Goal: Task Accomplishment & Management: Manage account settings

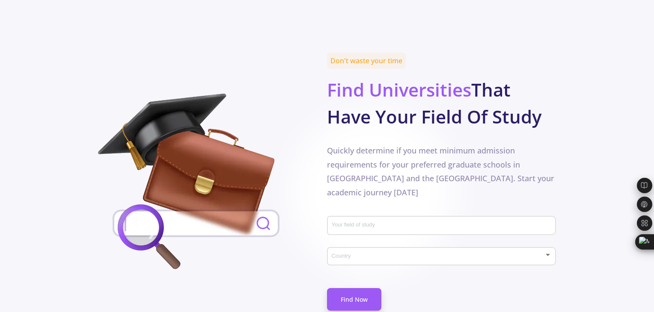
scroll to position [428, 0]
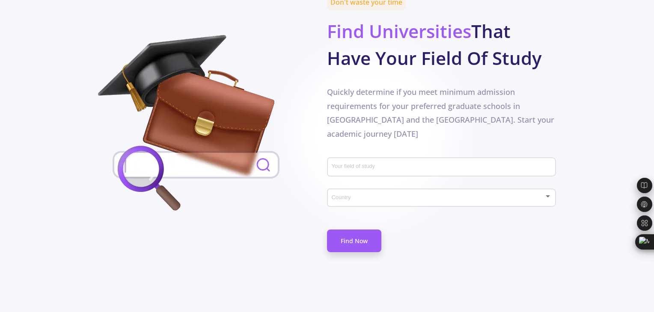
click at [342, 164] on input "Your field of study" at bounding box center [442, 168] width 223 height 8
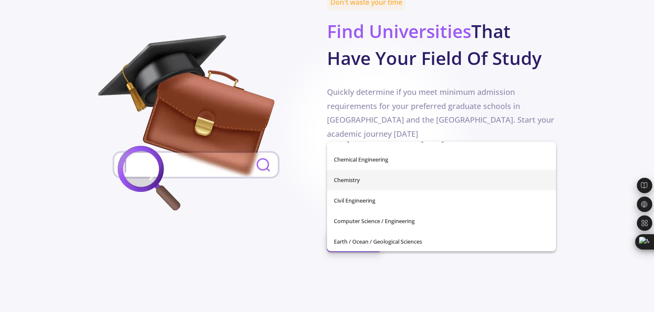
scroll to position [86, 0]
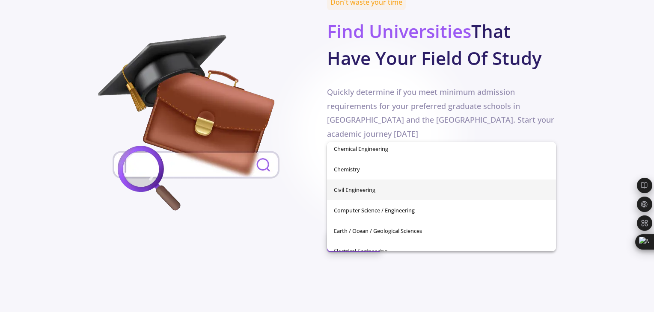
click at [365, 185] on span "Civil Engineering" at bounding box center [441, 190] width 215 height 21
type input "Civil Engineering"
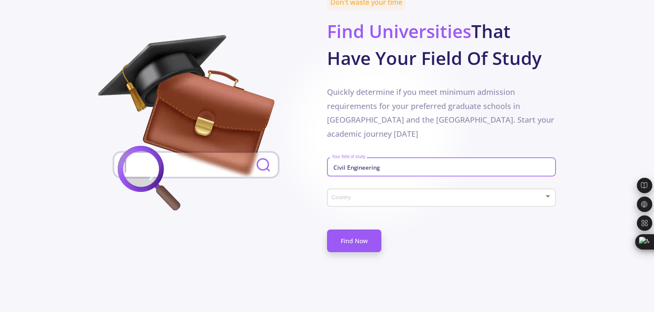
click at [354, 195] on span at bounding box center [438, 198] width 211 height 6
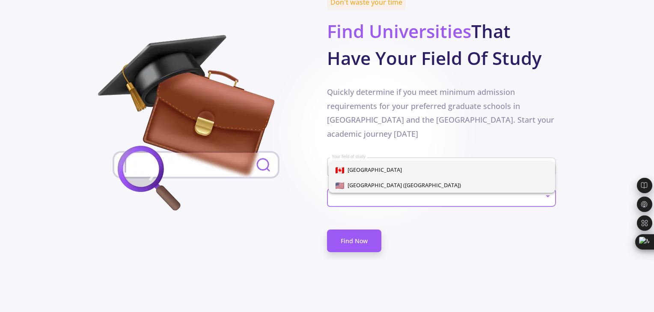
click at [371, 182] on span "[GEOGRAPHIC_DATA] ([GEOGRAPHIC_DATA])" at bounding box center [402, 185] width 117 height 8
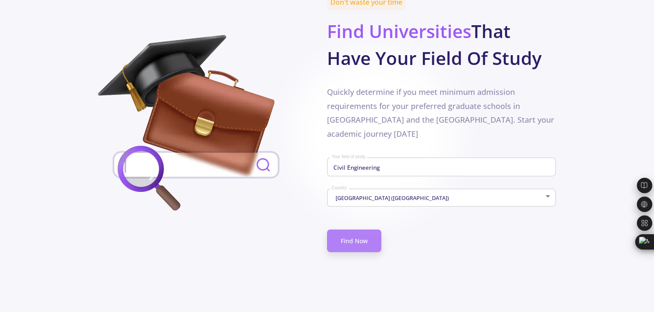
click at [352, 230] on link "Find Now" at bounding box center [354, 241] width 54 height 23
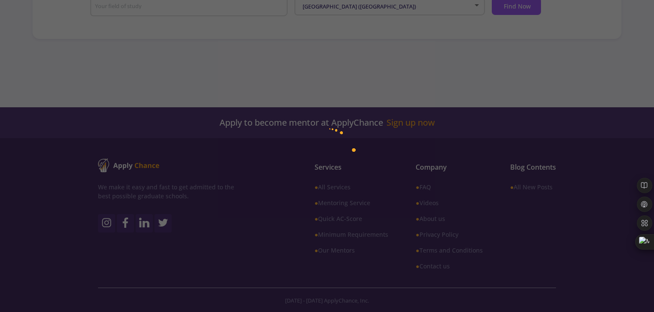
scroll to position [205, 0]
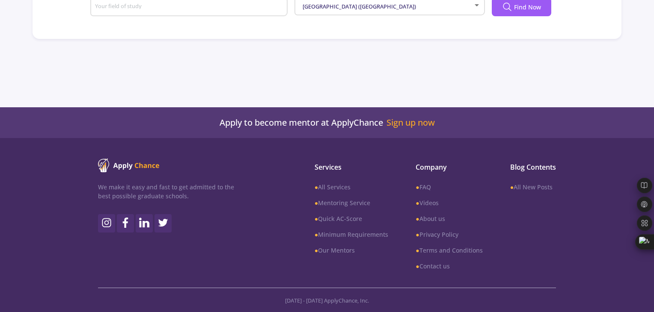
type input "Civil Engineering"
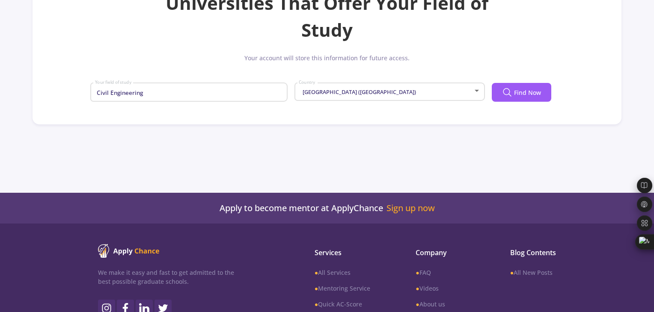
scroll to position [77, 0]
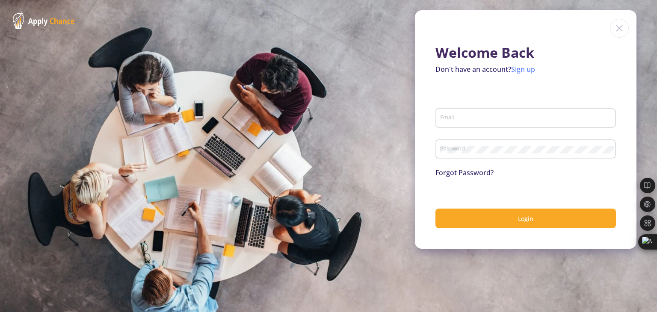
click at [519, 67] on link "Sign up" at bounding box center [523, 69] width 24 height 9
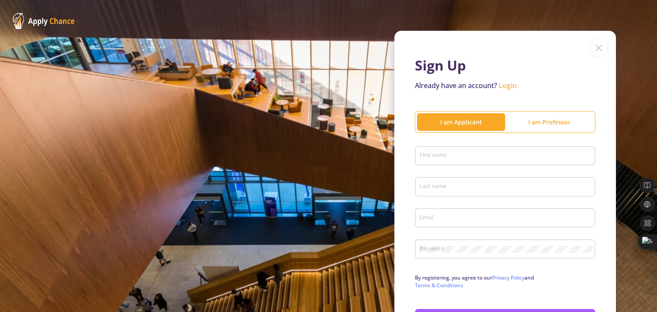
click at [435, 143] on div "First name" at bounding box center [505, 154] width 172 height 22
click at [437, 153] on input "First name" at bounding box center [506, 157] width 175 height 8
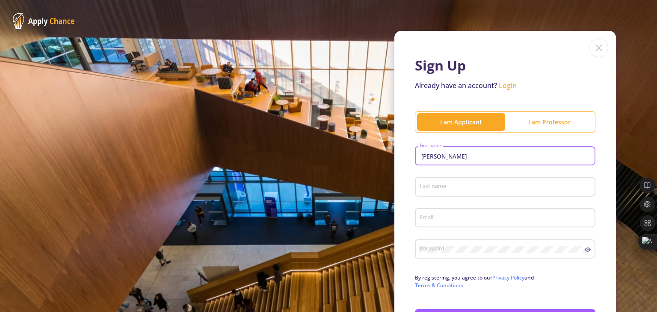
type input "[PERSON_NAME]"
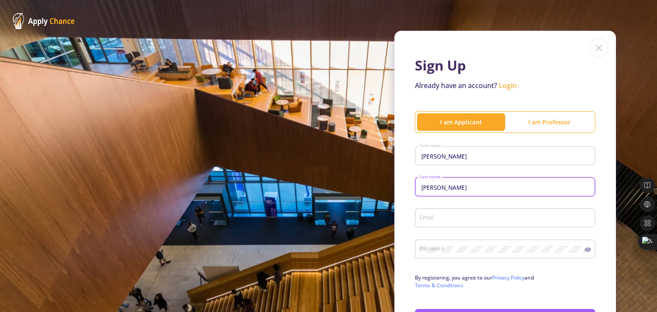
type input "[PERSON_NAME]"
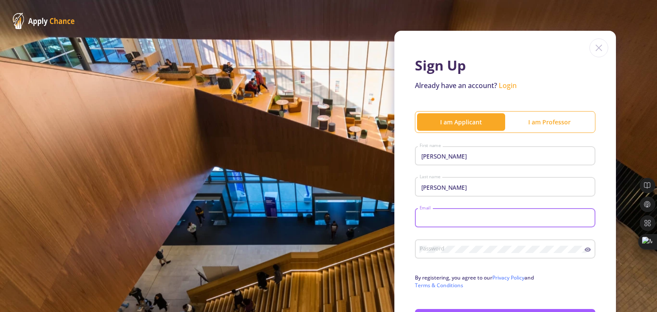
type input "A"
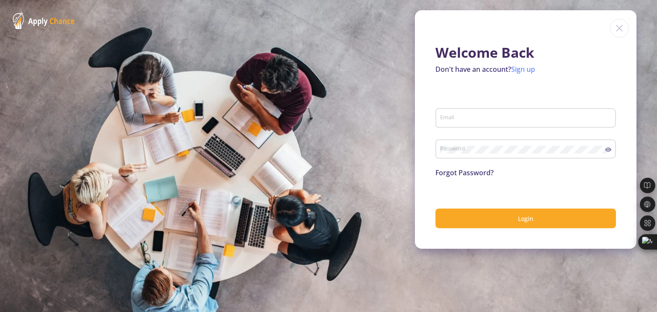
click at [525, 72] on link "Sign up" at bounding box center [523, 69] width 24 height 9
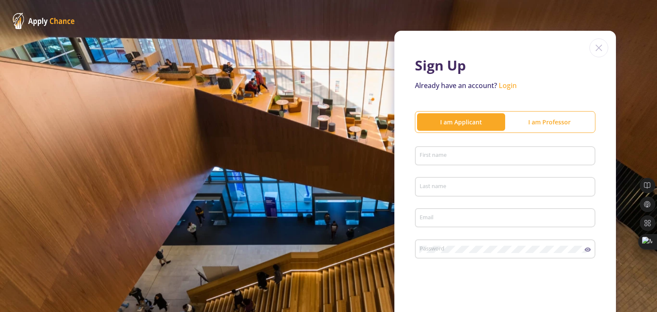
click at [441, 154] on input "First name" at bounding box center [506, 157] width 175 height 8
type input "[PERSON_NAME]"
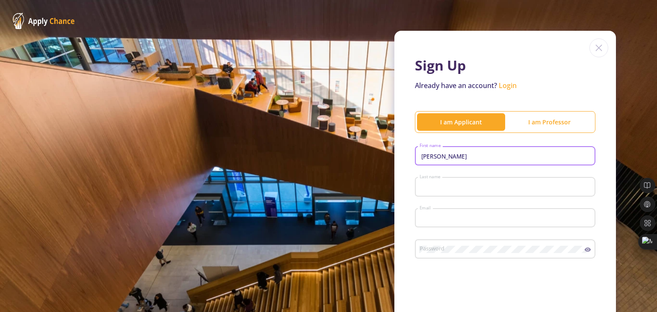
type input "[PERSON_NAME]"
type input "[EMAIL_ADDRESS][DOMAIN_NAME]"
click at [449, 256] on div "Password" at bounding box center [502, 248] width 166 height 22
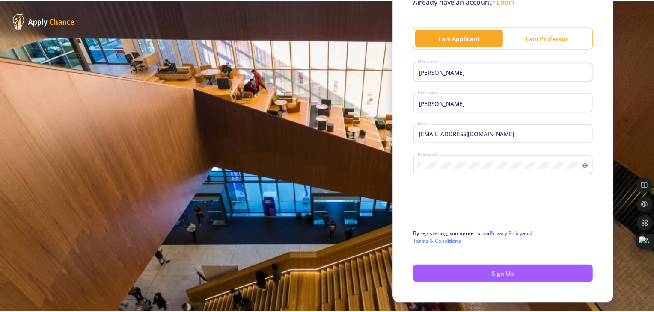
scroll to position [86, 0]
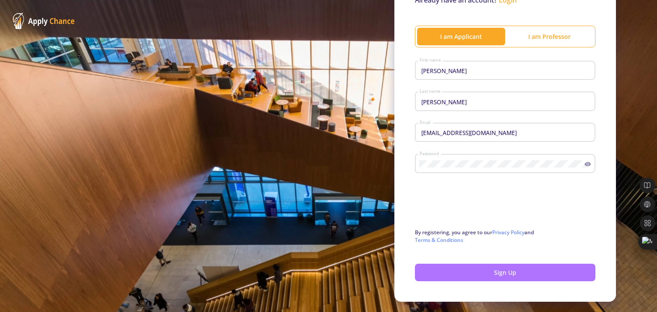
click at [497, 274] on button "Sign Up" at bounding box center [505, 273] width 181 height 18
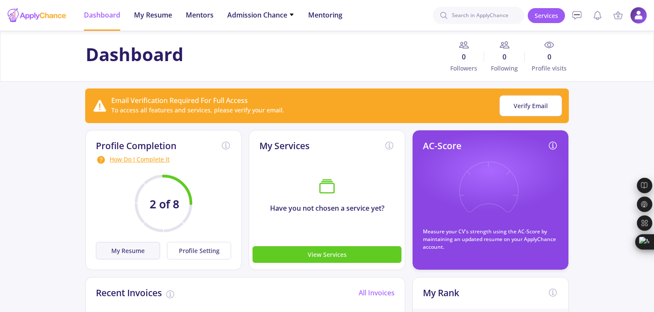
click at [124, 248] on button "My Resume" at bounding box center [128, 251] width 64 height 18
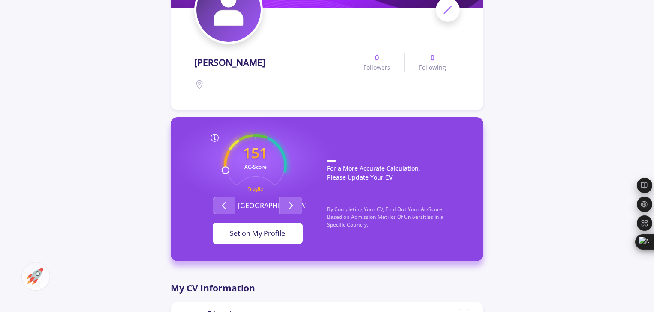
scroll to position [171, 0]
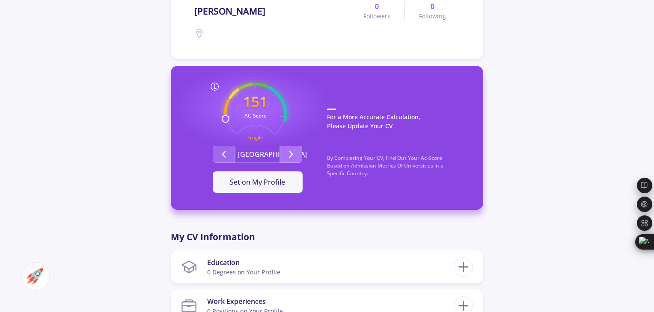
click at [290, 154] on icon "Second group" at bounding box center [291, 154] width 10 height 10
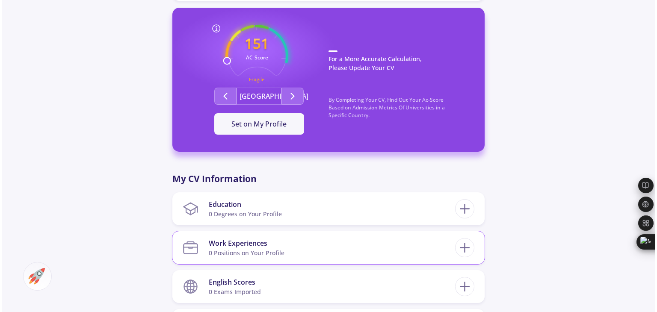
scroll to position [257, 0]
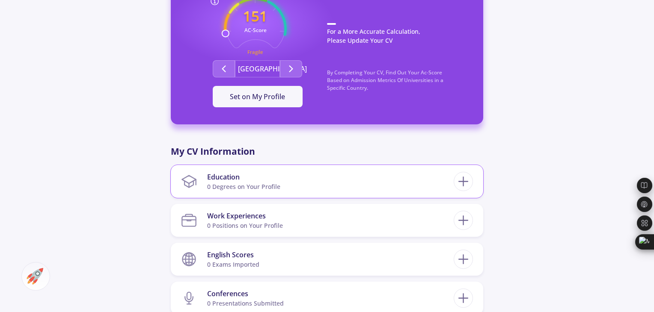
click at [314, 184] on section "Education 0 Degrees on Your Profile" at bounding box center [317, 182] width 273 height 26
click at [467, 179] on icon at bounding box center [463, 182] width 16 height 16
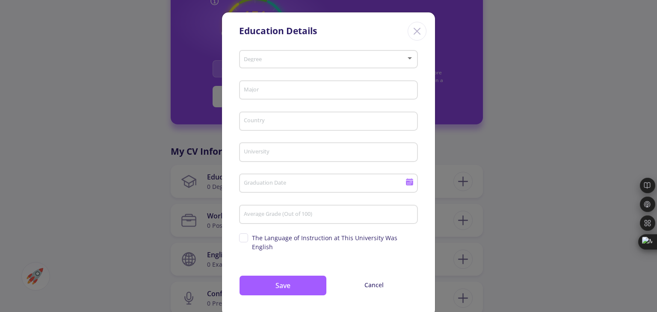
click at [286, 62] on span at bounding box center [326, 59] width 161 height 6
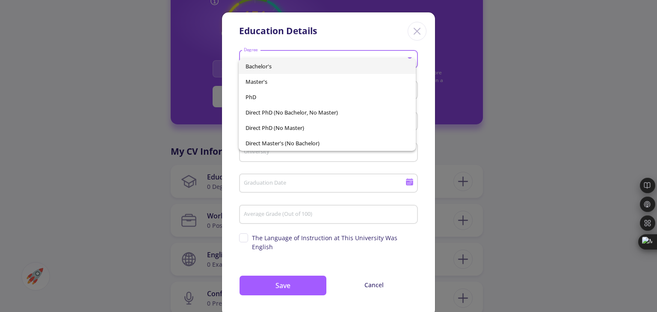
click at [284, 64] on span "Bachelor's" at bounding box center [327, 66] width 163 height 15
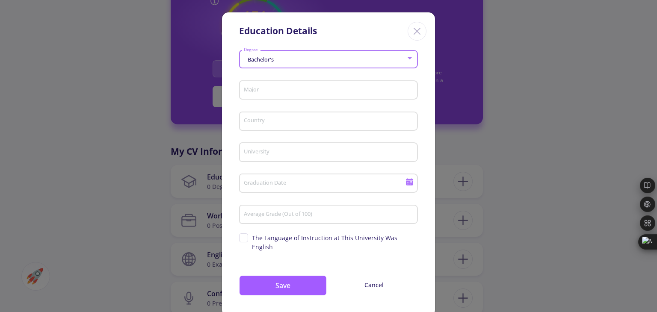
click at [269, 96] on div "Major" at bounding box center [328, 88] width 171 height 22
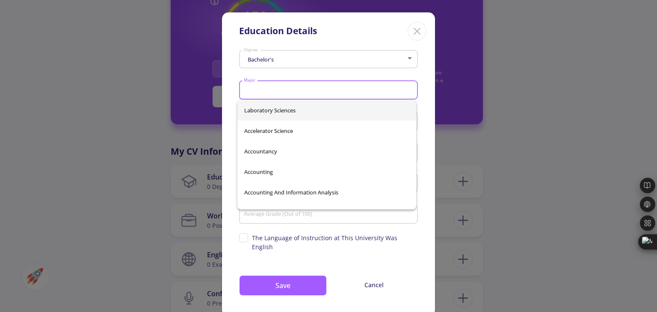
click at [272, 89] on input "Major" at bounding box center [329, 91] width 173 height 8
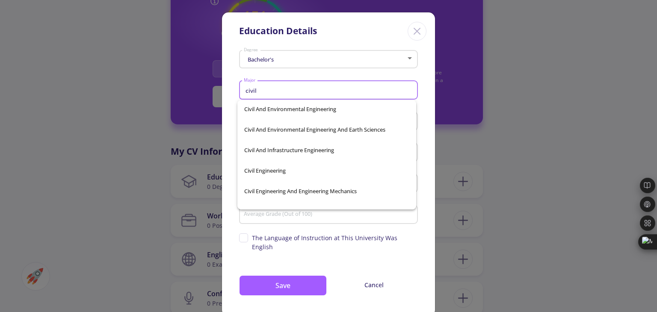
scroll to position [86, 0]
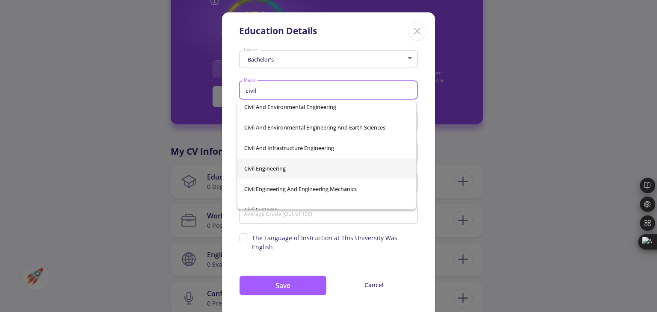
click at [287, 171] on span "Civil Engineering" at bounding box center [326, 168] width 165 height 21
type input "Civil Engineering"
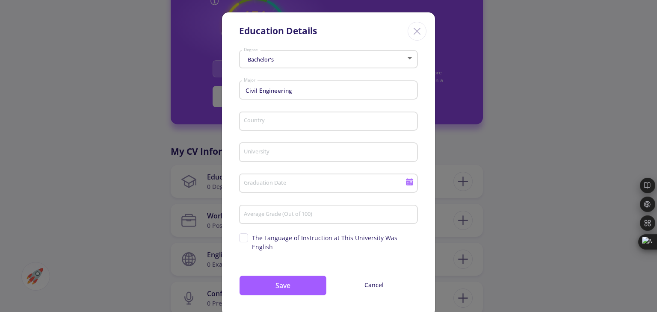
click at [275, 117] on div "Country" at bounding box center [328, 120] width 171 height 22
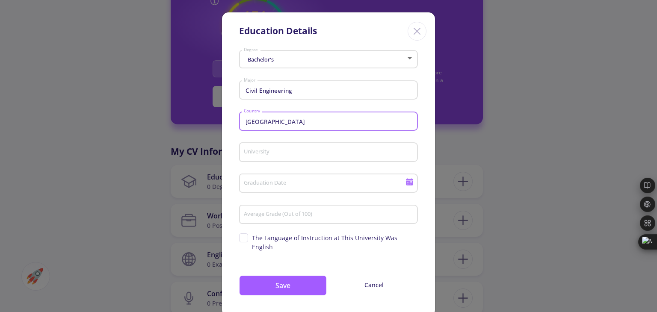
type input "[GEOGRAPHIC_DATA]"
click at [272, 151] on input "University" at bounding box center [329, 153] width 173 height 8
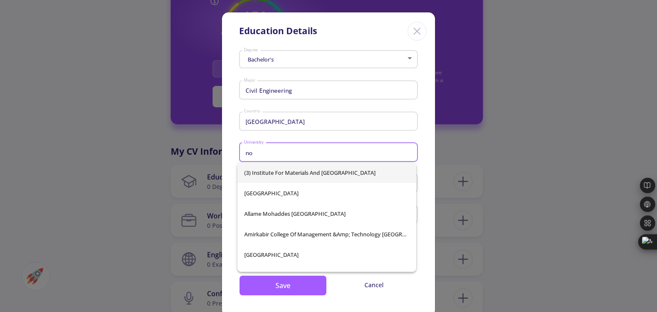
type input "n"
type input "g"
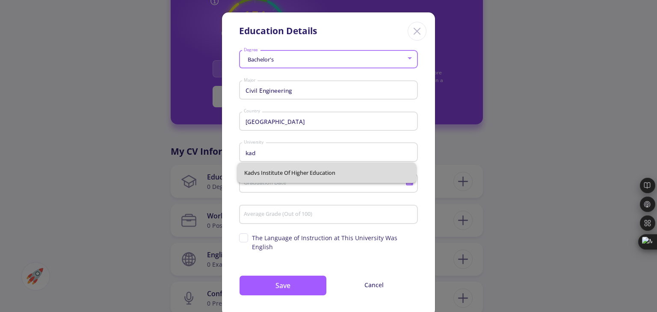
click at [269, 175] on span "Kadvs Institute of Higher Education" at bounding box center [326, 173] width 165 height 21
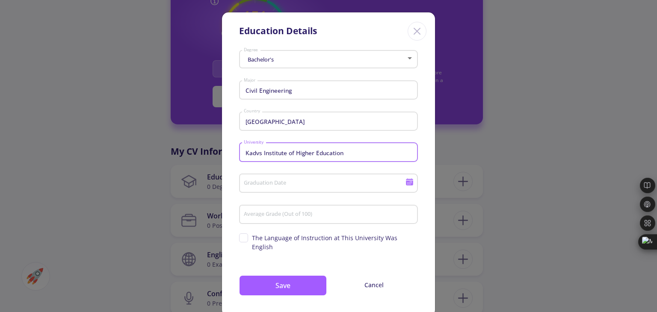
click at [255, 154] on input "Kadvs Institute of Higher Education" at bounding box center [329, 153] width 173 height 8
type input "Kadus Institute of Higher Education"
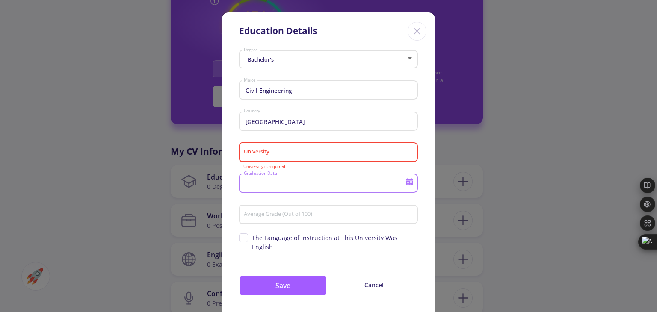
click at [274, 184] on input "Graduation Date" at bounding box center [325, 184] width 165 height 8
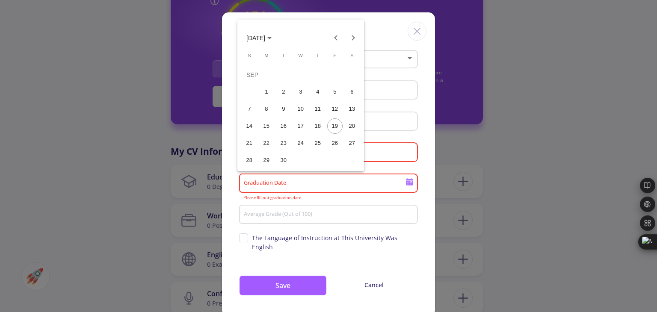
click at [378, 153] on div at bounding box center [328, 156] width 657 height 312
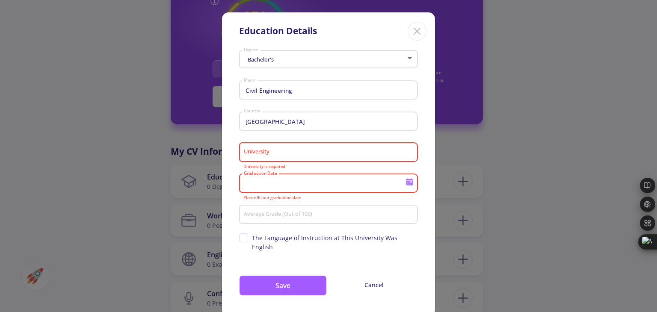
click at [364, 156] on input "University" at bounding box center [329, 153] width 173 height 8
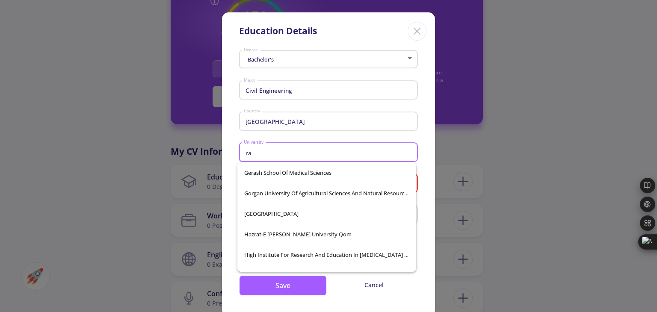
scroll to position [0, 0]
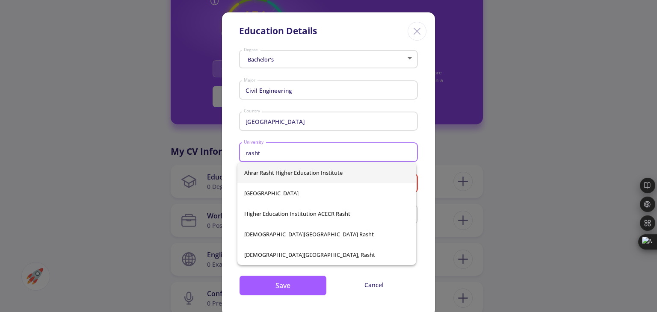
click at [274, 153] on input "rasht" at bounding box center [329, 153] width 173 height 8
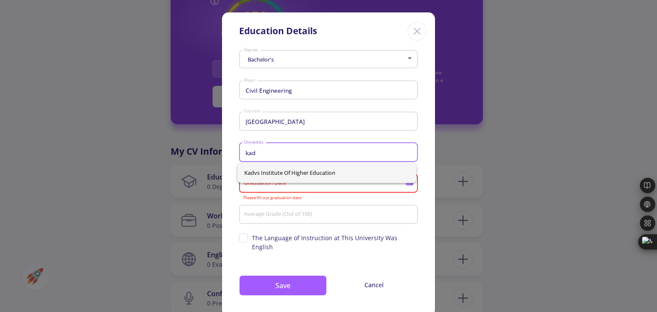
type input "kad"
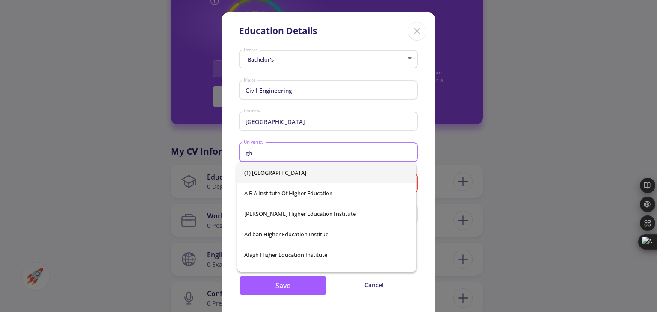
type input "g"
type input "a"
type input "n"
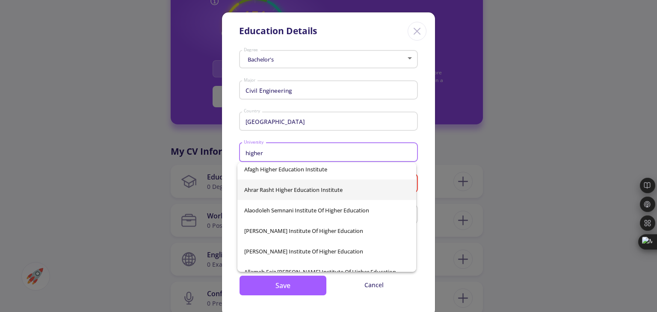
scroll to position [128, 0]
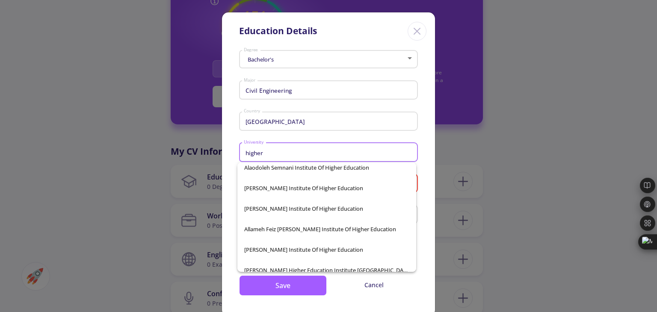
type input "higher"
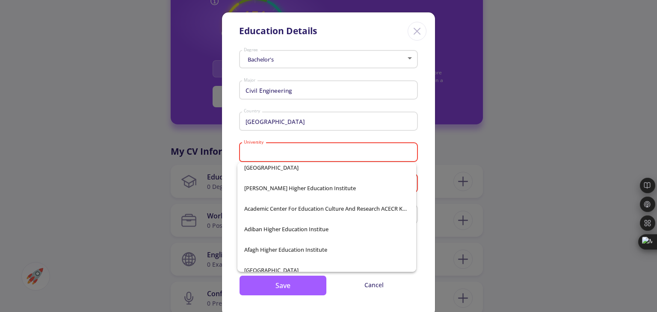
scroll to position [436, 0]
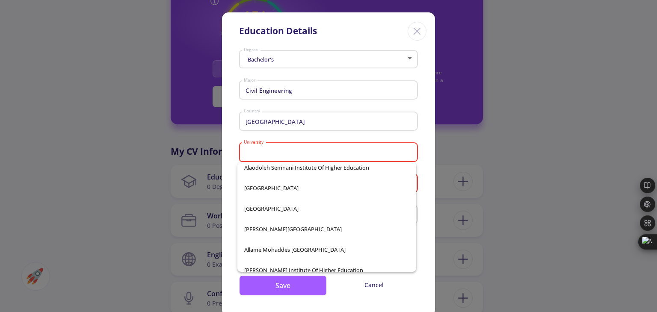
paste input "institute of higher education"
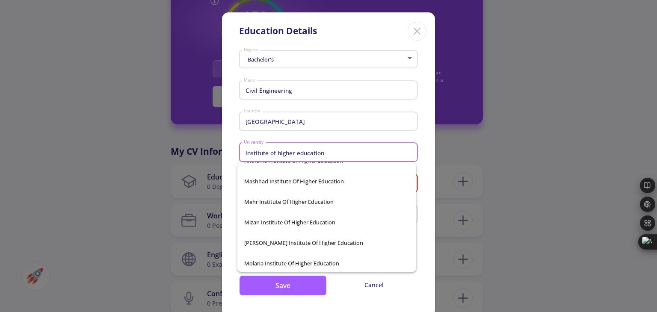
scroll to position [977, 0]
click at [300, 151] on input "institute of higher education" at bounding box center [329, 153] width 173 height 8
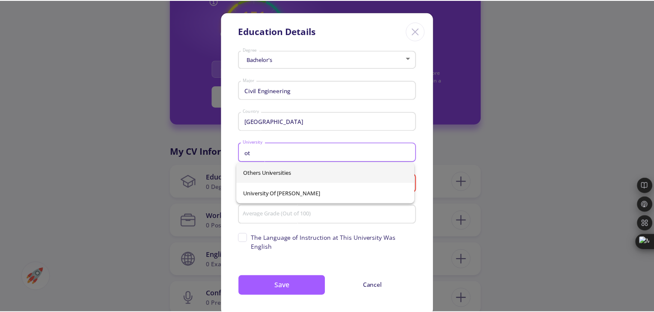
scroll to position [0, 0]
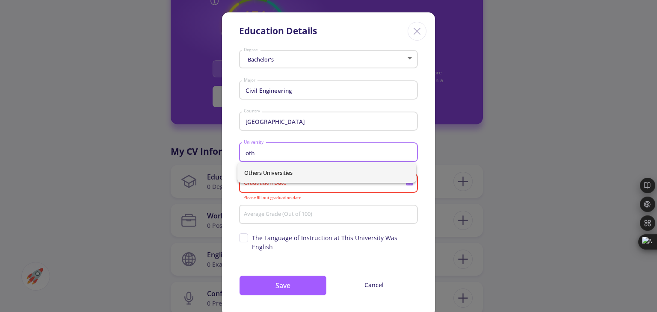
click at [276, 169] on span "Others Universities" at bounding box center [326, 173] width 165 height 21
type input "Others Universities"
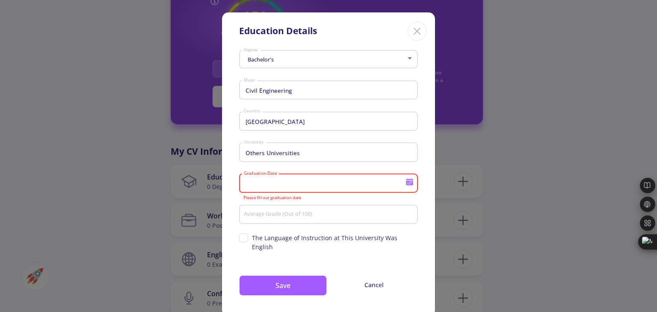
click at [297, 187] on input "Graduation Date" at bounding box center [325, 184] width 165 height 8
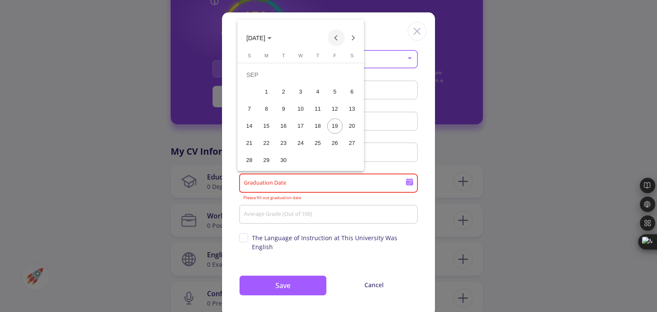
click at [337, 40] on button "Previous month" at bounding box center [336, 37] width 17 height 17
click at [279, 41] on button "[DATE]" at bounding box center [259, 37] width 39 height 17
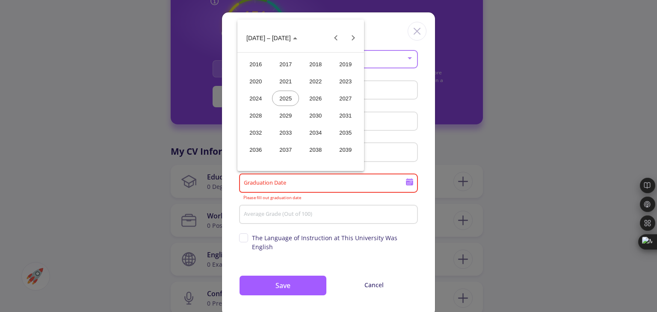
click at [316, 64] on div "2018" at bounding box center [315, 63] width 27 height 15
click at [285, 97] on div "JUN" at bounding box center [285, 98] width 27 height 15
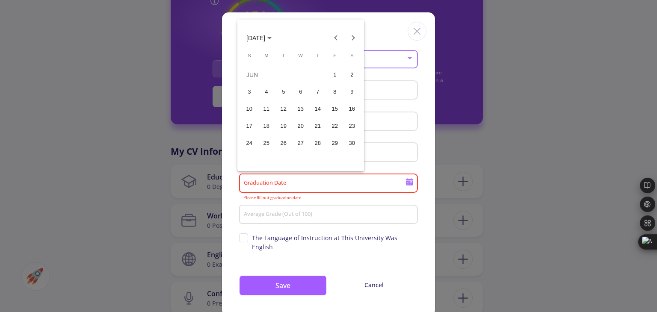
click at [299, 108] on div "13" at bounding box center [300, 108] width 15 height 15
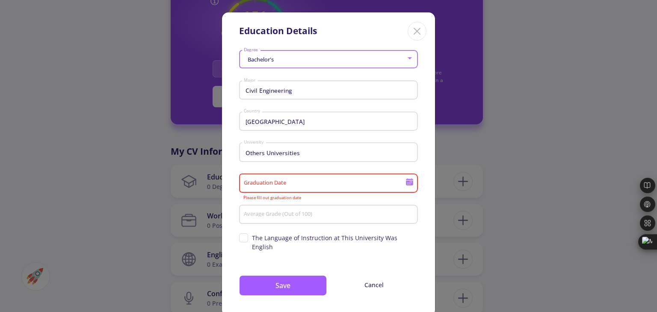
type input "[DATE]"
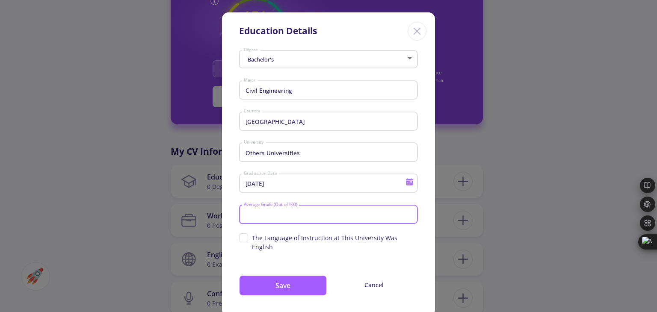
click at [282, 213] on input "Average Grade (Out of 100)" at bounding box center [329, 215] width 173 height 8
click at [276, 216] on input "Average Grade (Out of 100)" at bounding box center [329, 215] width 173 height 8
type input "77"
click at [291, 278] on button "Save" at bounding box center [283, 286] width 88 height 21
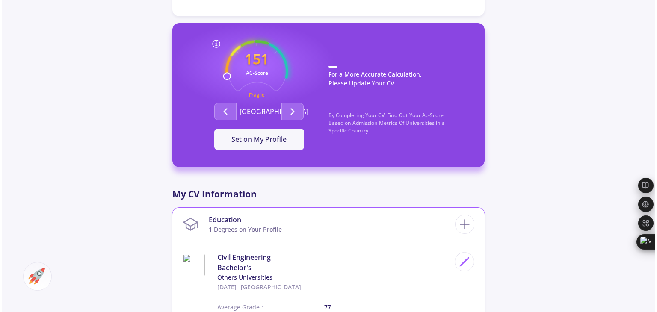
scroll to position [257, 0]
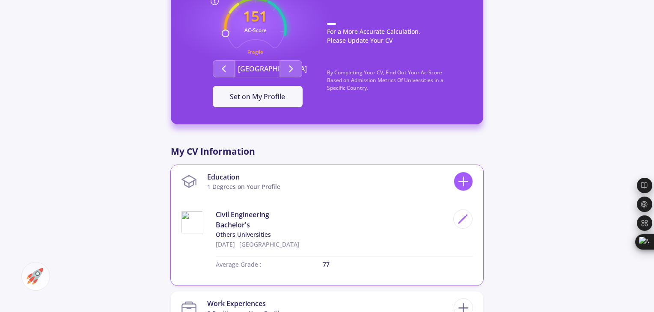
click at [462, 186] on icon at bounding box center [463, 182] width 16 height 16
checkbox input "false"
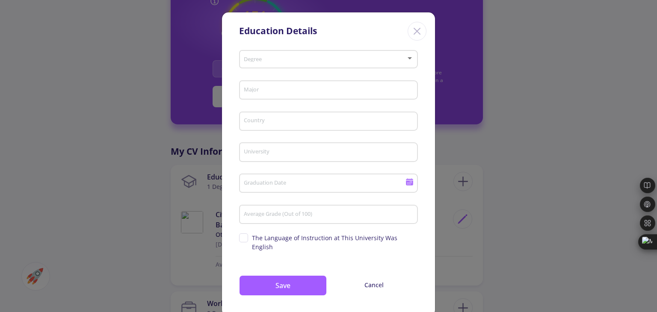
click at [281, 65] on div "Degree" at bounding box center [328, 57] width 171 height 21
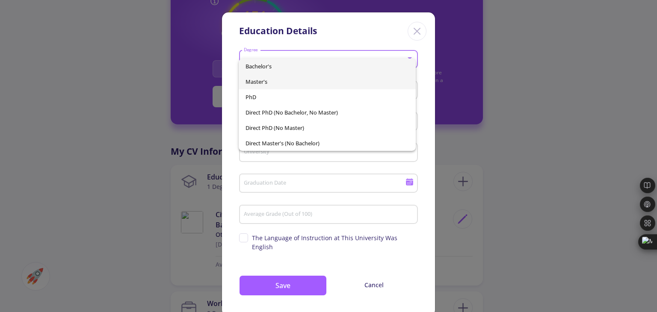
click at [262, 83] on span "Master's" at bounding box center [327, 81] width 163 height 15
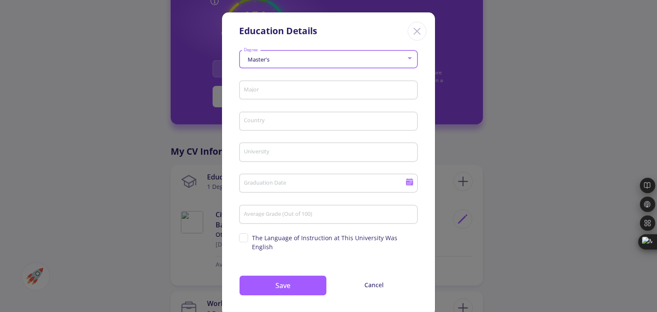
click at [275, 90] on input "Major" at bounding box center [329, 91] width 173 height 8
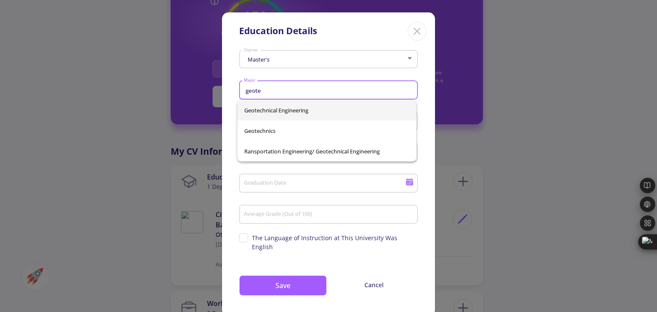
type input "geote"
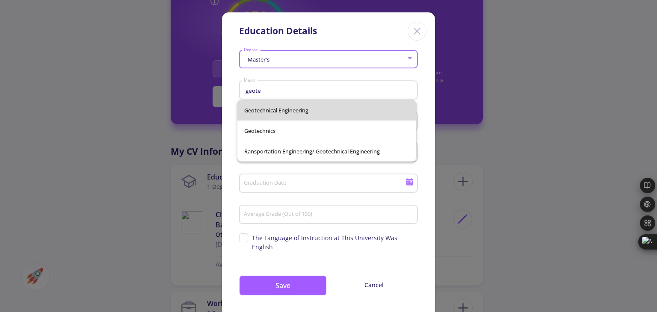
click at [276, 111] on div "Geotechnical Engineering Geotechnics ransportation Engineering/ Geotechnical En…" at bounding box center [326, 131] width 179 height 62
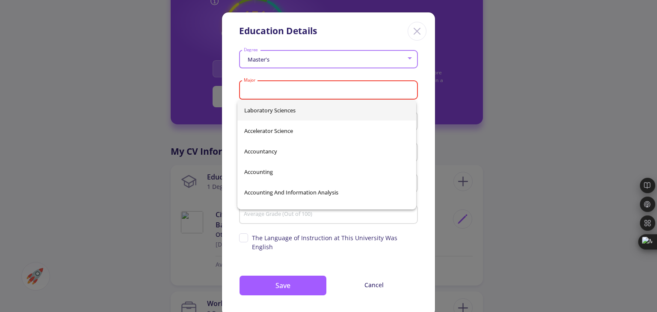
click at [267, 88] on input "Major" at bounding box center [329, 91] width 173 height 8
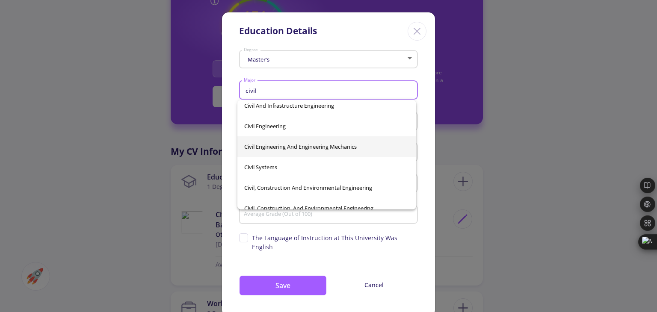
scroll to position [128, 0]
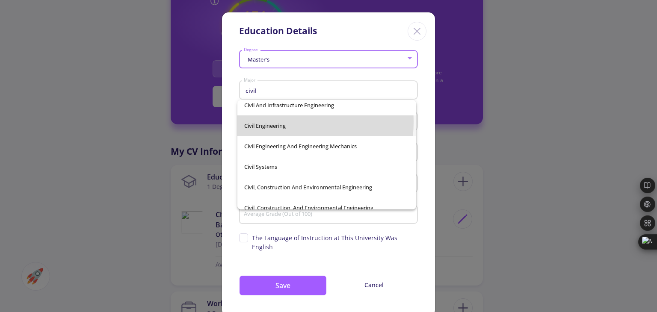
click at [260, 121] on span "Civil Engineering" at bounding box center [326, 126] width 165 height 21
type input "Civil Engineering"
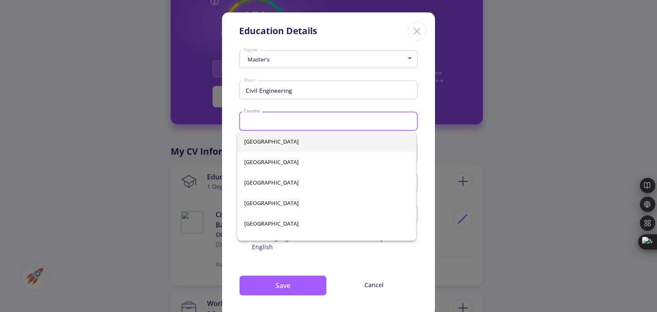
click at [268, 120] on input "Country" at bounding box center [329, 122] width 173 height 8
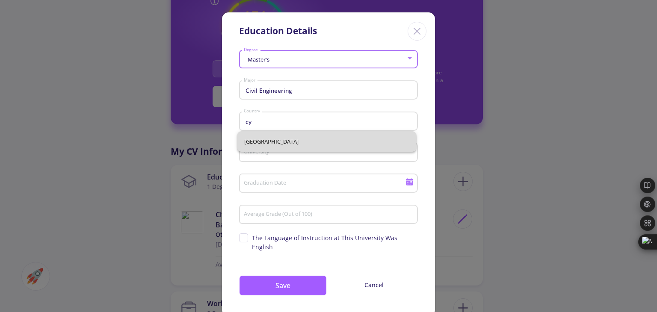
click at [266, 142] on span "[GEOGRAPHIC_DATA]" at bounding box center [326, 141] width 165 height 21
type input "[GEOGRAPHIC_DATA]"
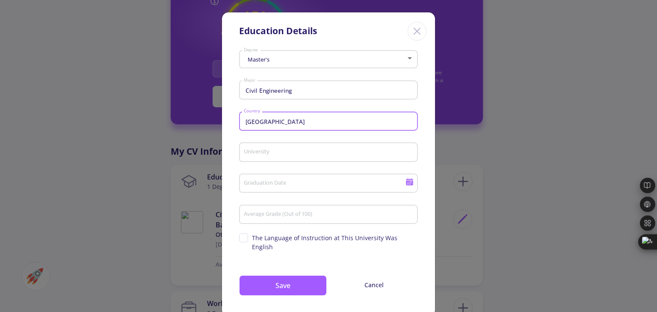
click at [270, 152] on input "University" at bounding box center [329, 153] width 173 height 8
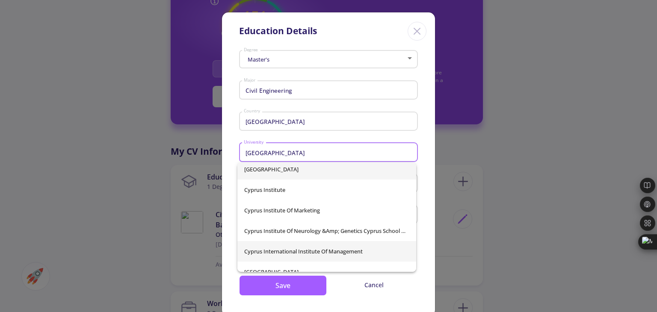
scroll to position [0, 0]
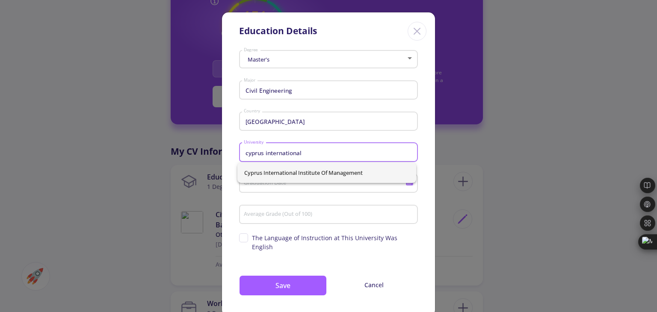
type input "cyprus international"
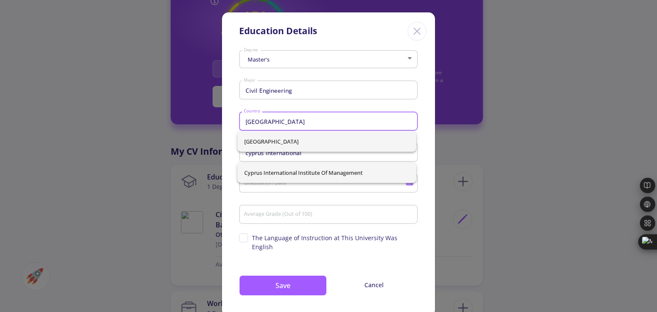
click at [287, 124] on input "[GEOGRAPHIC_DATA]" at bounding box center [329, 122] width 173 height 8
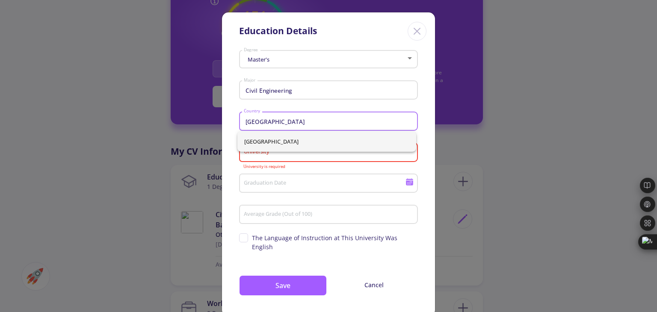
click at [287, 124] on input "[GEOGRAPHIC_DATA]" at bounding box center [329, 122] width 173 height 8
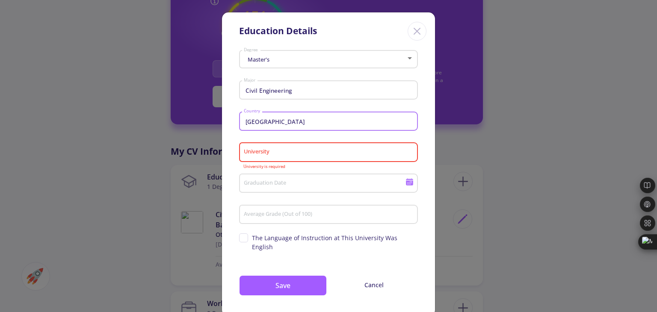
type input "[GEOGRAPHIC_DATA]"
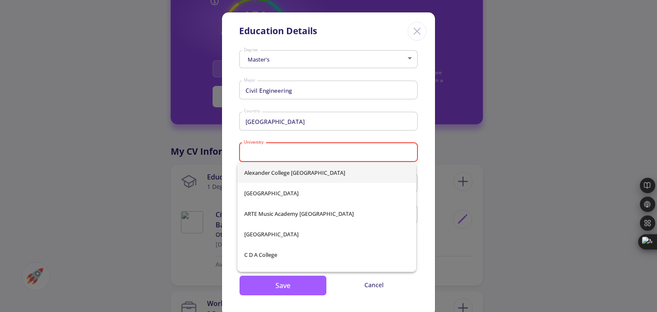
click at [281, 151] on input "University" at bounding box center [329, 153] width 173 height 8
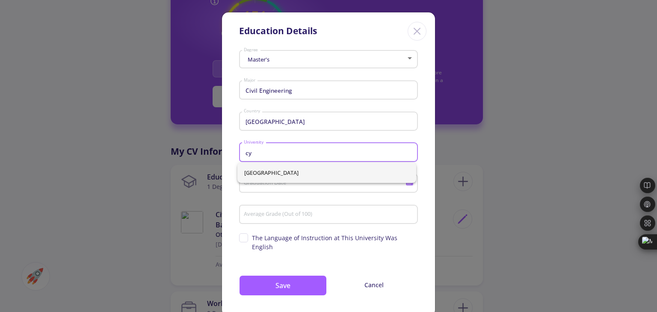
type input "c"
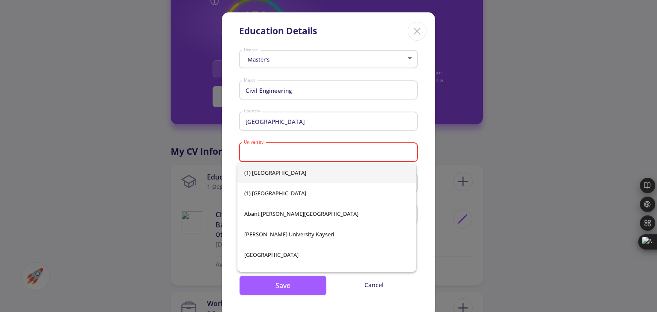
click at [279, 124] on input "[GEOGRAPHIC_DATA]" at bounding box center [329, 122] width 173 height 8
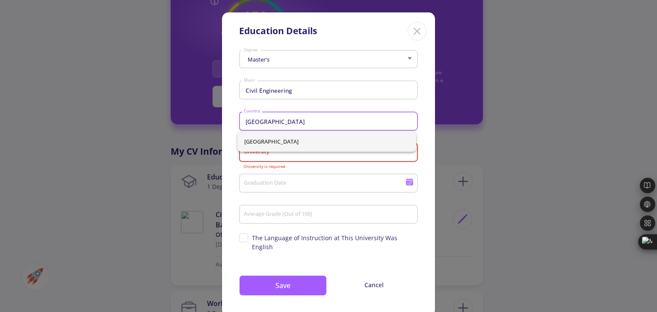
click at [279, 124] on input "[GEOGRAPHIC_DATA]" at bounding box center [329, 122] width 173 height 8
type input "cyp"
click at [252, 142] on div "[GEOGRAPHIC_DATA]" at bounding box center [326, 141] width 179 height 21
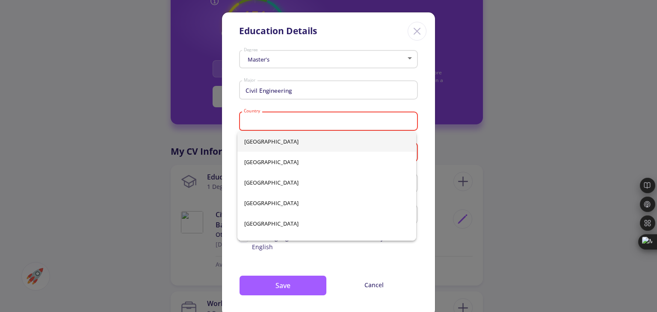
click at [256, 121] on input "Country" at bounding box center [329, 122] width 173 height 8
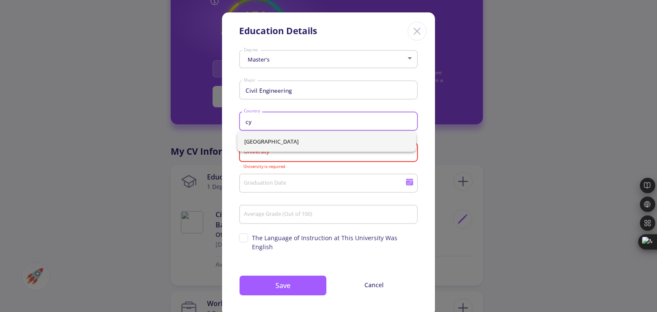
click at [263, 149] on span "[GEOGRAPHIC_DATA]" at bounding box center [326, 141] width 165 height 21
type input "[GEOGRAPHIC_DATA]"
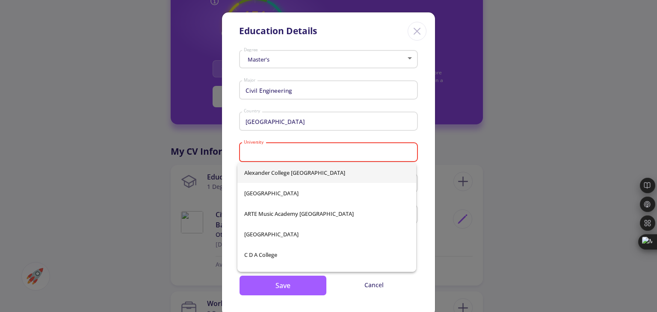
click at [263, 153] on input "University" at bounding box center [329, 153] width 173 height 8
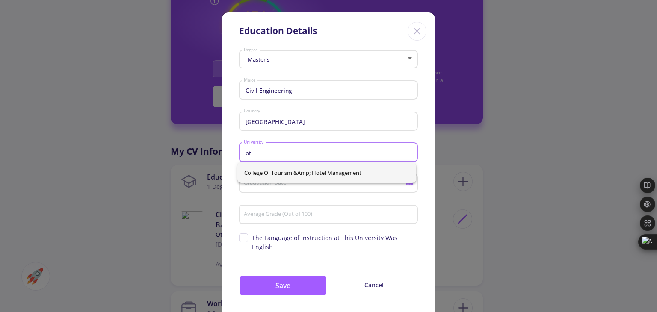
type input "o"
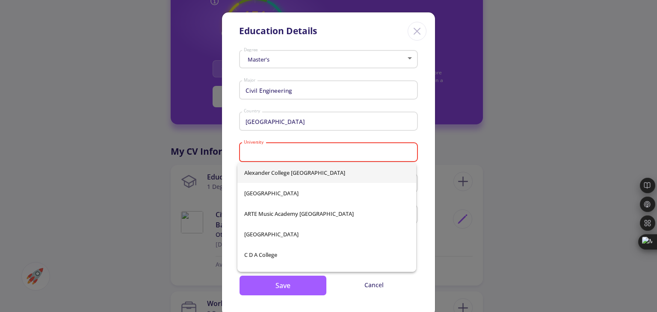
click at [341, 133] on div "Cyprus Country" at bounding box center [328, 124] width 179 height 28
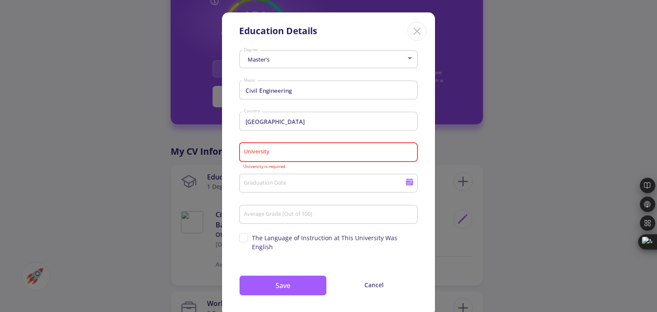
click at [283, 185] on input "Graduation Date" at bounding box center [325, 184] width 165 height 8
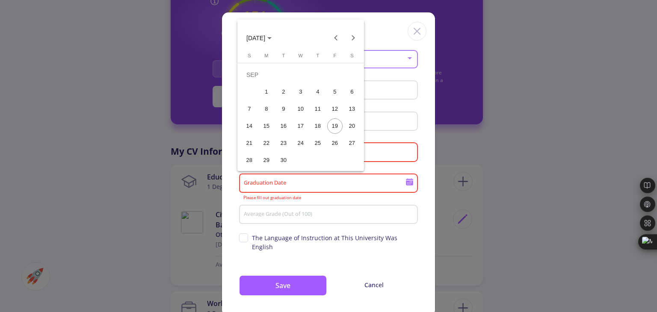
click at [265, 39] on span "[DATE]" at bounding box center [255, 38] width 19 height 7
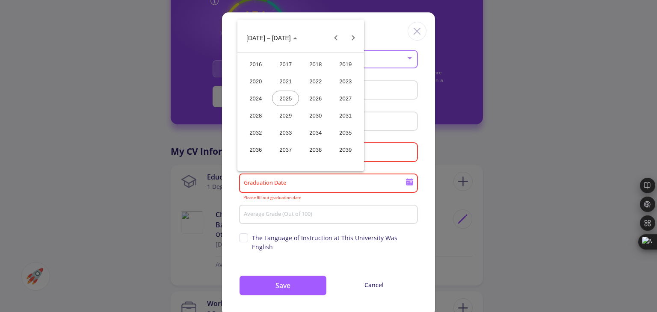
click at [286, 80] on div "2021" at bounding box center [285, 81] width 27 height 15
click at [255, 112] on div "SEP" at bounding box center [255, 115] width 27 height 15
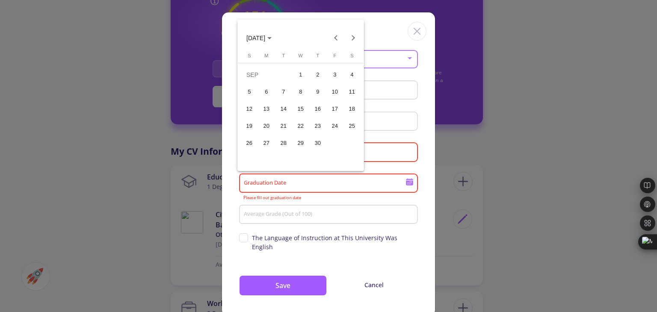
click at [318, 107] on div "16" at bounding box center [317, 108] width 15 height 15
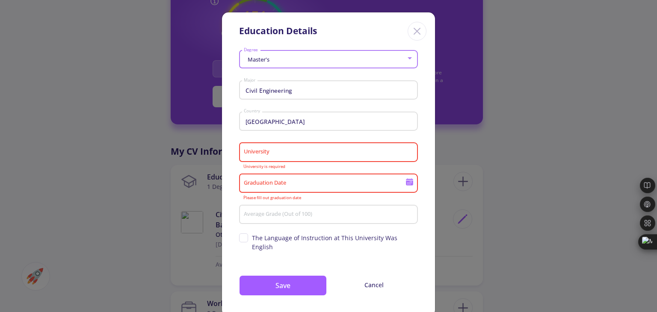
type input "[DATE]"
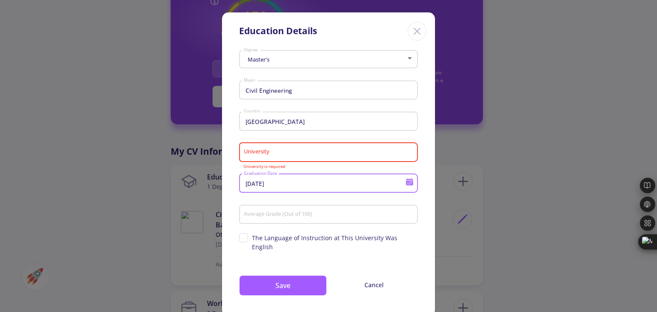
click at [276, 155] on input "University" at bounding box center [329, 153] width 173 height 8
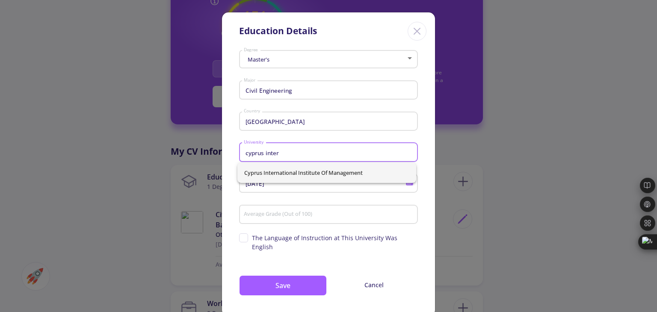
click at [286, 153] on input "cyprus inter" at bounding box center [329, 153] width 173 height 8
type input "cyprus inter"
click at [262, 123] on input "[GEOGRAPHIC_DATA]" at bounding box center [329, 122] width 173 height 8
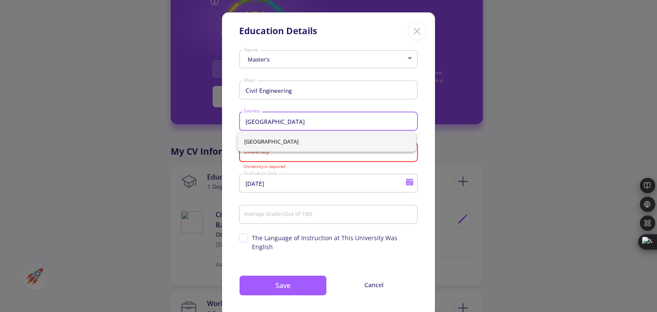
click at [272, 124] on input "[GEOGRAPHIC_DATA]" at bounding box center [329, 122] width 173 height 8
type input "n"
click at [265, 140] on span "[GEOGRAPHIC_DATA]" at bounding box center [326, 141] width 165 height 21
type input "[GEOGRAPHIC_DATA]"
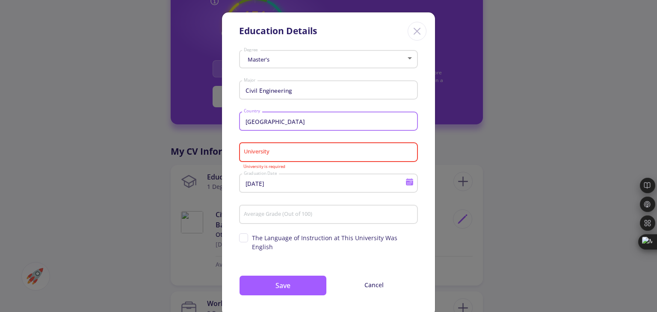
click at [262, 148] on div "University" at bounding box center [328, 150] width 171 height 22
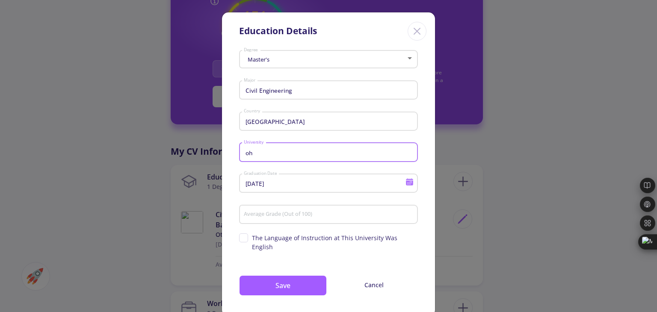
type input "o"
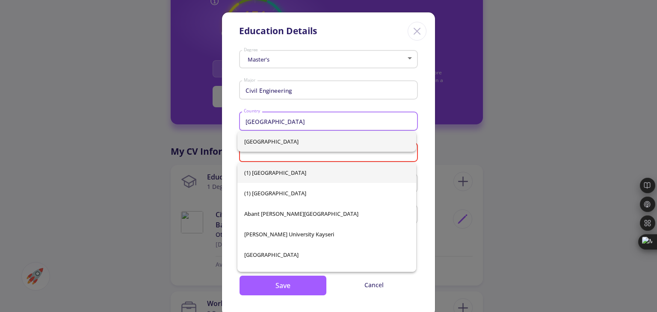
click at [277, 124] on input "[GEOGRAPHIC_DATA]" at bounding box center [329, 122] width 173 height 8
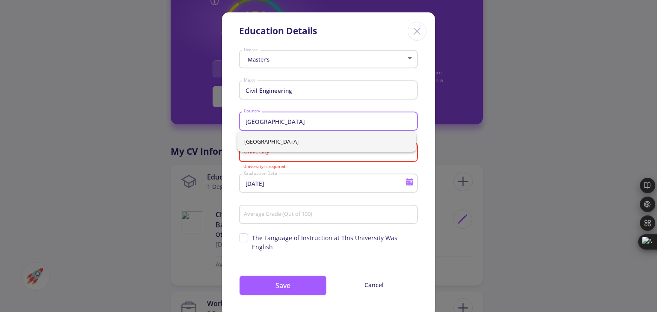
click at [277, 124] on input "[GEOGRAPHIC_DATA]" at bounding box center [329, 122] width 173 height 8
type input "cyp"
click at [250, 142] on div "[GEOGRAPHIC_DATA]" at bounding box center [326, 141] width 179 height 21
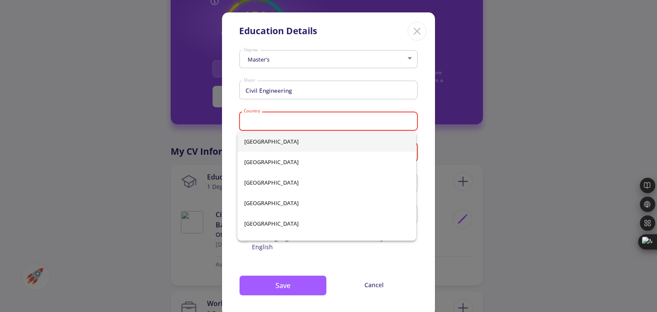
click at [262, 122] on input "Country" at bounding box center [329, 122] width 173 height 8
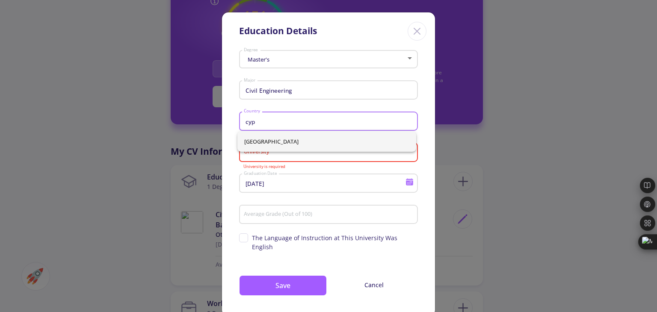
type input "cyp"
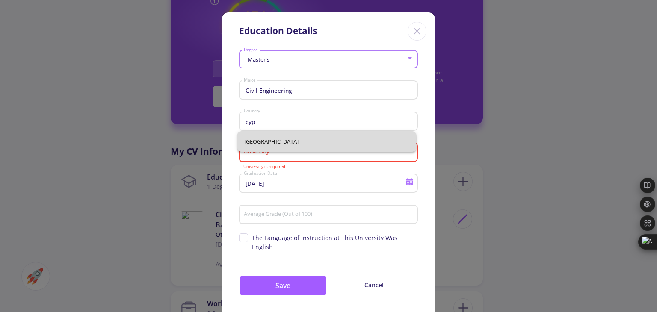
click at [256, 138] on div "[GEOGRAPHIC_DATA]" at bounding box center [326, 141] width 179 height 21
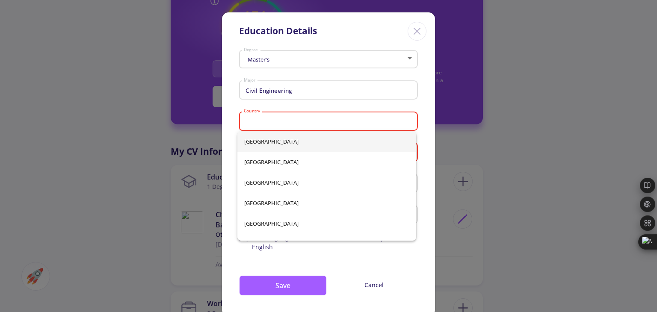
click at [258, 127] on div "Country" at bounding box center [328, 120] width 171 height 22
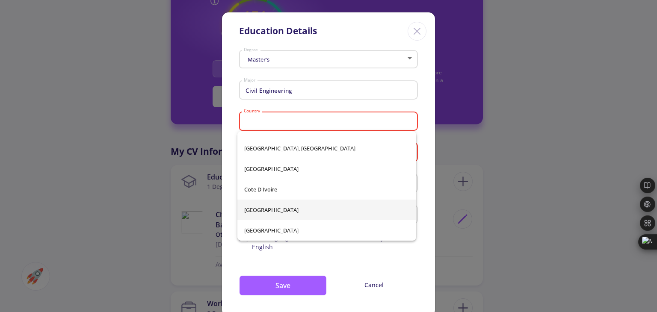
scroll to position [898, 0]
click at [269, 207] on span "[GEOGRAPHIC_DATA]" at bounding box center [326, 208] width 165 height 21
type input "[GEOGRAPHIC_DATA]"
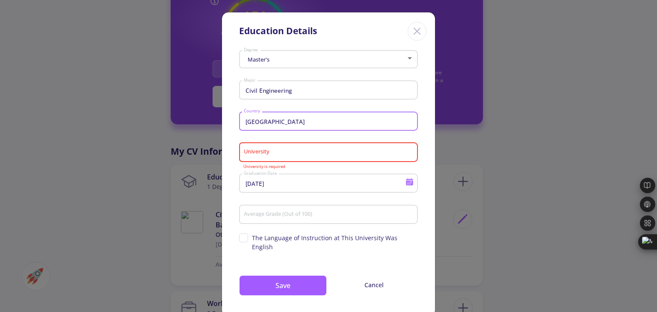
click at [274, 153] on input "University" at bounding box center [329, 153] width 173 height 8
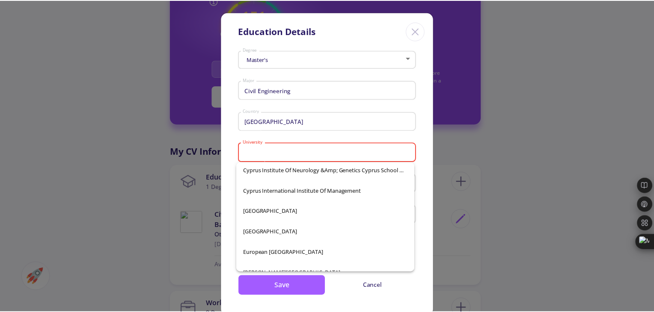
scroll to position [261, 0]
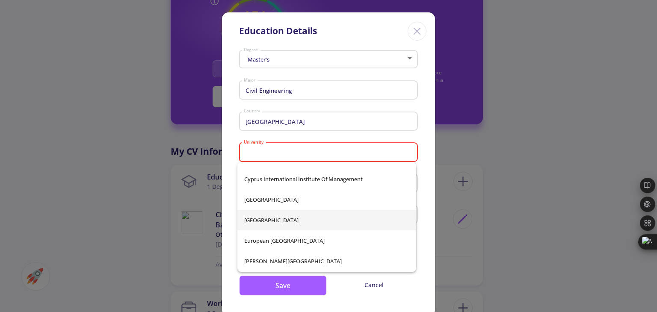
click at [306, 221] on span "[GEOGRAPHIC_DATA]" at bounding box center [326, 220] width 165 height 21
type input "[GEOGRAPHIC_DATA]"
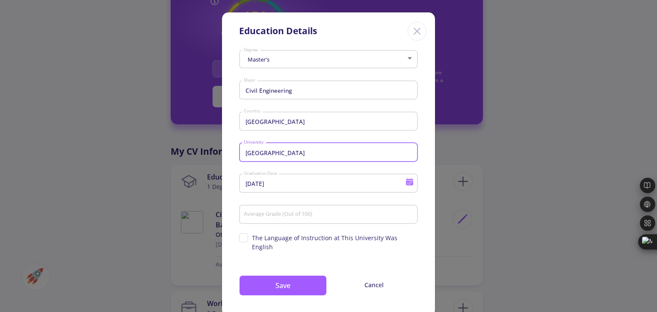
click at [276, 219] on input "Average Grade (Out of 100)" at bounding box center [329, 215] width 173 height 8
type input "75.5"
click at [255, 238] on span "The Language of Instruction at This University Was English" at bounding box center [335, 243] width 166 height 18
click at [245, 238] on input "The Language of Instruction at This University Was English" at bounding box center [242, 237] width 6 height 6
checkbox input "true"
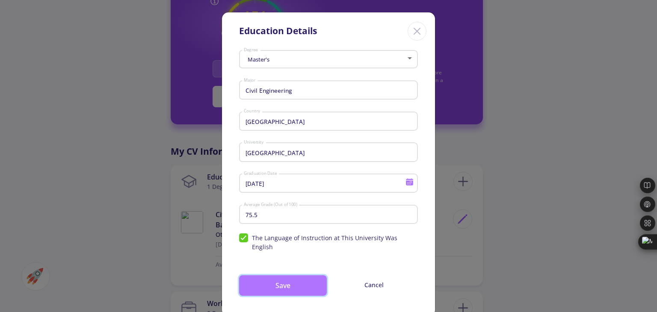
click at [276, 278] on button "Save" at bounding box center [283, 286] width 88 height 21
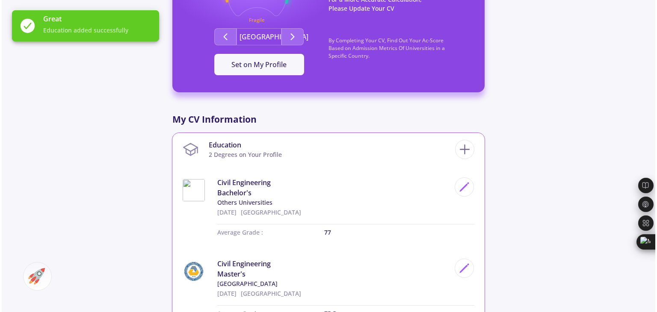
scroll to position [299, 0]
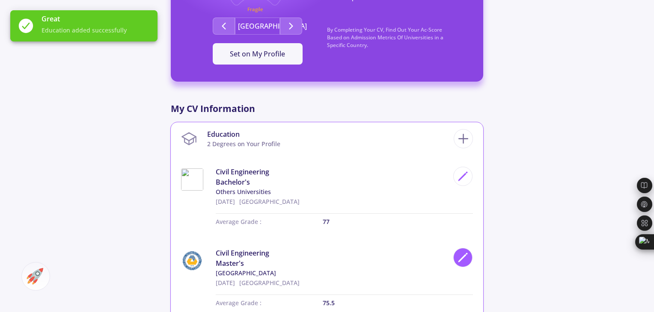
click at [462, 257] on icon at bounding box center [463, 258] width 12 height 12
type input "[DATE]"
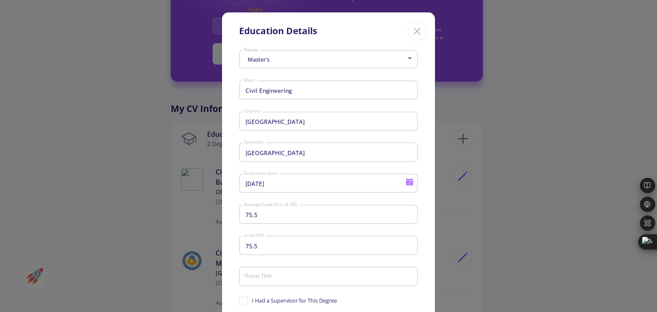
click at [284, 154] on input "[GEOGRAPHIC_DATA]" at bounding box center [329, 153] width 173 height 8
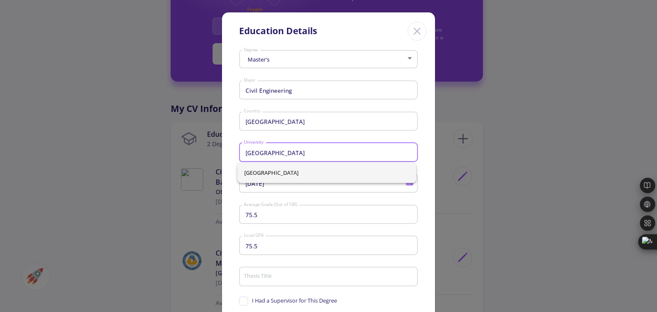
click at [284, 154] on input "[GEOGRAPHIC_DATA]" at bounding box center [329, 153] width 173 height 8
type input "c"
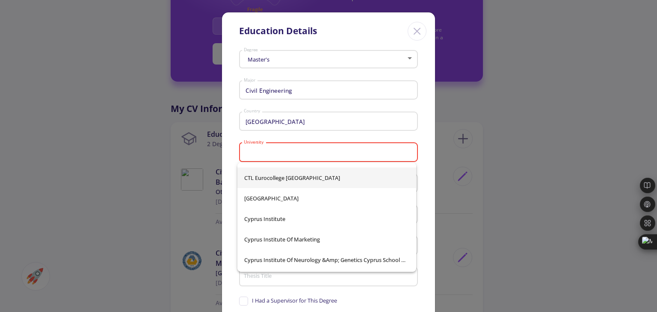
scroll to position [171, 0]
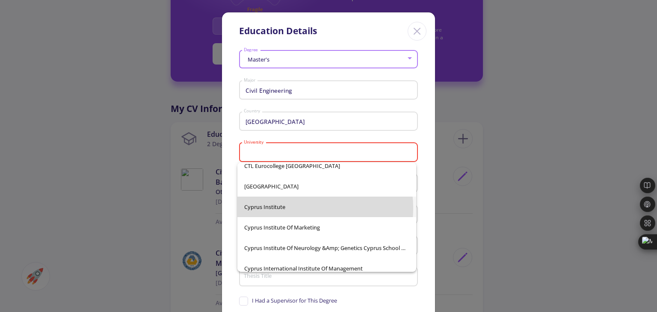
click at [291, 208] on span "Cyprus Institute" at bounding box center [326, 207] width 165 height 21
type input "Cyprus Institute"
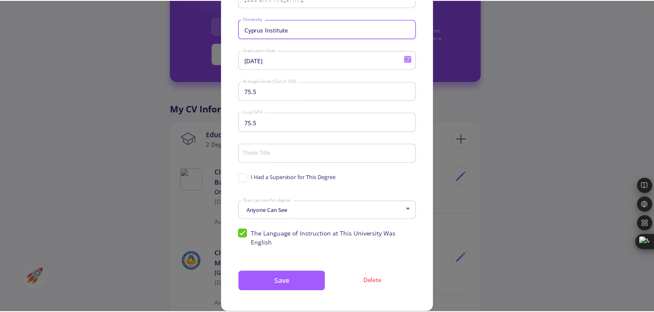
scroll to position [127, 0]
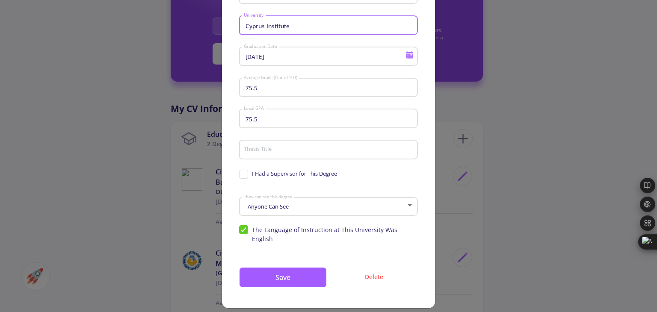
click at [291, 154] on input "Thesis Title" at bounding box center [329, 150] width 173 height 8
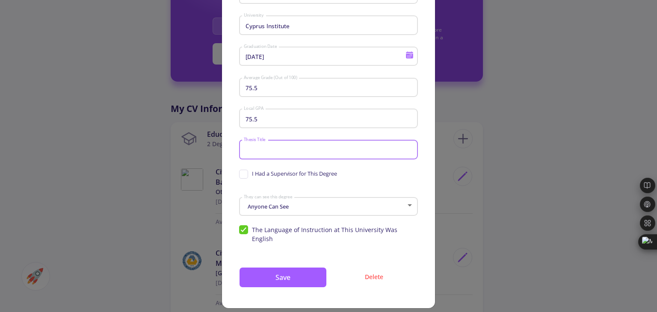
click at [249, 177] on span "I Had a Supervisor for This Degree" at bounding box center [288, 174] width 98 height 8
click at [245, 175] on input "I Had a Supervisor for This Degree" at bounding box center [242, 173] width 6 height 6
checkbox input "true"
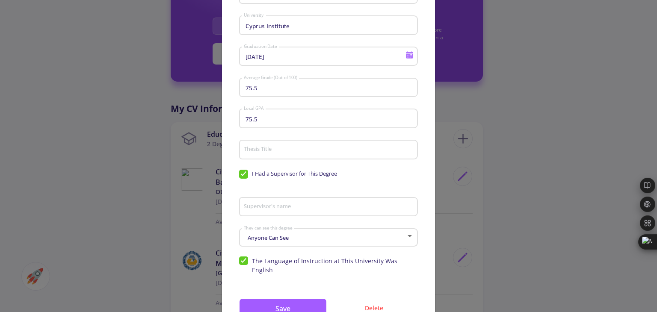
click at [287, 244] on div "Anyone Can See They can see this degree" at bounding box center [328, 235] width 171 height 21
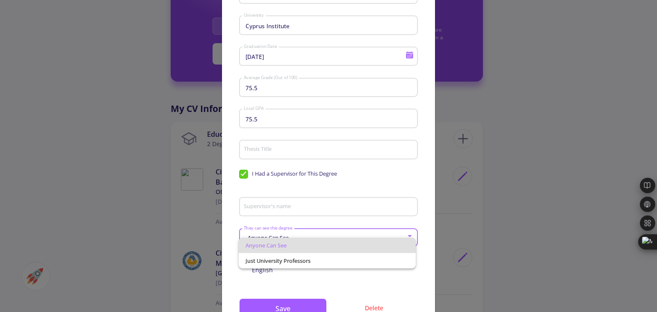
click at [284, 225] on div at bounding box center [328, 156] width 657 height 312
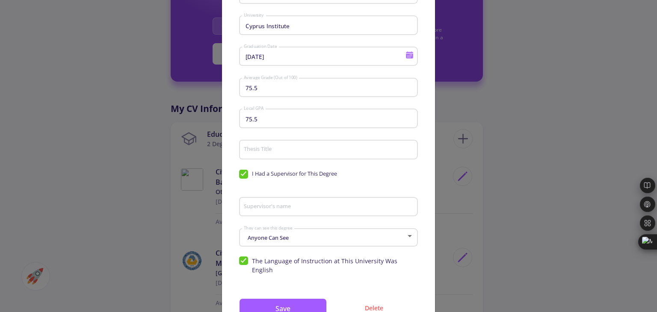
click at [274, 209] on input "Supervisor's name" at bounding box center [329, 208] width 173 height 8
type input "Prof. [PERSON_NAME]"
click at [270, 145] on div "Thesis Title" at bounding box center [328, 148] width 171 height 22
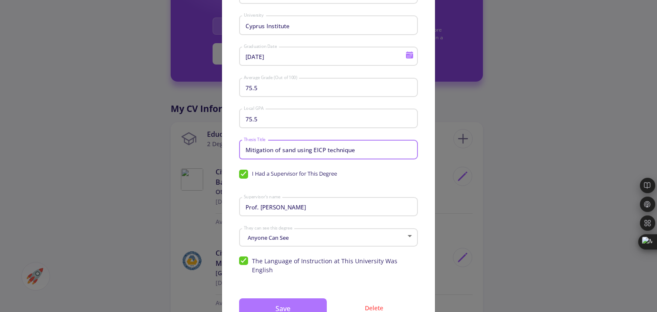
type input "Mitigation of sand using EICP technique"
click at [297, 301] on button "Save" at bounding box center [283, 309] width 88 height 21
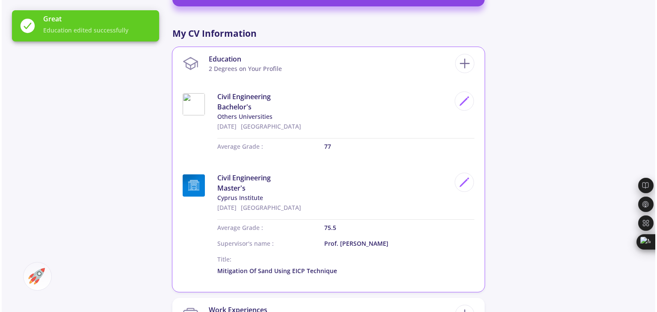
scroll to position [385, 0]
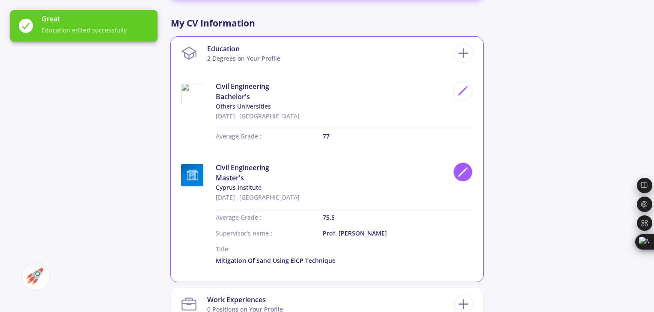
click at [468, 168] on div at bounding box center [462, 172] width 19 height 19
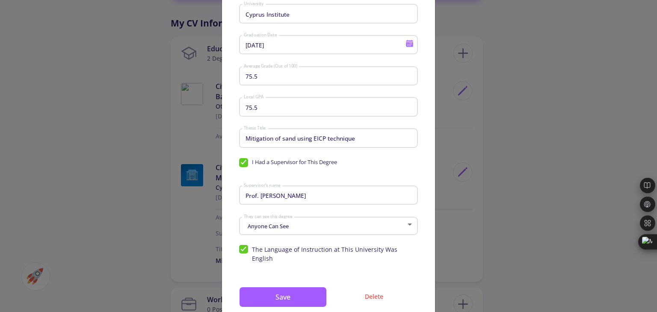
scroll to position [159, 0]
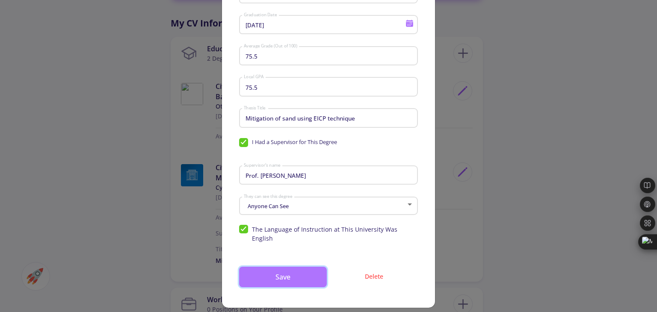
click at [281, 270] on button "Save" at bounding box center [283, 277] width 88 height 21
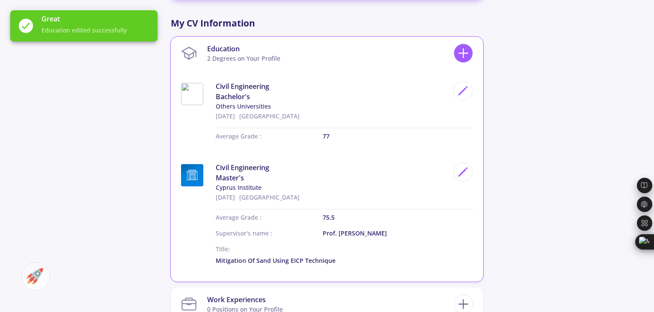
click at [463, 54] on line at bounding box center [463, 53] width 0 height 9
checkbox input "false"
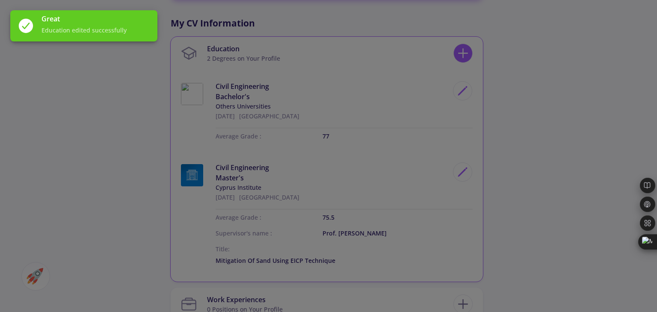
scroll to position [0, 0]
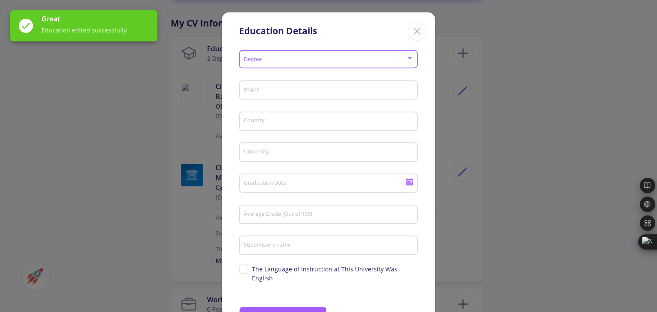
click at [275, 60] on span at bounding box center [326, 59] width 161 height 6
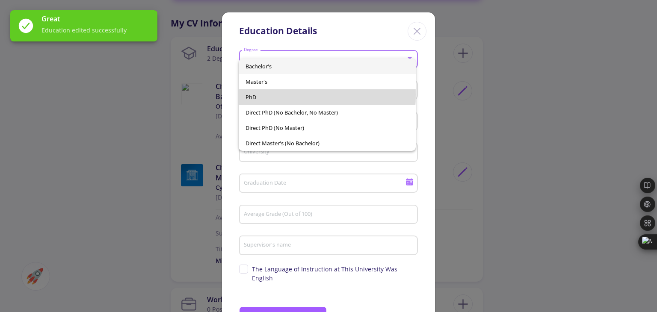
click at [273, 95] on span "PhD" at bounding box center [327, 96] width 163 height 15
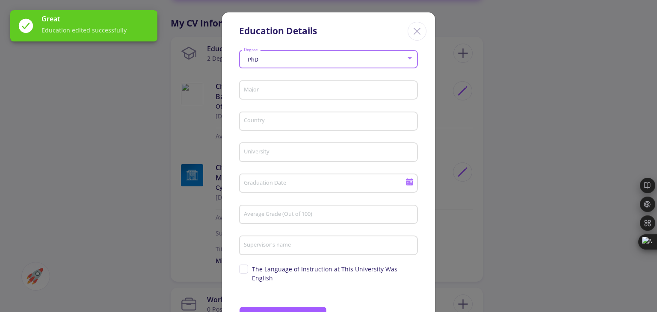
click at [272, 86] on div "Major" at bounding box center [328, 88] width 171 height 22
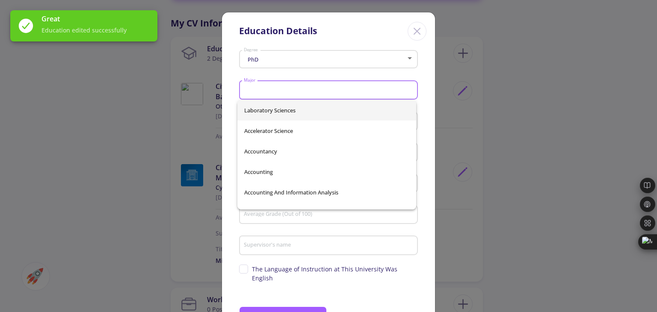
click at [273, 92] on input "Major" at bounding box center [329, 91] width 173 height 8
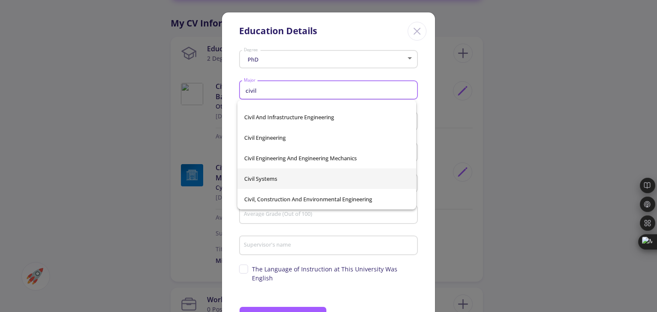
scroll to position [128, 0]
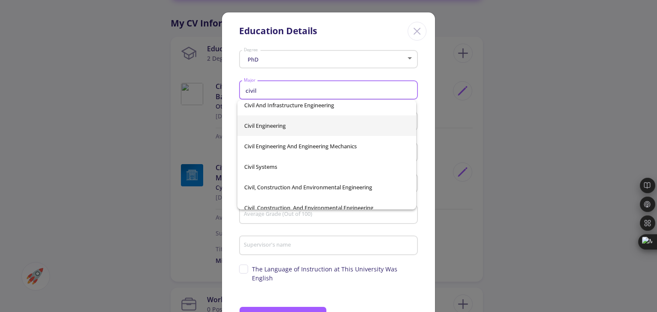
click at [269, 120] on span "Civil Engineering" at bounding box center [326, 126] width 165 height 21
type input "Civil Engineering"
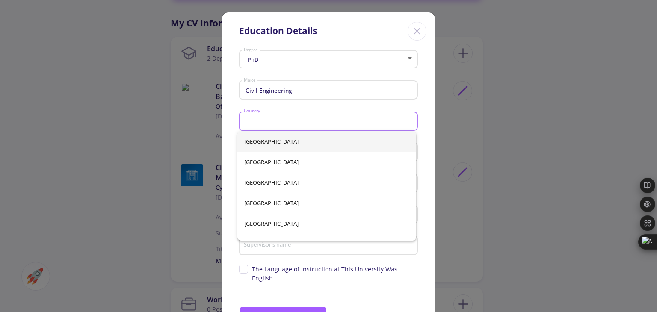
click at [266, 123] on input "Country" at bounding box center [329, 122] width 173 height 8
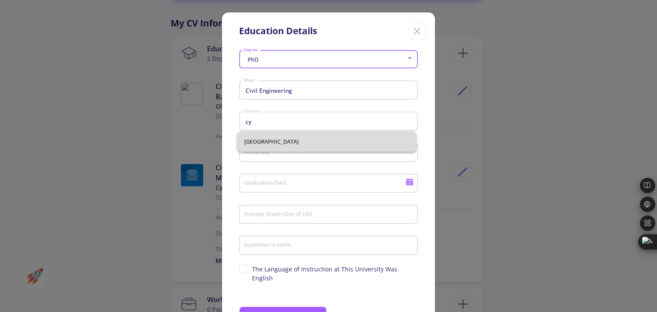
click at [263, 140] on span "[GEOGRAPHIC_DATA]" at bounding box center [326, 141] width 165 height 21
type input "[GEOGRAPHIC_DATA]"
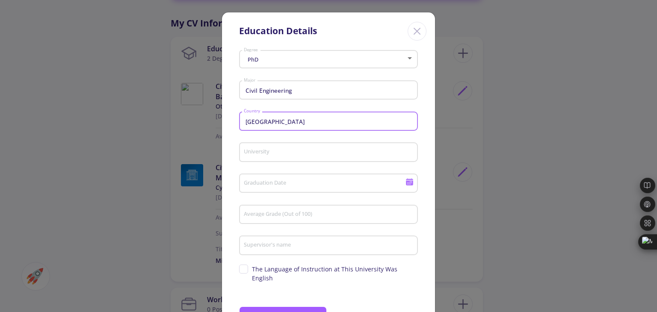
click at [264, 153] on input "University" at bounding box center [329, 153] width 173 height 8
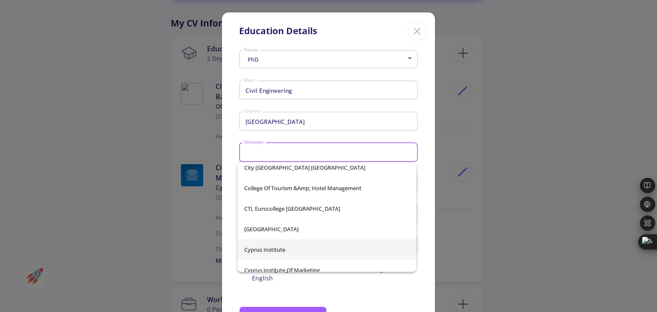
click at [289, 249] on span "Cyprus Institute" at bounding box center [326, 250] width 165 height 21
type input "Cyprus Institute"
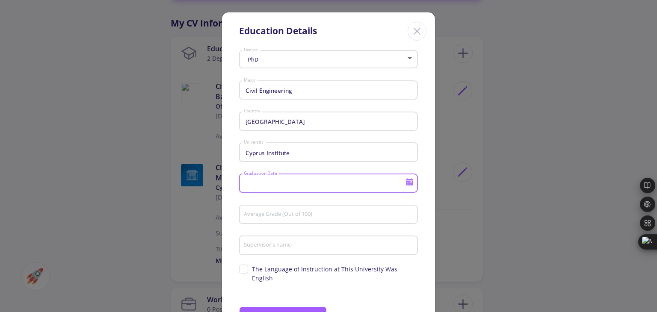
click at [284, 185] on input "Graduation Date" at bounding box center [325, 184] width 165 height 8
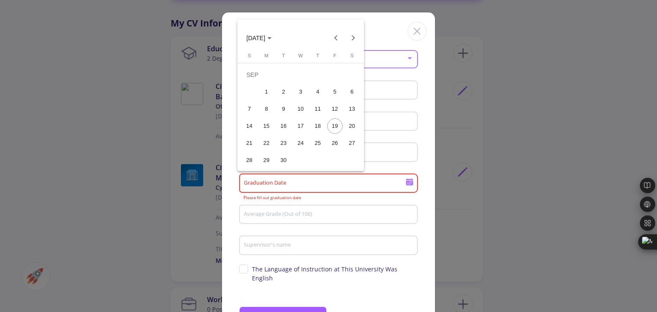
click at [272, 40] on span "[DATE]" at bounding box center [258, 37] width 25 height 7
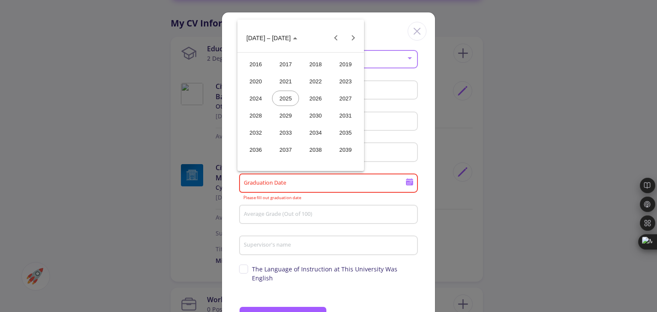
click at [315, 97] on div "2026" at bounding box center [315, 98] width 27 height 15
click at [258, 113] on div "SEP" at bounding box center [255, 115] width 27 height 15
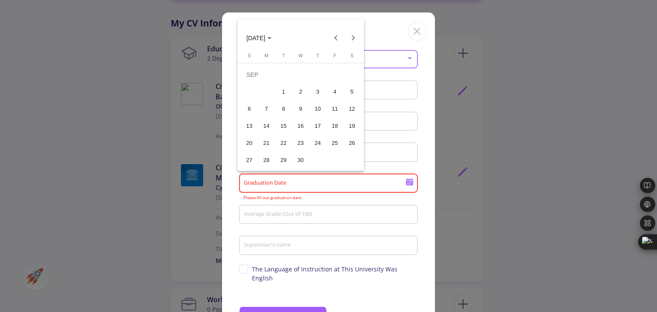
click at [305, 125] on div "16" at bounding box center [300, 126] width 15 height 15
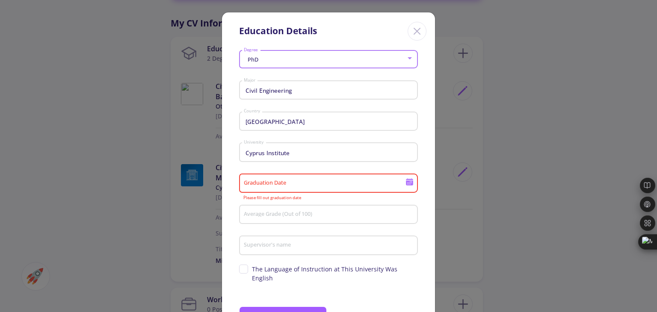
type input "[DATE]"
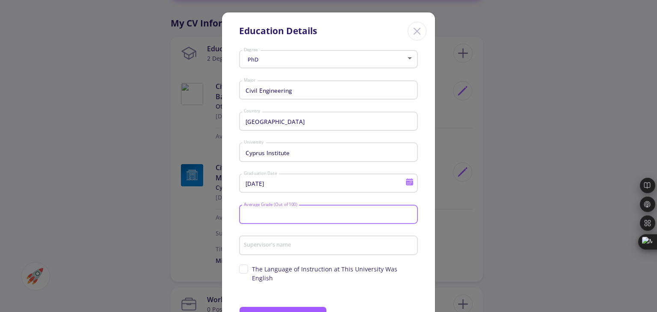
click at [282, 213] on input "Average Grade (Out of 100)" at bounding box center [329, 215] width 173 height 8
type input "94"
click at [311, 249] on input "Supervisor's name" at bounding box center [329, 246] width 173 height 8
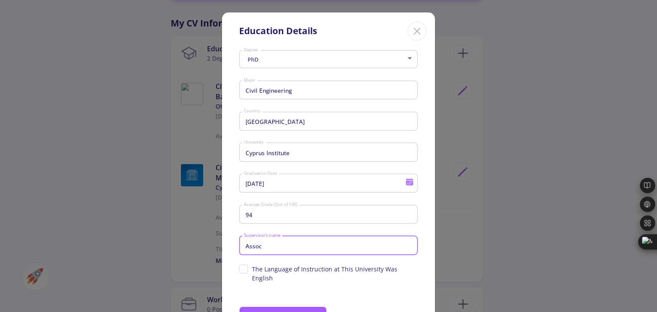
click at [263, 252] on div "Assoc Supervisor's name" at bounding box center [328, 244] width 171 height 22
click at [262, 251] on div "Assoc Supervisor's name" at bounding box center [328, 244] width 171 height 22
click at [263, 248] on input "Assoc" at bounding box center [329, 246] width 173 height 8
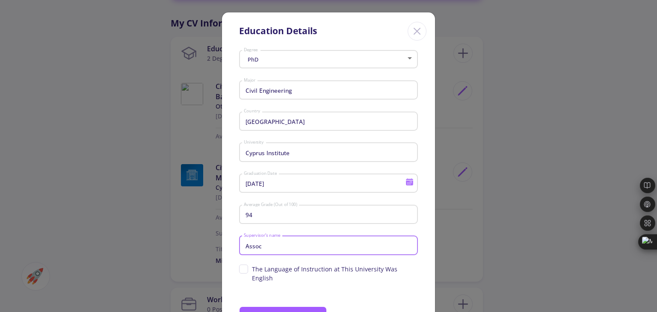
paste input ". Prof. Dr. [PERSON_NAME] BALKIS"
type input "Assoc. Prof. Dr. [PERSON_NAME] BALKIS"
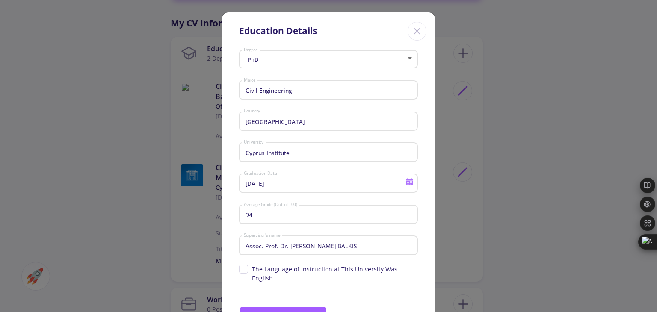
click at [246, 269] on span "The Language of Instruction at This University Was English" at bounding box center [328, 274] width 179 height 18
click at [245, 269] on input "The Language of Instruction at This University Was English" at bounding box center [242, 268] width 6 height 6
checkbox input "true"
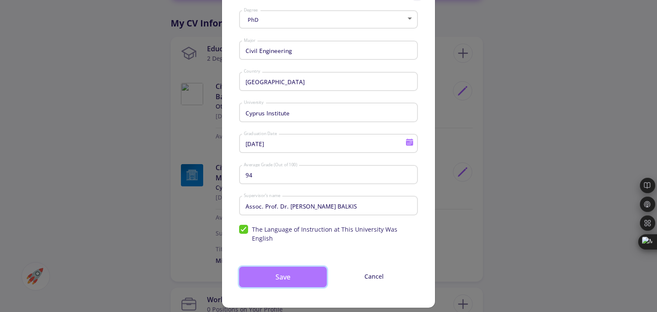
click at [293, 270] on button "Save" at bounding box center [283, 277] width 88 height 21
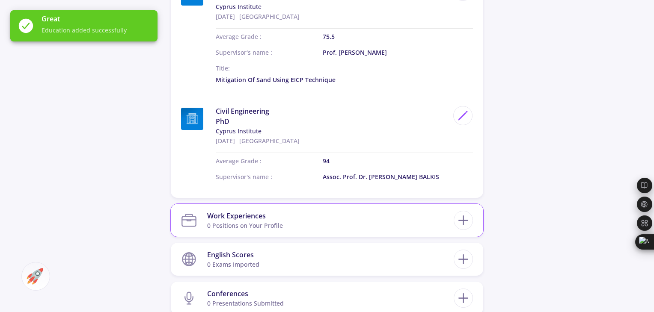
scroll to position [599, 0]
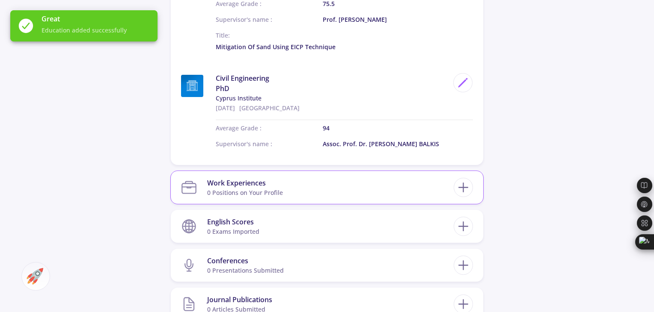
click at [286, 189] on section "Work Experiences 0 Positions on Your Profile" at bounding box center [317, 188] width 273 height 26
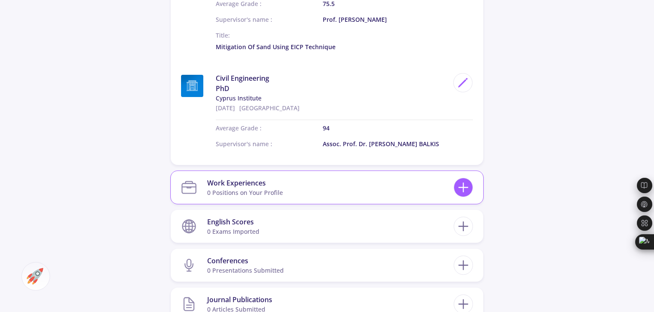
click at [462, 189] on icon at bounding box center [463, 188] width 16 height 16
checkbox input "false"
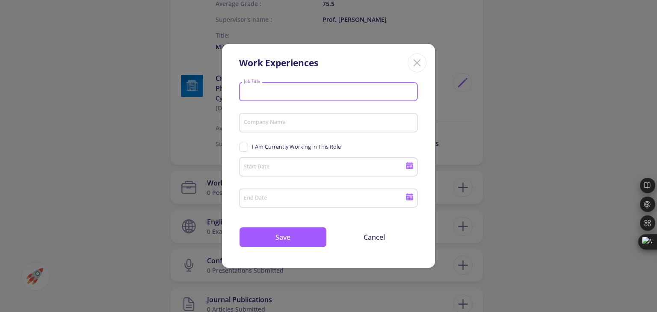
click at [291, 95] on input "Job Title" at bounding box center [329, 92] width 173 height 8
type input "Full-time Lec"
type input "l"
paste input "Full-time Lec"
type input "Full-time Lecturer"
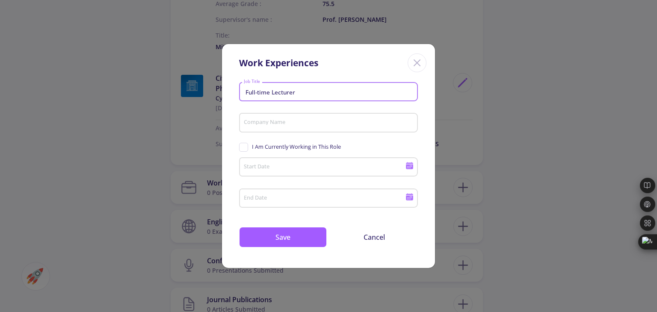
click at [294, 119] on div "Company Name" at bounding box center [328, 121] width 171 height 22
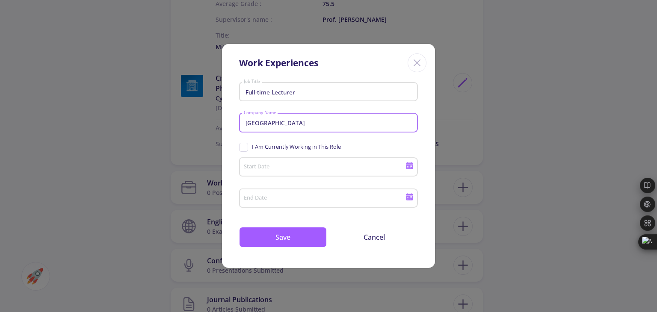
type input "[GEOGRAPHIC_DATA]"
click at [317, 85] on div "[DEMOGRAPHIC_DATA] Lecturer Job Title" at bounding box center [328, 90] width 171 height 22
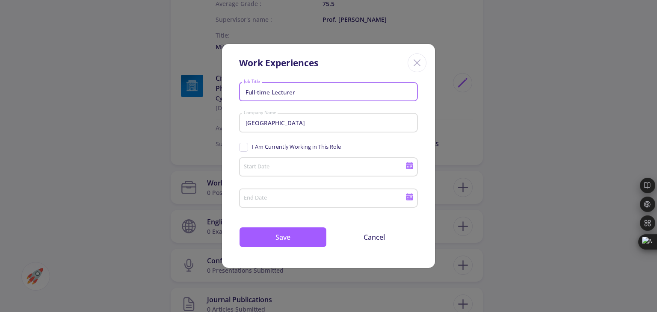
click at [310, 94] on input "Full-time Lecturer" at bounding box center [329, 92] width 173 height 8
type input "Research Assistant"
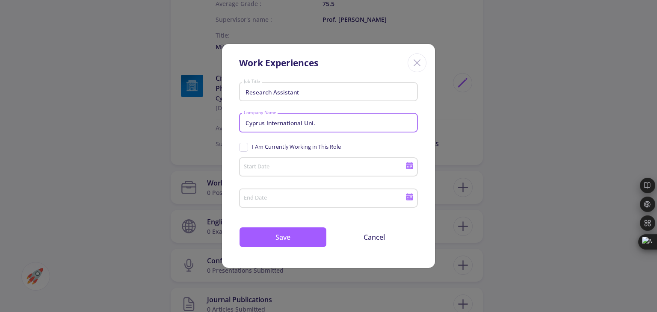
type input "Cyprus International Uni."
click at [289, 168] on input "Start Date" at bounding box center [325, 168] width 165 height 8
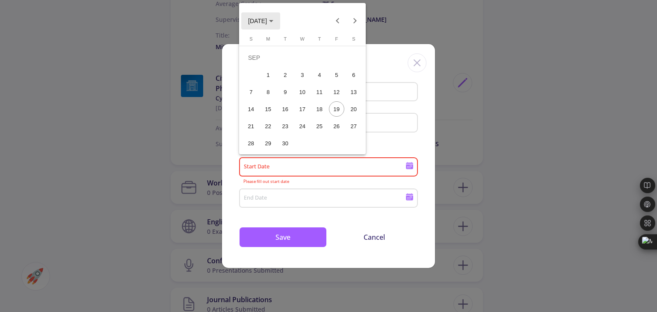
click at [273, 20] on icon "Choose month and year" at bounding box center [271, 21] width 4 height 2
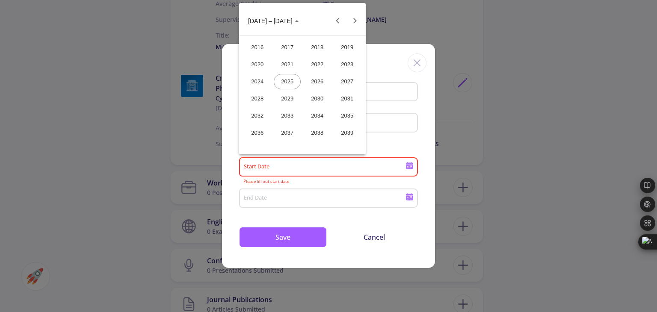
click at [345, 47] on div "2019" at bounding box center [347, 47] width 27 height 15
click at [255, 96] on div "SEP" at bounding box center [257, 98] width 27 height 15
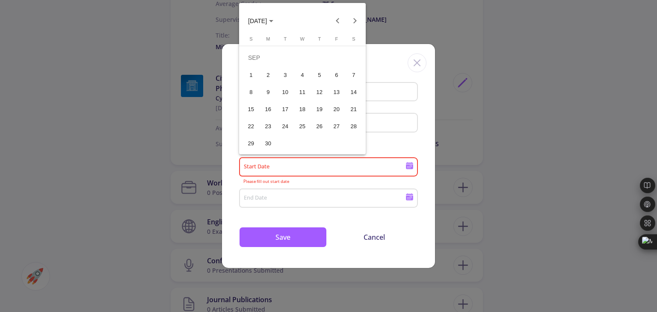
click at [281, 89] on div "10" at bounding box center [285, 91] width 15 height 15
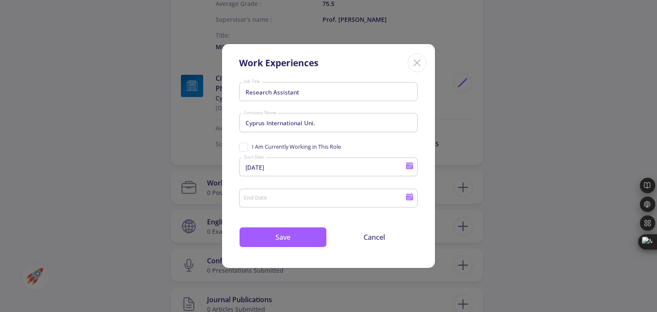
click at [321, 194] on div "End Date" at bounding box center [324, 197] width 163 height 22
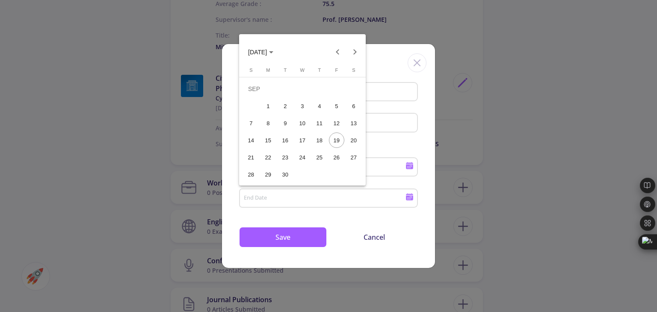
click at [347, 220] on div at bounding box center [328, 156] width 657 height 312
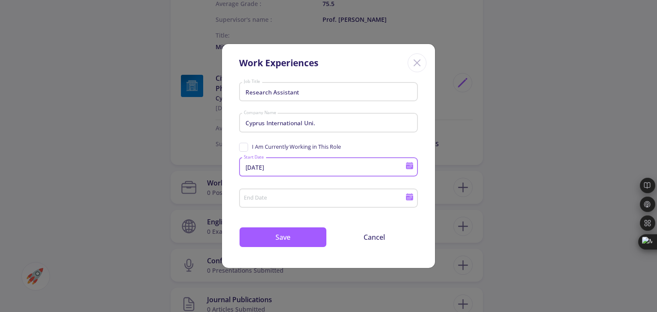
drag, startPoint x: 252, startPoint y: 170, endPoint x: 257, endPoint y: 170, distance: 5.2
click at [257, 170] on input "[DATE]" at bounding box center [325, 168] width 165 height 8
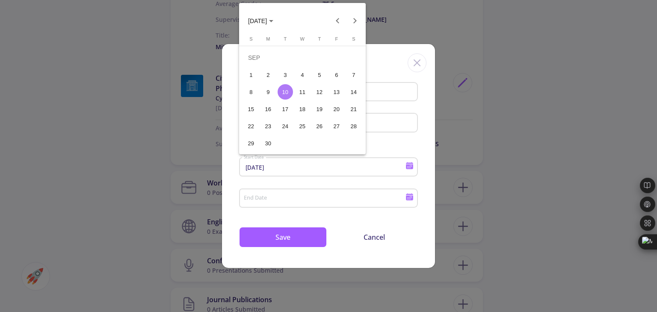
click at [268, 128] on div "23" at bounding box center [268, 126] width 15 height 15
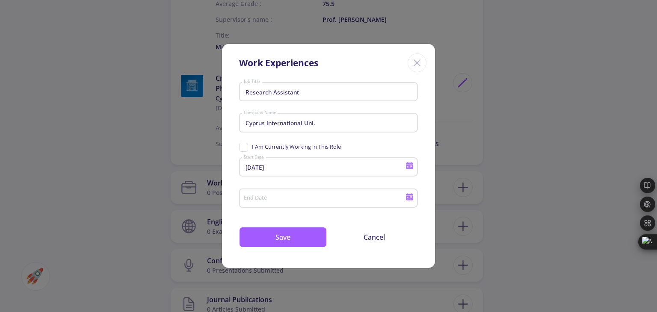
type input "[DATE]"
click at [273, 201] on input "End Date" at bounding box center [325, 199] width 165 height 8
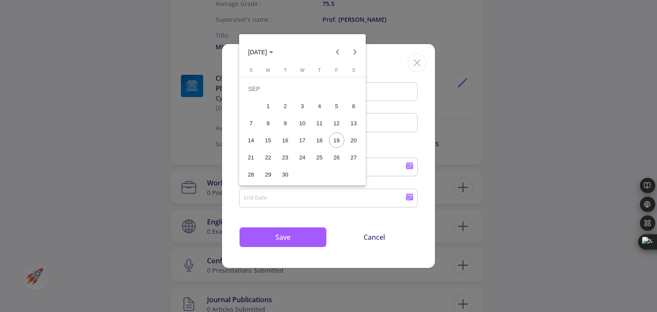
click at [267, 50] on span "[DATE]" at bounding box center [257, 52] width 19 height 7
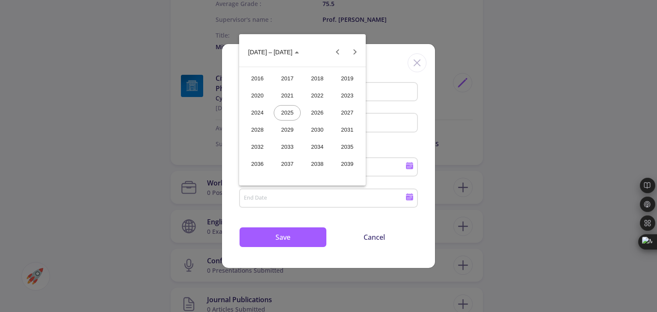
click at [343, 93] on div "2023" at bounding box center [347, 95] width 27 height 15
click at [287, 95] on div "FEB" at bounding box center [287, 95] width 27 height 15
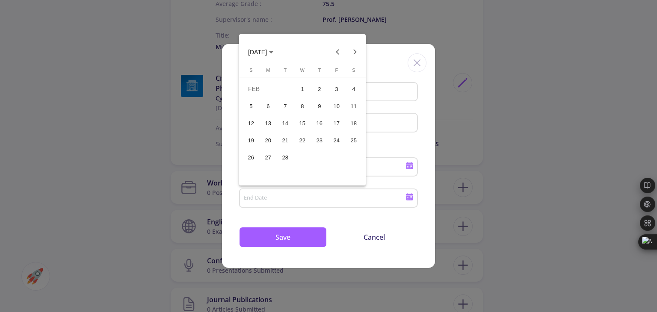
click at [304, 89] on div "1" at bounding box center [302, 88] width 15 height 15
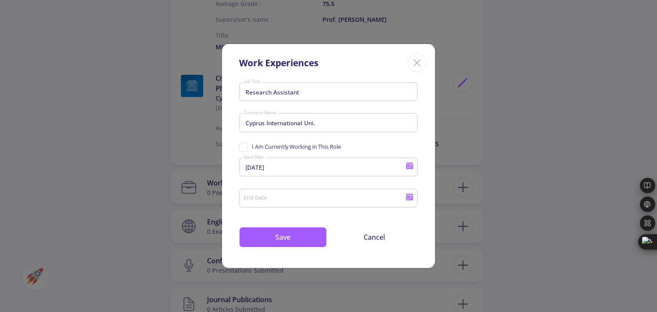
type input "[DATE]"
click at [284, 238] on button "Save" at bounding box center [283, 237] width 88 height 21
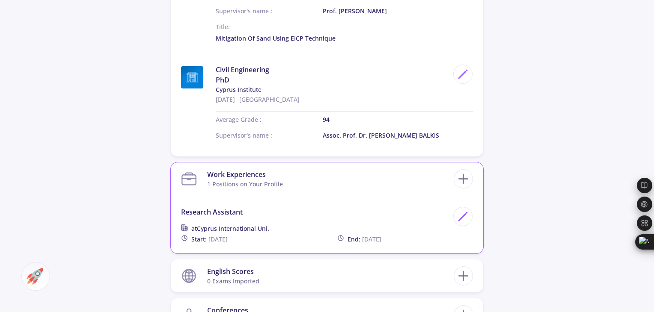
scroll to position [642, 0]
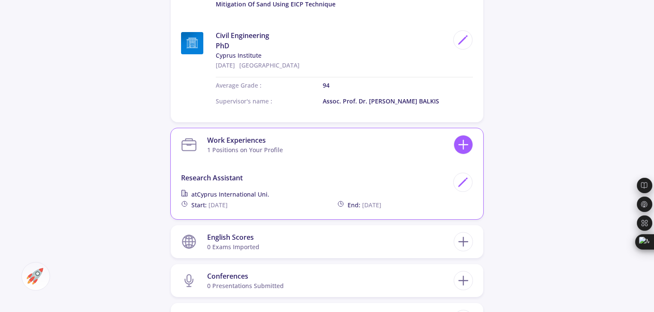
click at [466, 148] on icon at bounding box center [463, 145] width 16 height 16
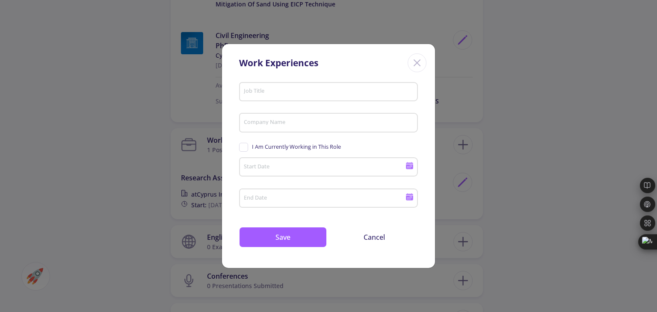
click at [293, 85] on div "Job Title" at bounding box center [328, 90] width 171 height 22
click at [292, 91] on input "Job Title" at bounding box center [329, 92] width 173 height 8
paste input "Full-time Lec"
type input "Full-time Lecturer"
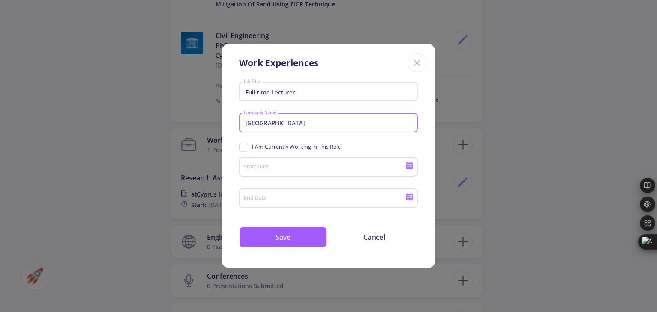
type input "[GEOGRAPHIC_DATA]"
click at [271, 174] on div "Start Date" at bounding box center [324, 165] width 163 height 22
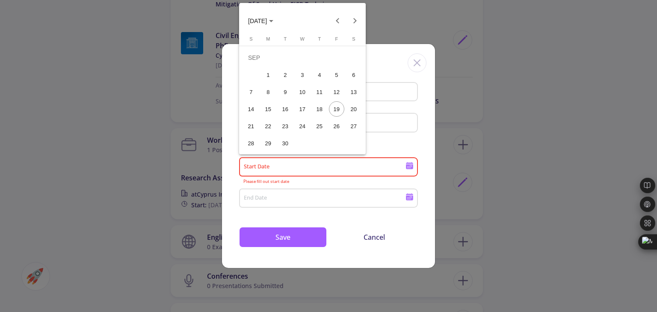
click at [270, 166] on div at bounding box center [328, 156] width 657 height 312
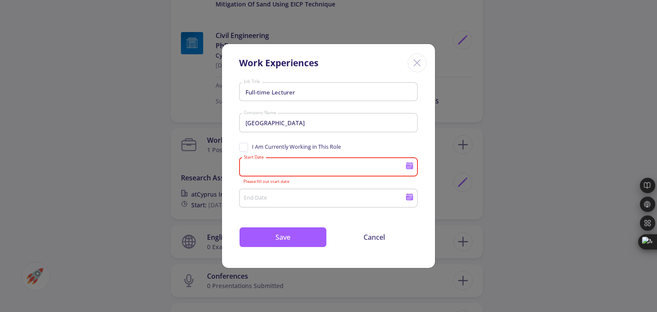
click at [270, 166] on input "Start Date" at bounding box center [325, 168] width 165 height 8
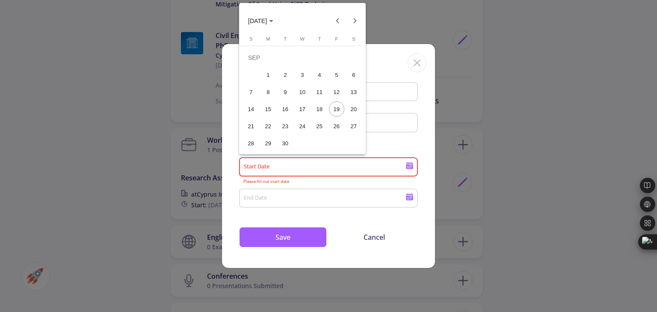
click at [273, 21] on icon "Choose month and year" at bounding box center [271, 21] width 4 height 2
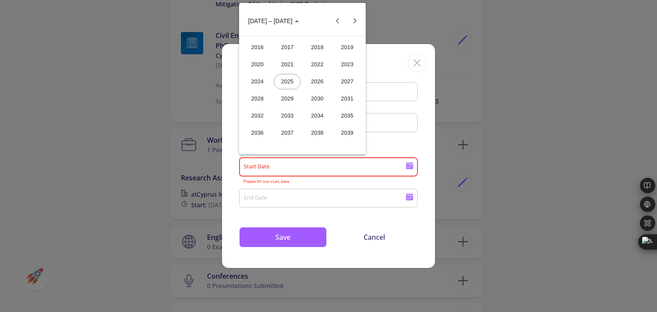
click at [341, 62] on div "2023" at bounding box center [347, 64] width 27 height 15
click at [286, 59] on div "FEB" at bounding box center [287, 64] width 27 height 15
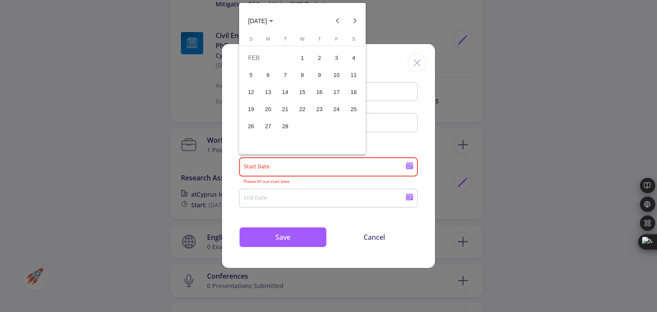
click at [269, 109] on div "20" at bounding box center [268, 108] width 15 height 15
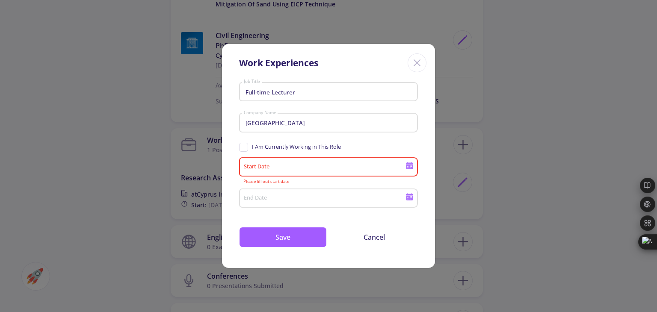
type input "[DATE]"
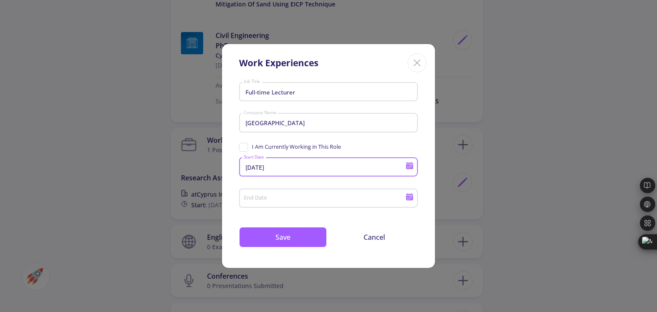
click at [272, 202] on input "End Date" at bounding box center [325, 199] width 165 height 8
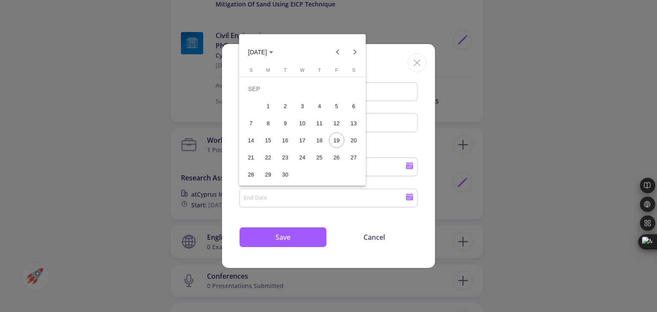
click at [273, 54] on span "[DATE]" at bounding box center [260, 51] width 25 height 7
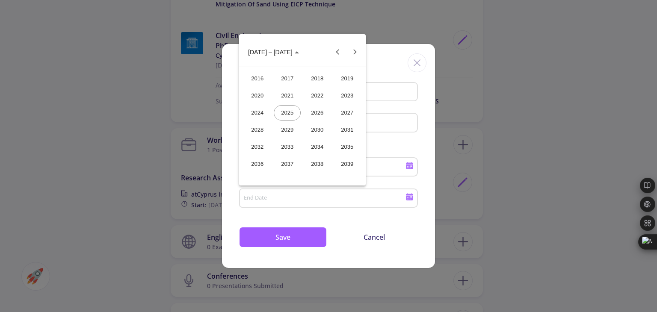
click at [286, 113] on div "2025" at bounding box center [287, 112] width 27 height 15
click at [264, 100] on div "JAN" at bounding box center [257, 95] width 27 height 15
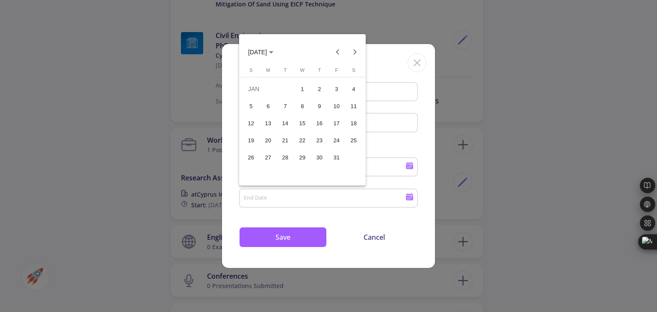
click at [338, 158] on div "31" at bounding box center [336, 157] width 15 height 15
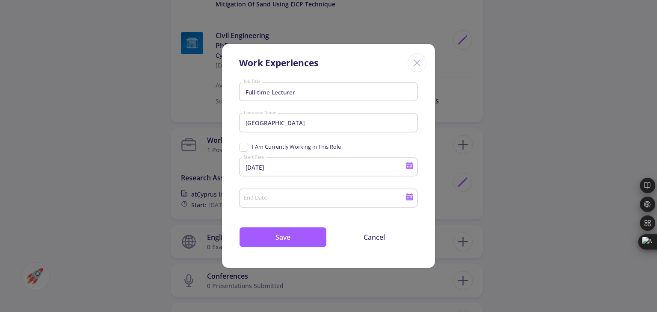
type input "[DATE]"
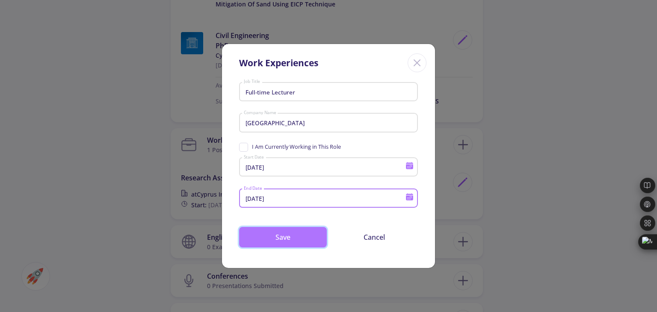
click at [285, 236] on button "Save" at bounding box center [283, 237] width 88 height 21
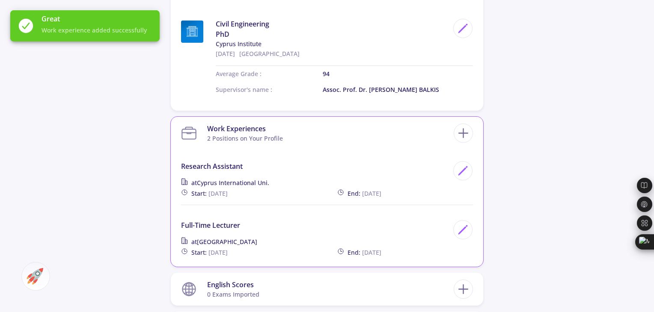
scroll to position [684, 0]
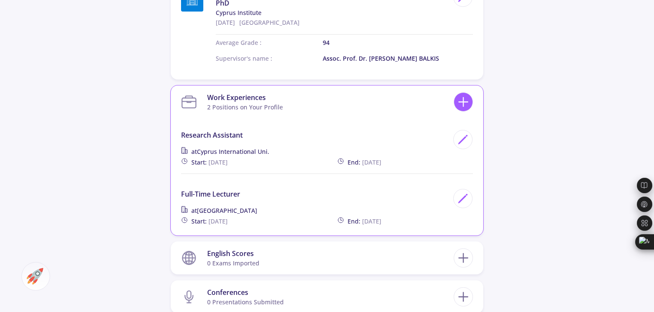
click at [462, 100] on icon at bounding box center [463, 102] width 16 height 16
checkbox input "false"
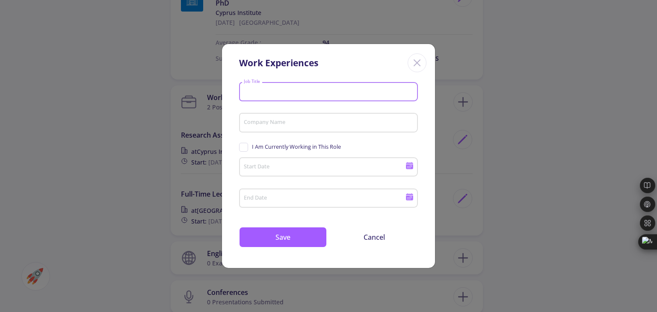
click at [272, 90] on input "Job Title" at bounding box center [329, 92] width 173 height 8
paste input "Full-time Lec"
type input "part-time Lecturer"
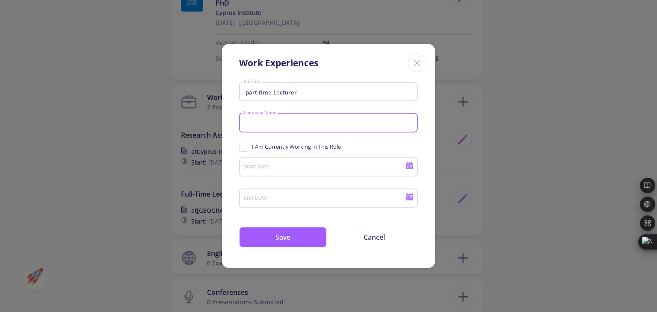
click at [278, 124] on input "Company Name" at bounding box center [329, 123] width 173 height 8
type input "Final International Uni."
click at [245, 147] on span "I Am Currently Working in This Role" at bounding box center [290, 147] width 102 height 8
click at [245, 147] on input "I Am Currently Working in This Role" at bounding box center [242, 146] width 6 height 6
checkbox input "true"
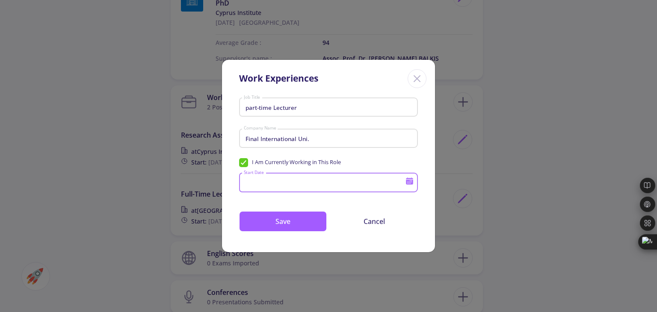
click at [284, 185] on input "Start Date" at bounding box center [325, 183] width 165 height 8
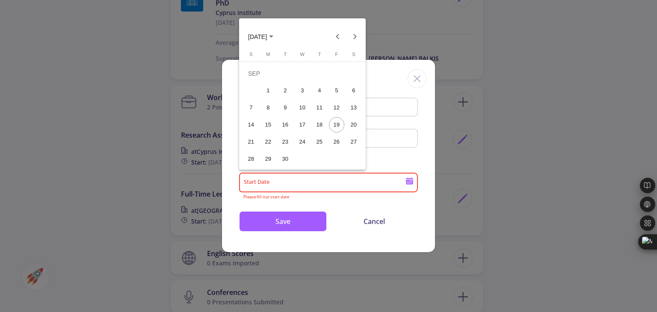
click at [273, 33] on span "[DATE]" at bounding box center [260, 36] width 25 height 7
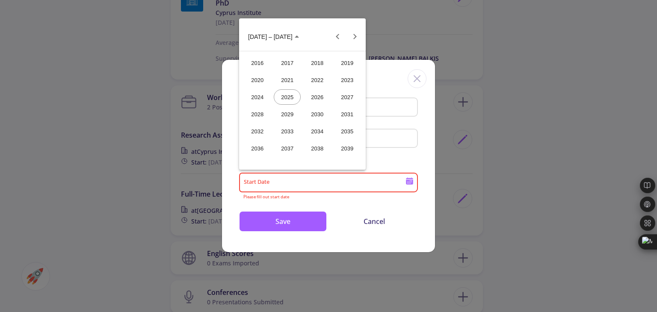
click at [287, 98] on div "2025" at bounding box center [287, 96] width 27 height 15
click at [289, 81] on div "FEB" at bounding box center [287, 79] width 27 height 15
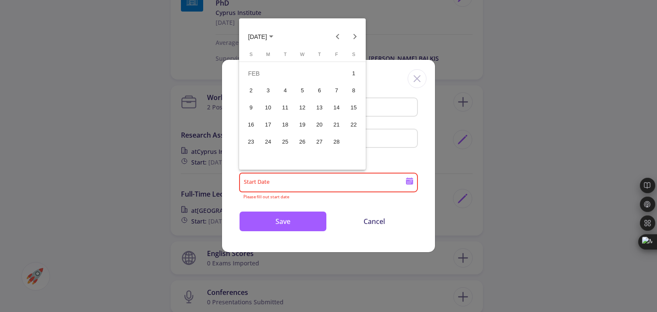
click at [265, 105] on div "10" at bounding box center [268, 107] width 15 height 15
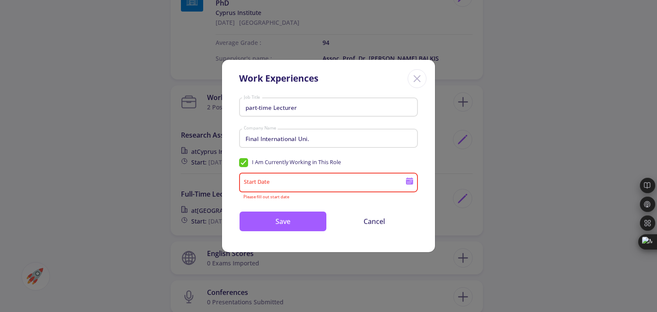
type input "[DATE]"
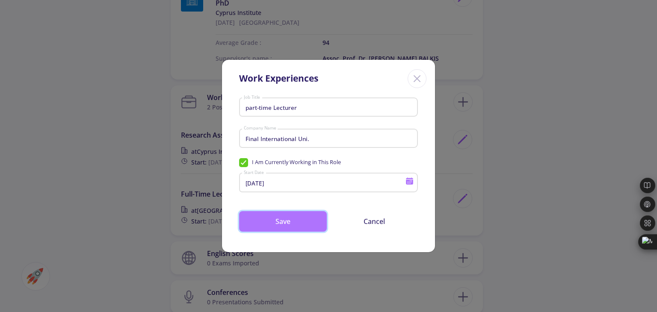
click at [285, 223] on button "Save" at bounding box center [283, 221] width 88 height 21
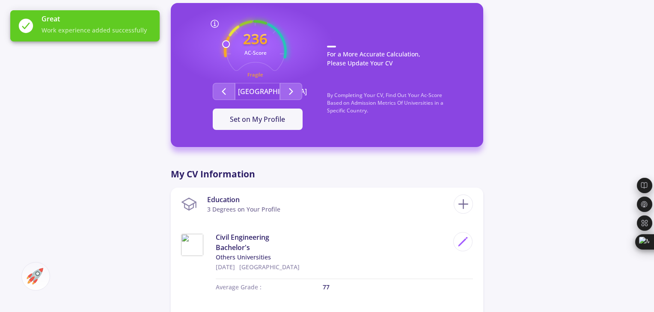
scroll to position [171, 0]
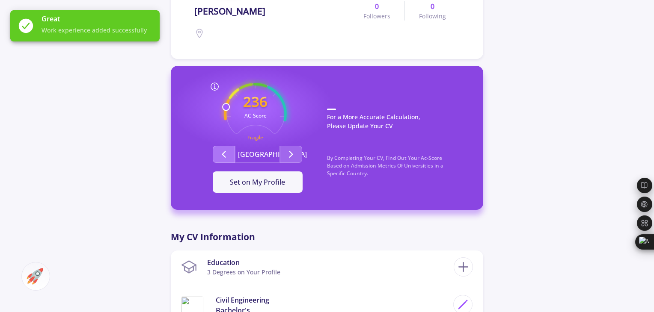
click at [228, 150] on icon "Second group" at bounding box center [224, 154] width 10 height 10
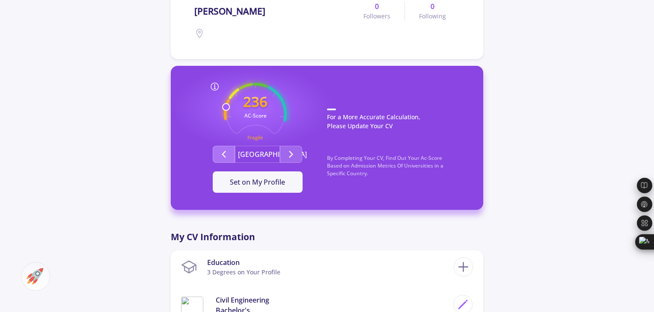
click at [232, 153] on button "Second group" at bounding box center [224, 154] width 22 height 17
click at [362, 129] on p "For a More Accurate Calculation, Please Update Your CV" at bounding box center [396, 124] width 139 height 30
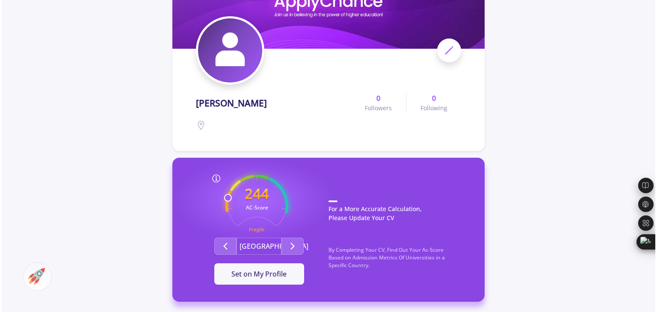
scroll to position [86, 0]
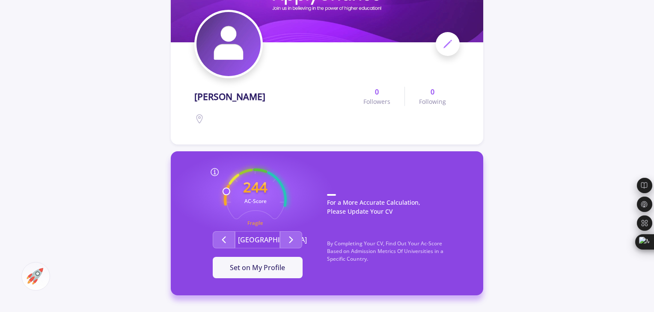
click at [342, 200] on p "For a More Accurate Calculation, Please Update Your CV" at bounding box center [396, 209] width 139 height 30
click at [344, 214] on p "For a More Accurate Calculation, Please Update Your CV" at bounding box center [396, 209] width 139 height 30
click at [214, 172] on polyline at bounding box center [214, 173] width 1 height 2
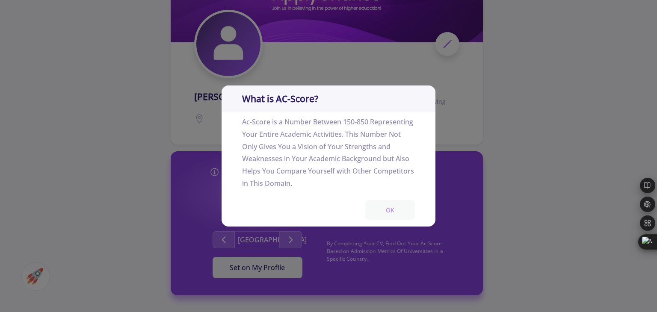
click at [392, 206] on button "OK" at bounding box center [390, 210] width 50 height 20
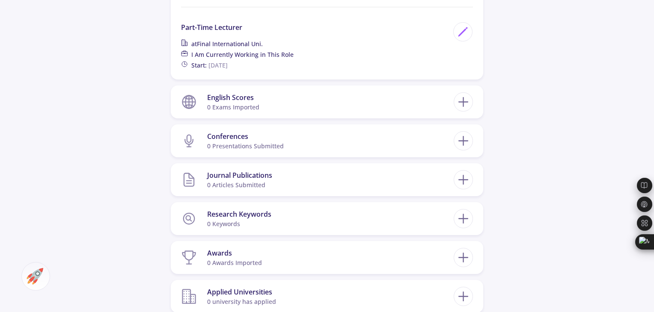
scroll to position [898, 0]
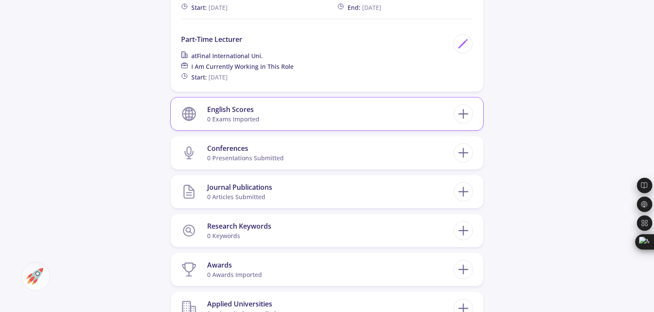
click at [281, 120] on section "English Scores 0 exams imported" at bounding box center [317, 114] width 273 height 26
click at [459, 114] on line at bounding box center [463, 114] width 9 height 0
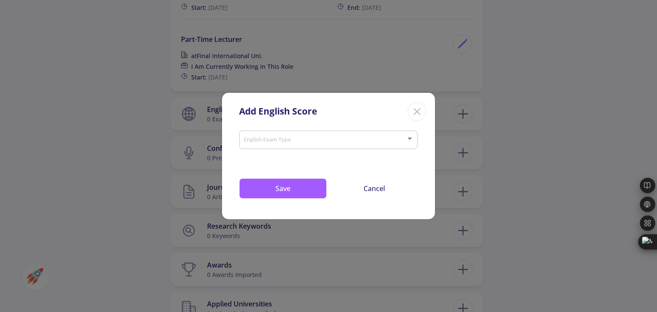
click at [299, 134] on div "English Exam Type" at bounding box center [328, 137] width 171 height 21
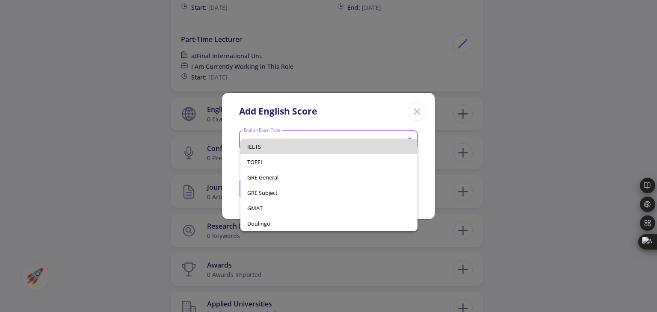
click at [258, 146] on span "IELTS" at bounding box center [328, 146] width 163 height 15
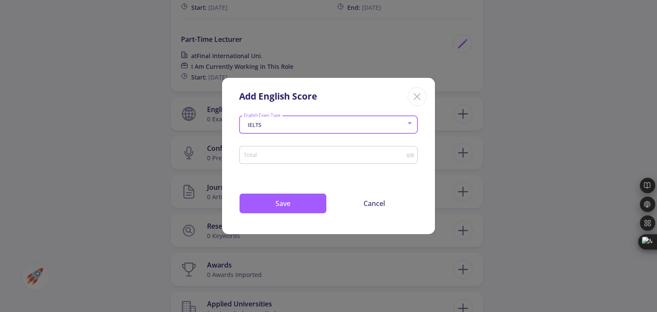
click at [272, 154] on input "Total" at bounding box center [324, 155] width 163 height 6
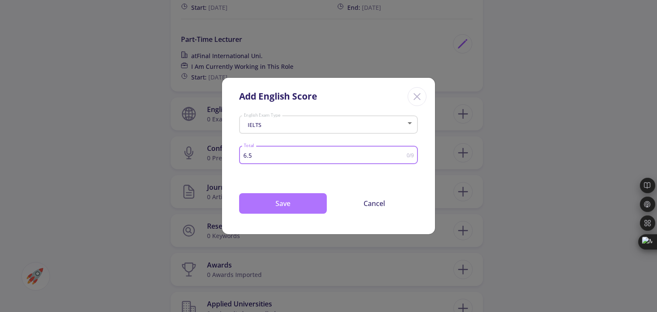
type input "6.5"
click at [264, 201] on button "Save" at bounding box center [283, 203] width 88 height 21
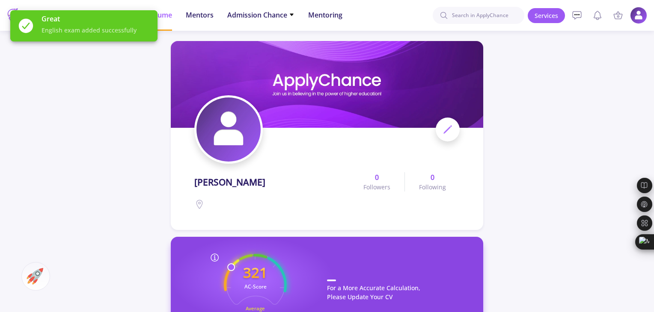
scroll to position [128, 0]
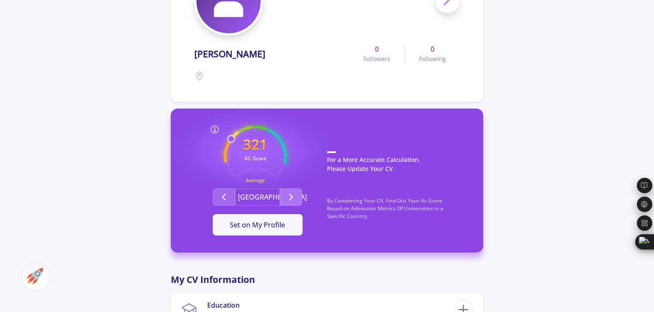
click at [288, 197] on icon "Second group" at bounding box center [291, 197] width 10 height 10
click at [224, 196] on polyline "Second group" at bounding box center [223, 197] width 3 height 6
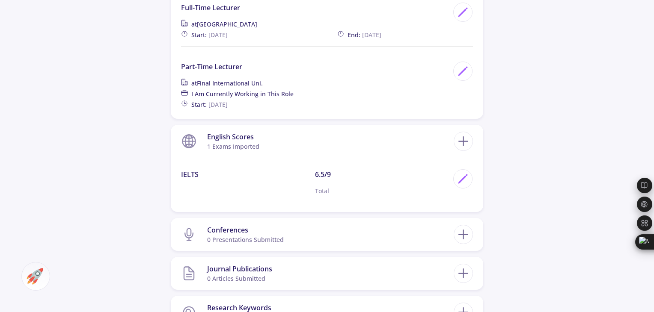
scroll to position [898, 0]
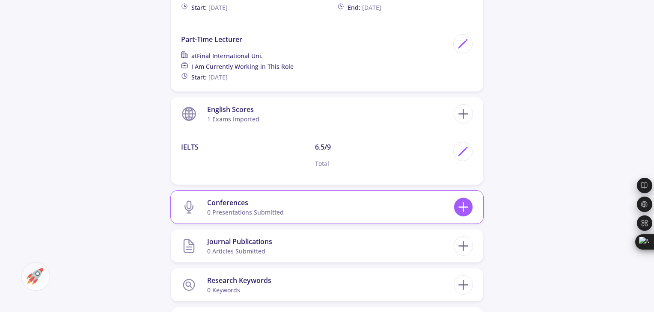
click at [462, 210] on icon at bounding box center [463, 207] width 16 height 16
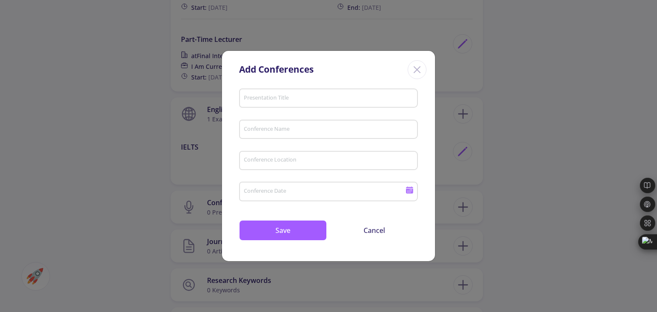
click at [273, 98] on input "Presentation Title" at bounding box center [329, 99] width 173 height 8
click at [287, 129] on input "Conference Name" at bounding box center [329, 130] width 173 height 8
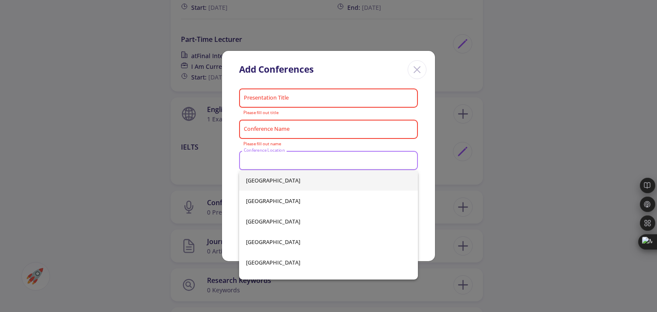
click at [287, 163] on input "Conference Location" at bounding box center [329, 161] width 173 height 8
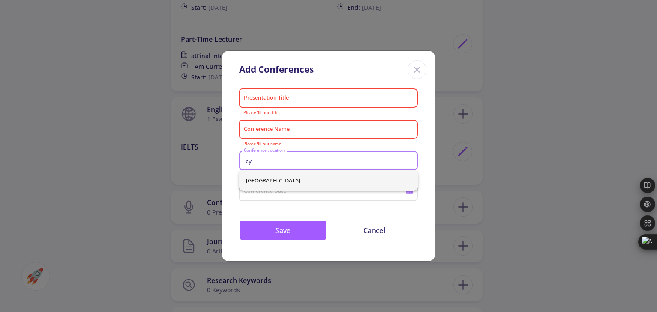
type input "cy"
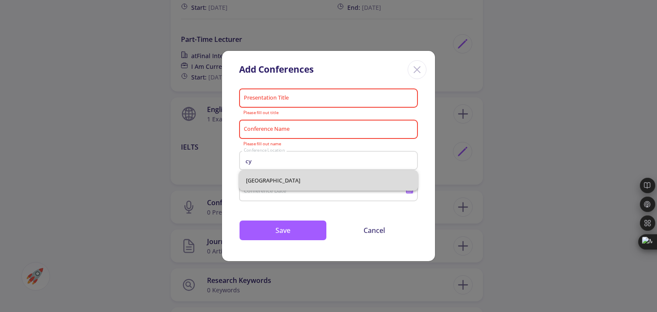
click at [258, 179] on div "[GEOGRAPHIC_DATA]" at bounding box center [328, 180] width 179 height 21
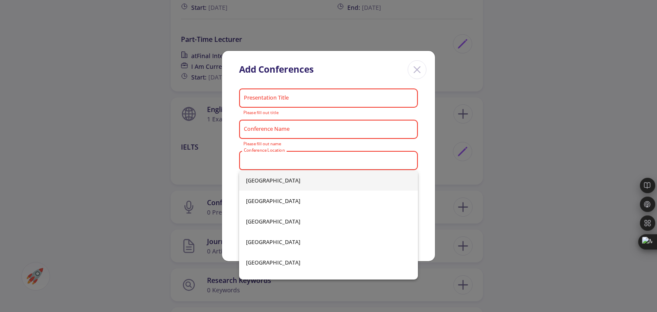
click at [263, 163] on input "Conference Location" at bounding box center [329, 161] width 173 height 8
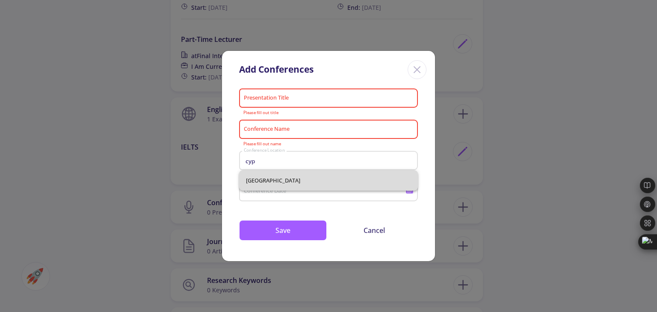
click at [261, 181] on span "[GEOGRAPHIC_DATA]" at bounding box center [328, 180] width 165 height 21
type input "[GEOGRAPHIC_DATA]"
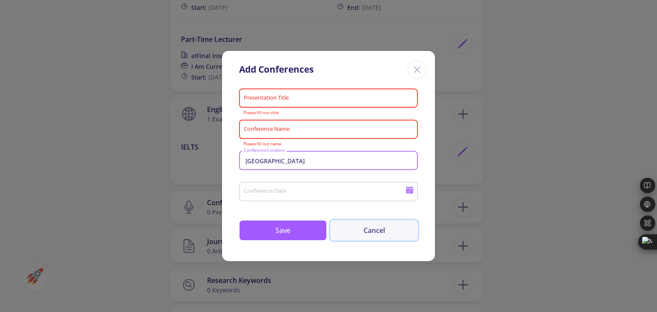
click at [373, 231] on button "Cancel" at bounding box center [374, 230] width 88 height 21
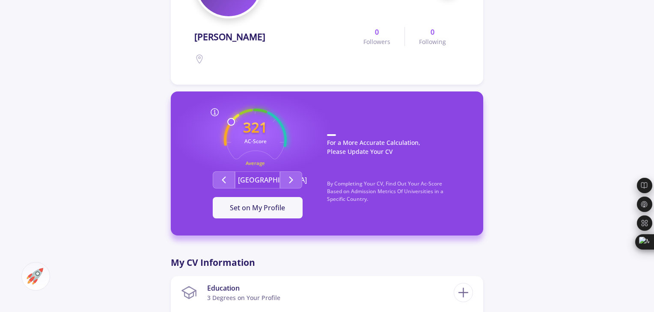
scroll to position [0, 0]
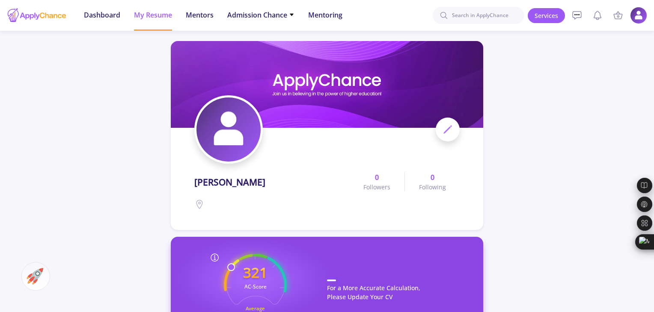
click at [453, 127] on span at bounding box center [448, 130] width 24 height 24
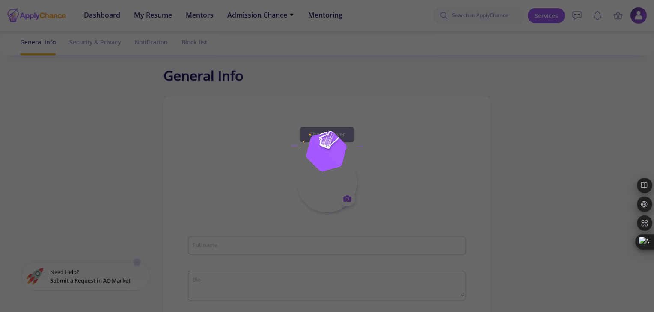
type input "[PERSON_NAME]"
type input "AmirYousefpoor"
type input "[EMAIL_ADDRESS][DOMAIN_NAME]"
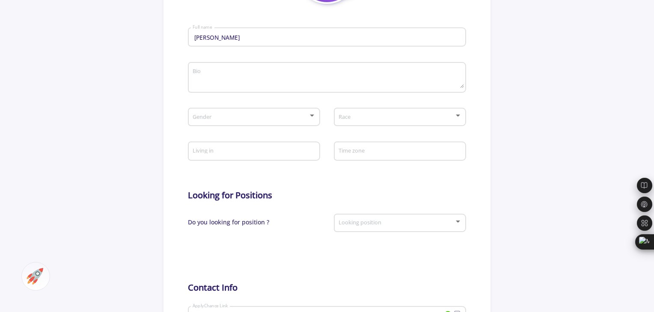
scroll to position [214, 0]
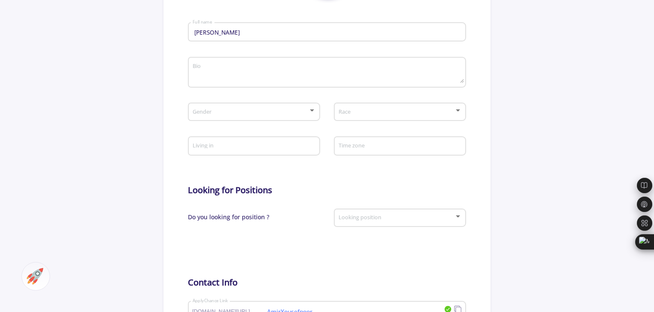
click at [232, 108] on div "Gender" at bounding box center [254, 110] width 124 height 21
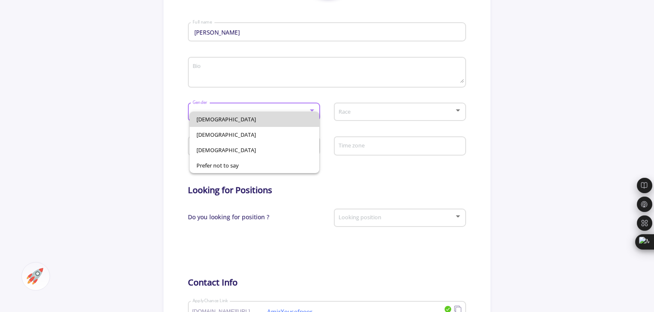
click at [218, 119] on span "[DEMOGRAPHIC_DATA]" at bounding box center [254, 119] width 116 height 15
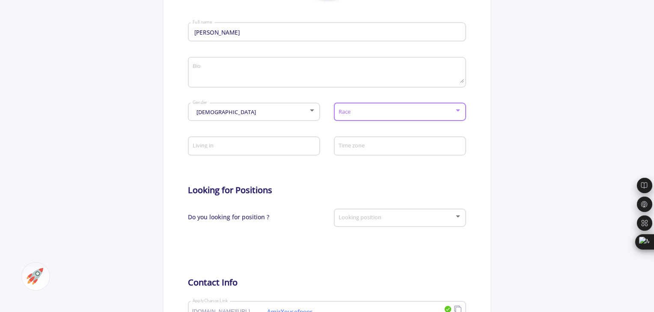
click at [396, 114] on span at bounding box center [397, 112] width 114 height 6
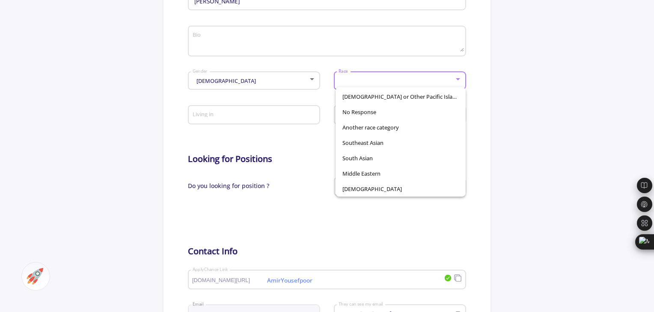
scroll to position [257, 0]
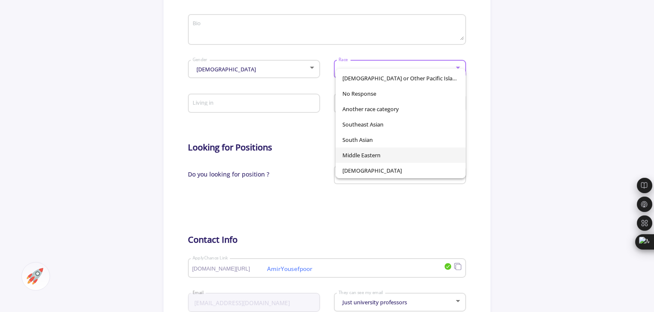
click at [373, 156] on span "Middle Eastern" at bounding box center [400, 155] width 116 height 15
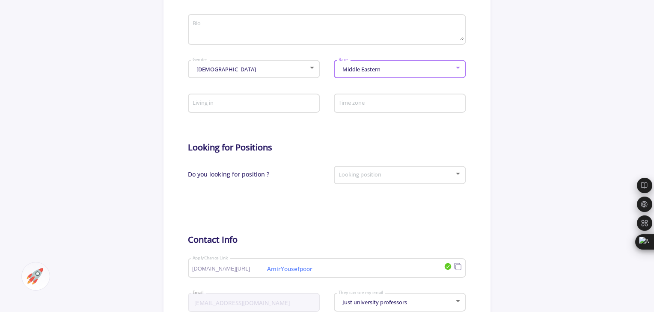
click at [270, 110] on div "Living in" at bounding box center [254, 102] width 124 height 22
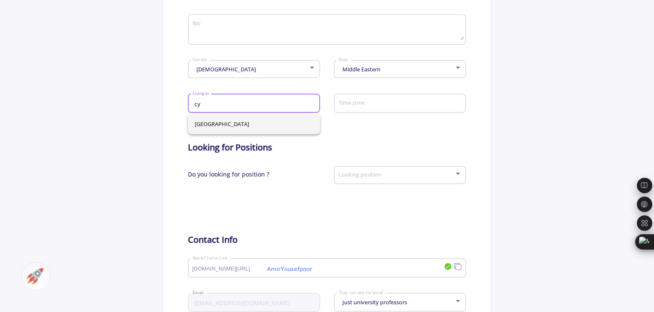
type input "cy"
click at [213, 119] on div "[GEOGRAPHIC_DATA]" at bounding box center [254, 124] width 132 height 21
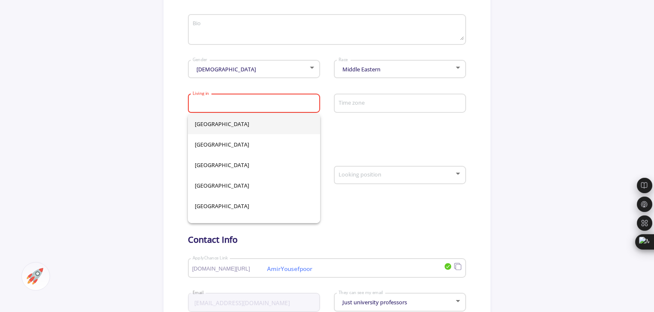
click at [213, 104] on input "Living in" at bounding box center [255, 104] width 126 height 8
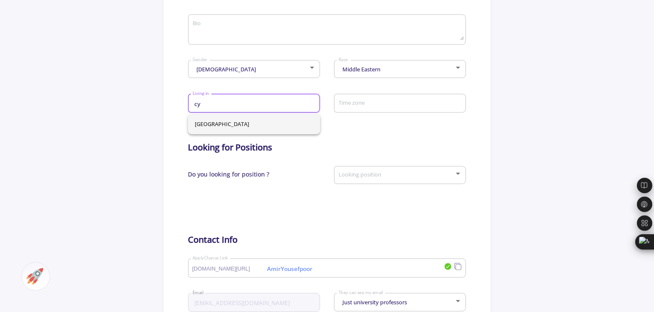
type input "cy"
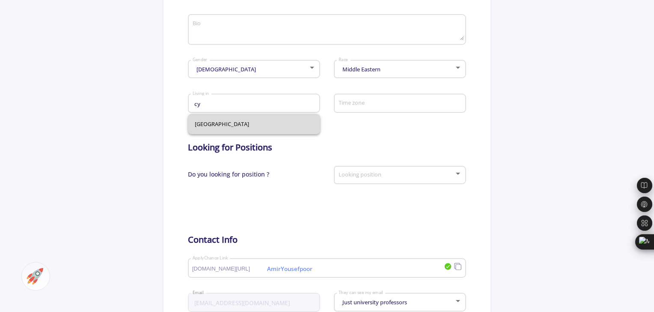
click at [202, 124] on div "[GEOGRAPHIC_DATA]" at bounding box center [254, 124] width 132 height 21
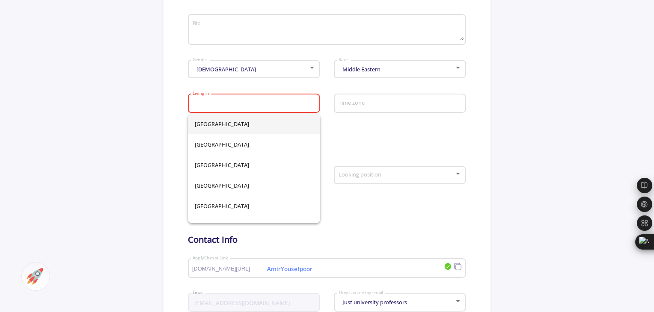
click at [213, 106] on input "Living in" at bounding box center [255, 104] width 126 height 8
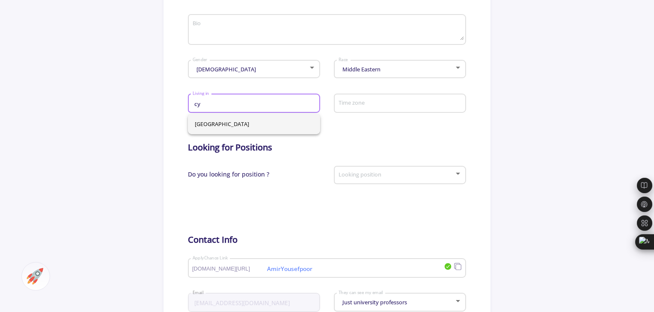
click at [211, 129] on span "[GEOGRAPHIC_DATA]" at bounding box center [254, 124] width 119 height 21
type input "[GEOGRAPHIC_DATA]"
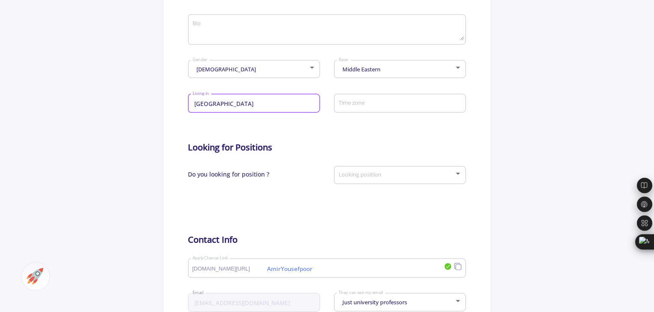
click at [397, 104] on input "Time zone" at bounding box center [401, 104] width 126 height 8
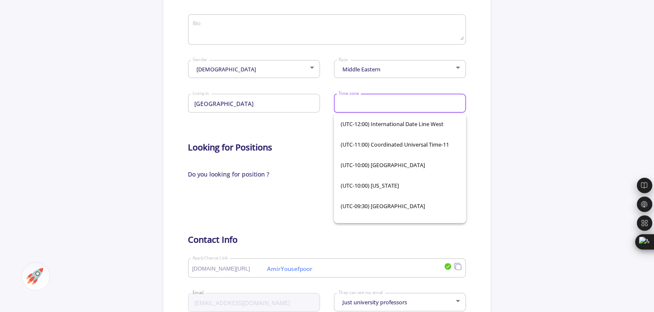
click at [285, 130] on form "[PERSON_NAME] Full name Bio [DEMOGRAPHIC_DATA] Gender Middle Eastern Race [GEOG…" at bounding box center [327, 176] width 278 height 440
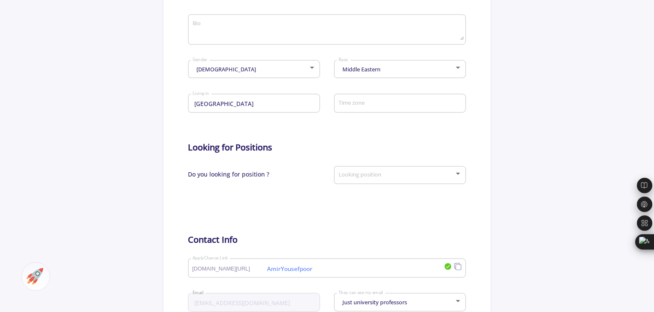
click at [376, 180] on div "Looking position" at bounding box center [400, 173] width 124 height 21
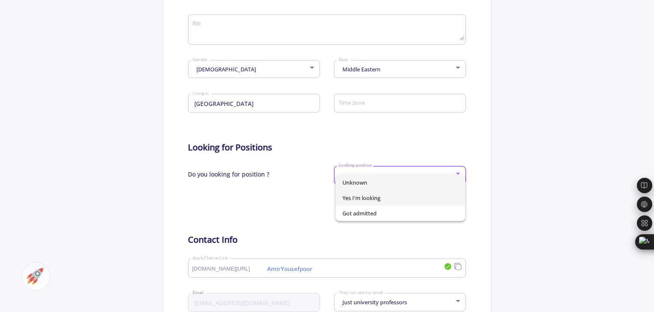
click at [371, 196] on span "Yes I'm looking" at bounding box center [400, 197] width 116 height 15
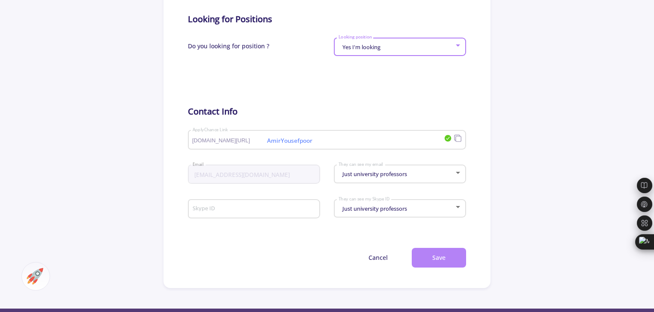
scroll to position [428, 0]
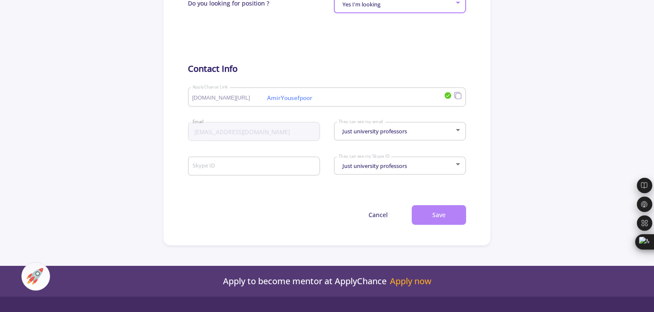
click at [447, 219] on button "Save" at bounding box center [439, 215] width 54 height 20
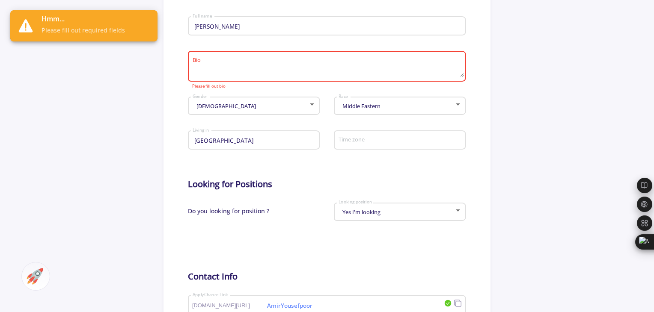
scroll to position [214, 0]
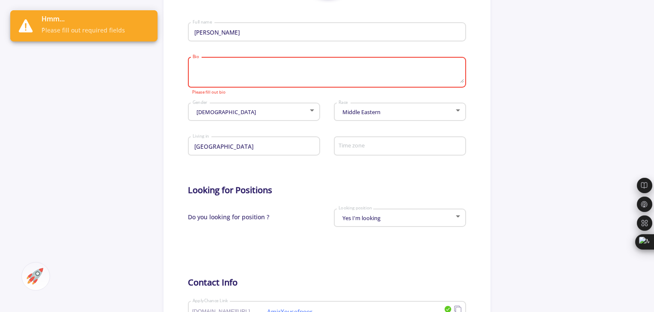
click at [257, 77] on textarea "Bio" at bounding box center [328, 73] width 272 height 20
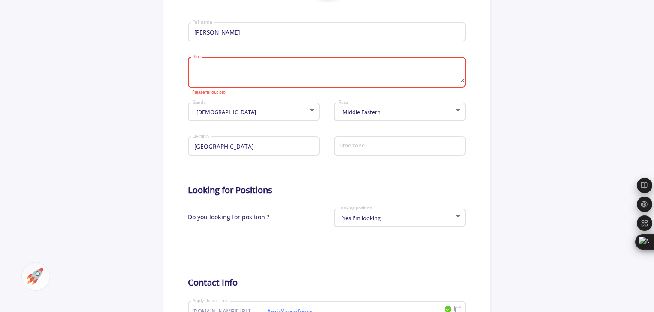
paste textarea "Lecturer at [GEOGRAPHIC_DATA] with 2 years of teaching experience and a PhD can…"
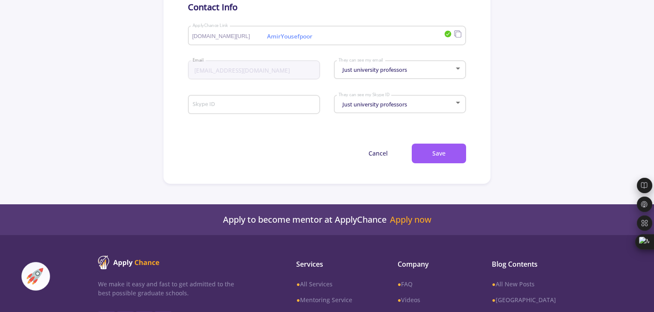
scroll to position [513, 0]
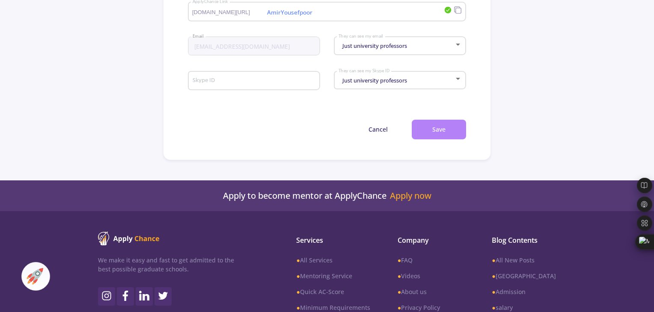
type textarea "Lecturer at [GEOGRAPHIC_DATA] with 2 years of teaching experience and a PhD can…"
click at [450, 131] on button "Save" at bounding box center [439, 130] width 54 height 20
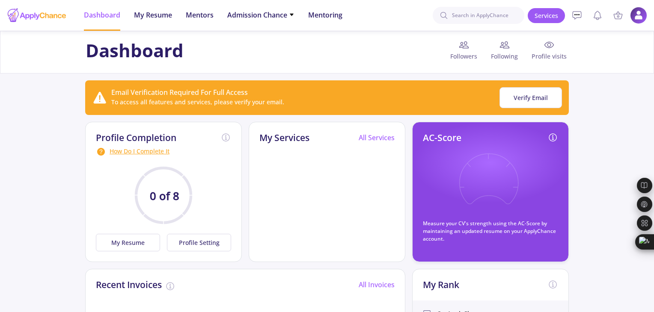
click at [144, 153] on div "How Do I Complete It" at bounding box center [163, 152] width 135 height 10
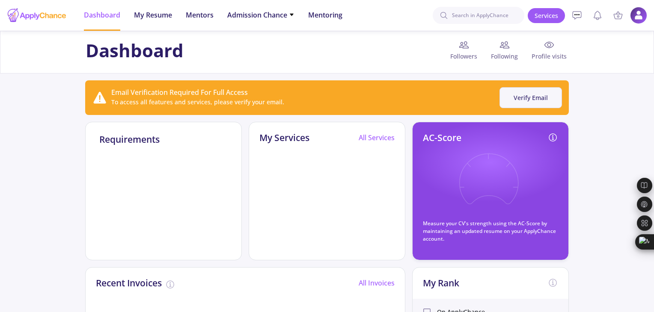
click at [529, 101] on button "Verify Email" at bounding box center [530, 97] width 62 height 21
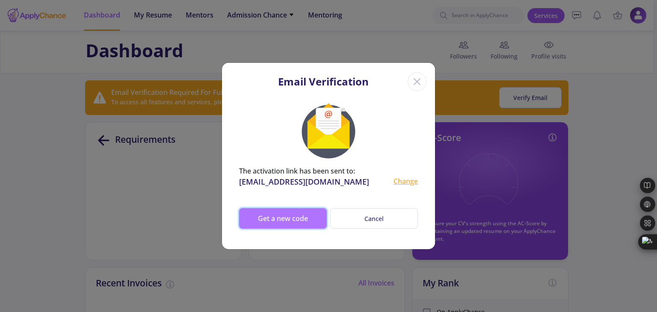
click at [291, 222] on button "Get a new code" at bounding box center [283, 218] width 88 height 21
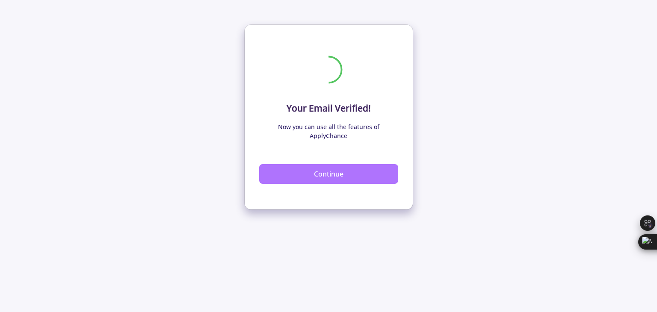
click at [332, 165] on button "Continue" at bounding box center [328, 174] width 139 height 20
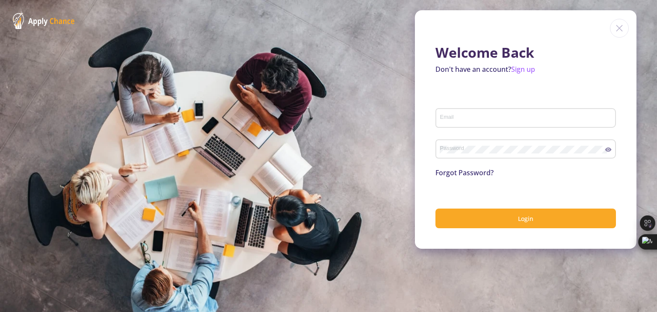
click at [478, 113] on div "Email" at bounding box center [526, 116] width 172 height 22
click at [478, 118] on input "Email" at bounding box center [527, 119] width 175 height 8
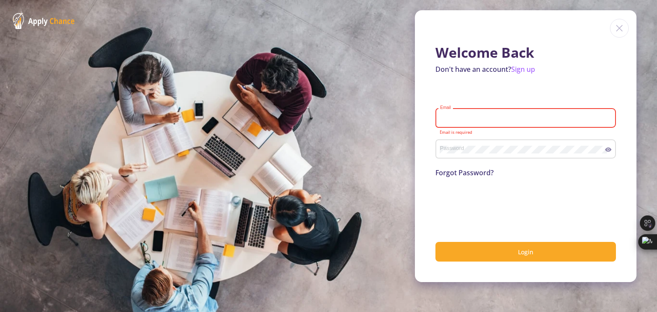
click at [449, 120] on input "Email" at bounding box center [527, 119] width 175 height 8
type input "[EMAIL_ADDRESS][DOMAIN_NAME]"
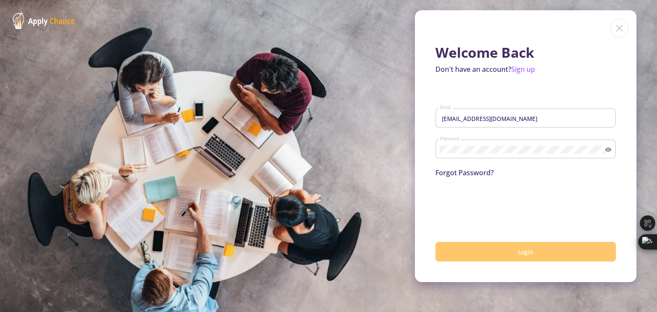
click at [523, 253] on span "Login" at bounding box center [525, 252] width 15 height 8
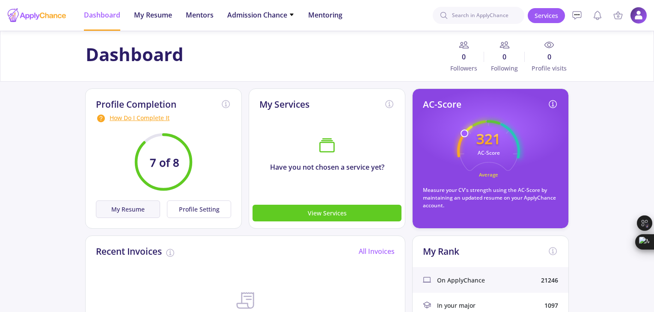
click at [136, 210] on button "My Resume" at bounding box center [128, 210] width 64 height 18
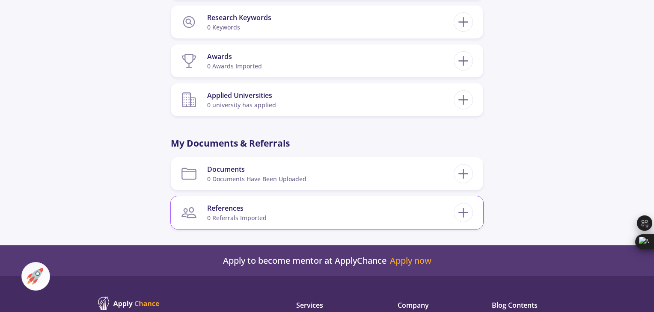
scroll to position [708, 0]
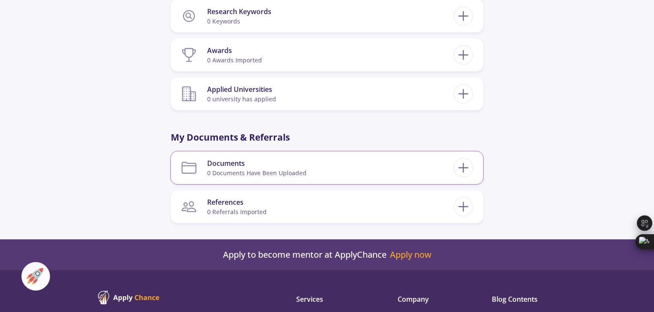
click at [259, 173] on div "0 documents have been uploaded" at bounding box center [256, 173] width 99 height 9
click at [465, 168] on icon at bounding box center [463, 168] width 16 height 16
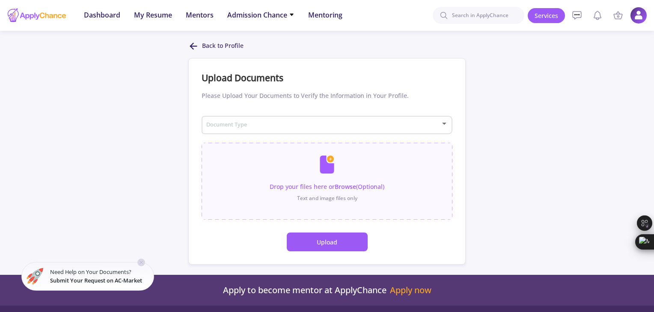
click at [195, 48] on icon at bounding box center [193, 46] width 10 height 10
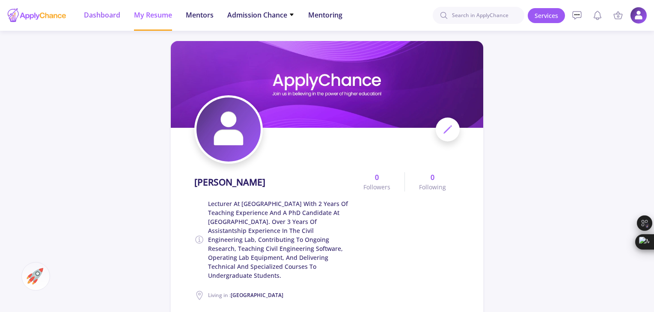
click at [97, 20] on span "Dashboard" at bounding box center [102, 15] width 36 height 10
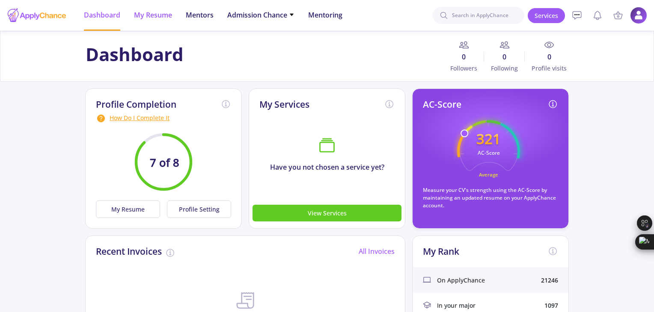
click at [157, 17] on span "My Resume" at bounding box center [153, 15] width 38 height 10
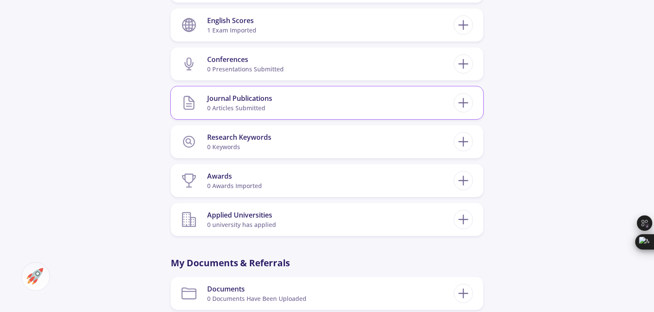
scroll to position [513, 0]
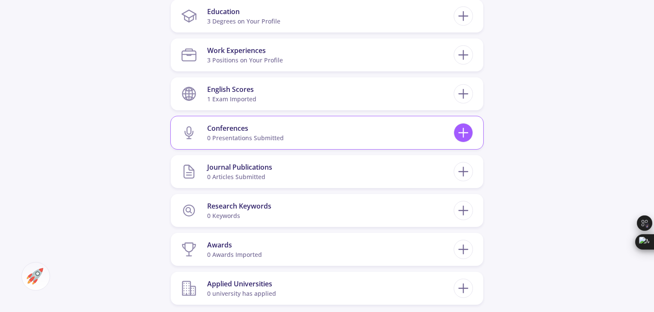
click at [460, 131] on icon at bounding box center [463, 133] width 16 height 16
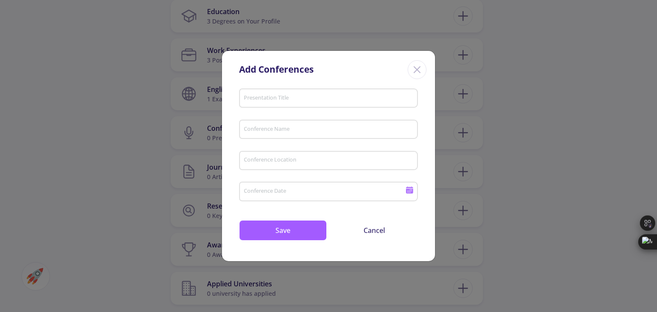
click at [286, 97] on input "Presentation Title" at bounding box center [329, 99] width 173 height 8
click at [291, 130] on input "Conference Name" at bounding box center [329, 130] width 173 height 8
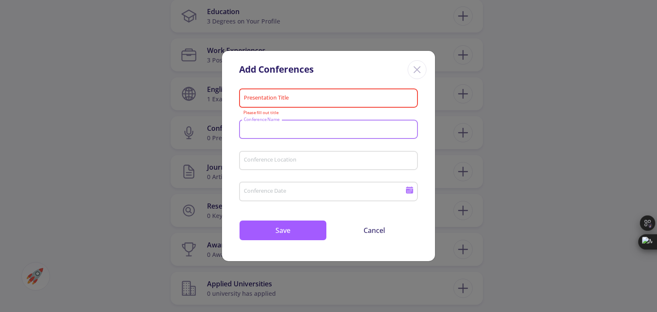
paste input "5Th international conference o"
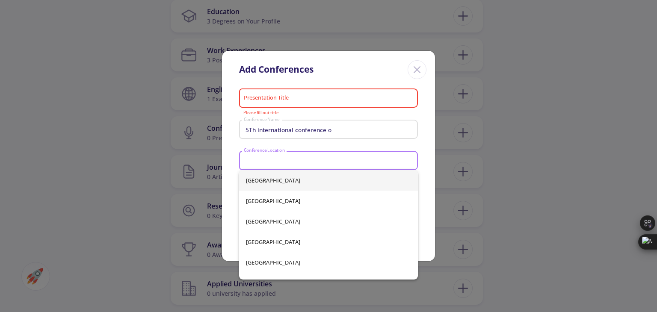
click at [305, 163] on input "Conference Location" at bounding box center [329, 161] width 173 height 8
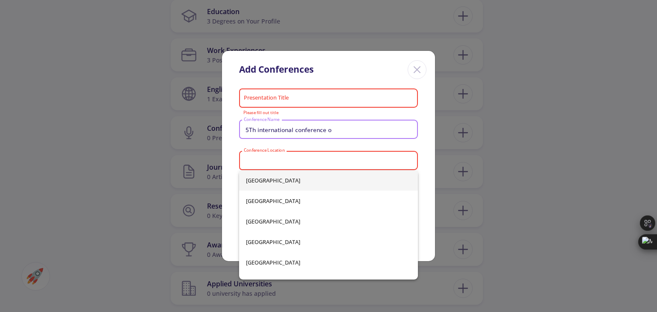
click at [343, 128] on input "5Th international conference o" at bounding box center [329, 130] width 173 height 8
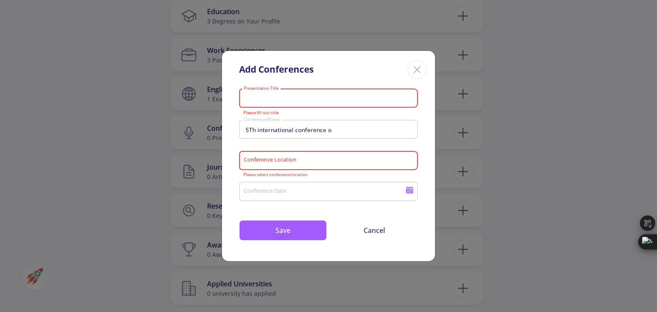
click at [288, 97] on input "Presentation Title" at bounding box center [329, 99] width 173 height 8
click at [284, 126] on input "5Th international conference o" at bounding box center [329, 130] width 173 height 8
paste input "NCE, NISE"
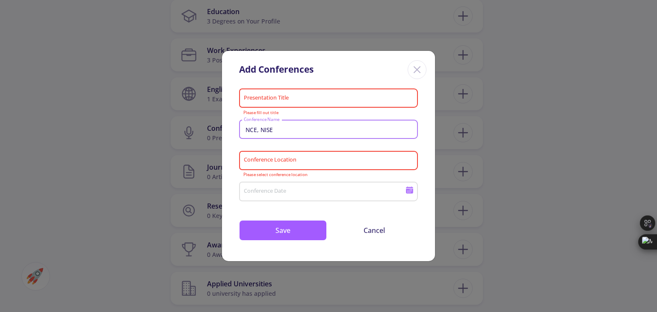
click at [258, 132] on input "NCE, NISE" at bounding box center [329, 130] width 173 height 8
type input "NCE, NISE"
click at [281, 97] on input "Presentation Title" at bounding box center [329, 99] width 173 height 8
paste input "Presenting at the 3rd National Civil Engineering Symposium"
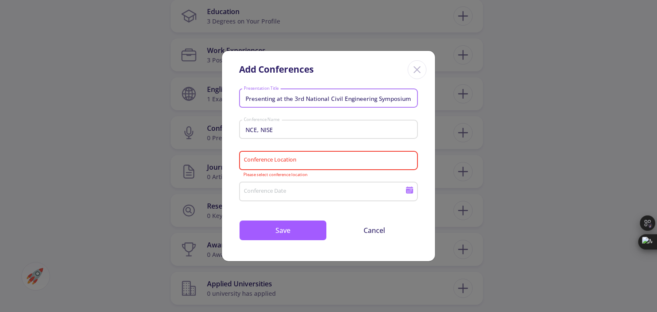
type input "Presenting at the 3rd National Civil Engineering Symposium"
click at [290, 165] on div "Conference Location" at bounding box center [328, 159] width 171 height 22
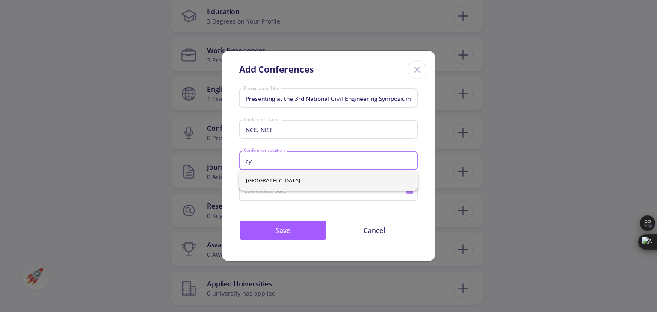
click at [260, 182] on span "[GEOGRAPHIC_DATA]" at bounding box center [328, 180] width 165 height 21
type input "[GEOGRAPHIC_DATA]"
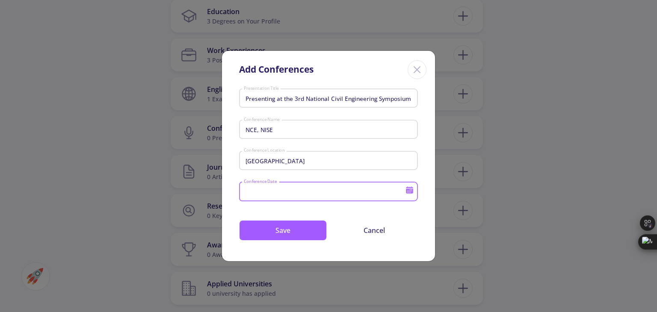
click at [277, 194] on input "Conference Date" at bounding box center [325, 192] width 165 height 8
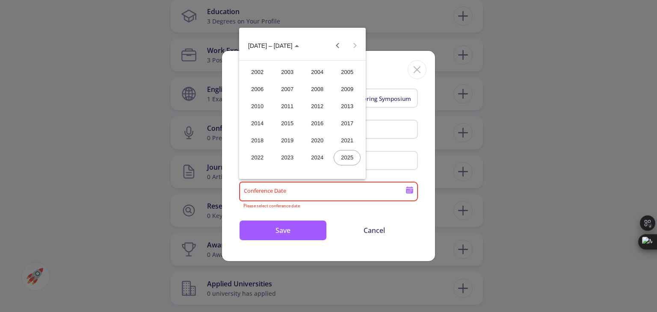
click at [284, 191] on div at bounding box center [328, 156] width 657 height 312
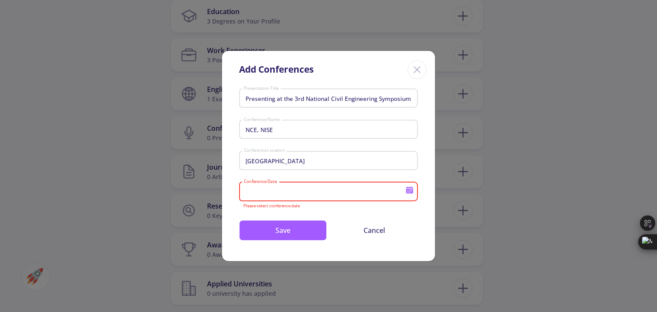
click at [279, 193] on input "Conference Date" at bounding box center [325, 192] width 165 height 8
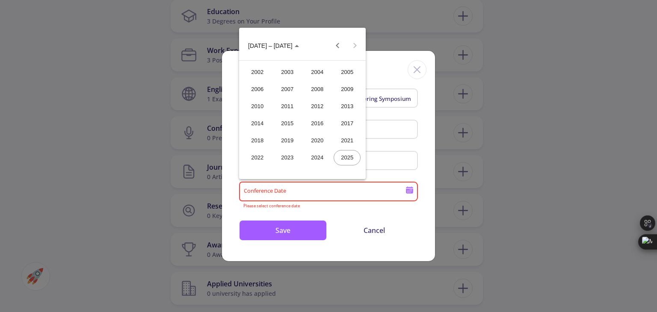
click at [320, 153] on div "2024" at bounding box center [317, 157] width 27 height 15
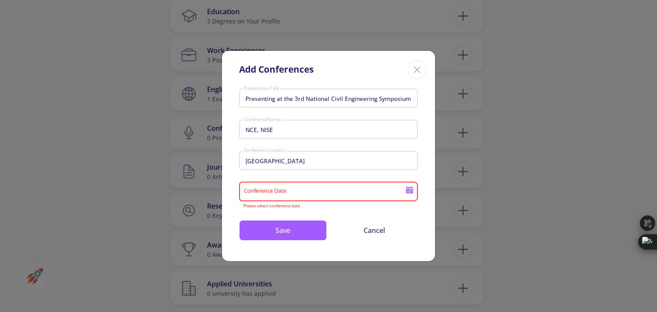
type input "2024"
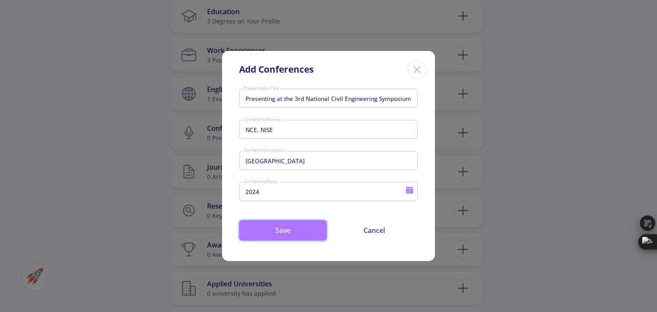
click at [273, 235] on button "Save" at bounding box center [283, 230] width 88 height 21
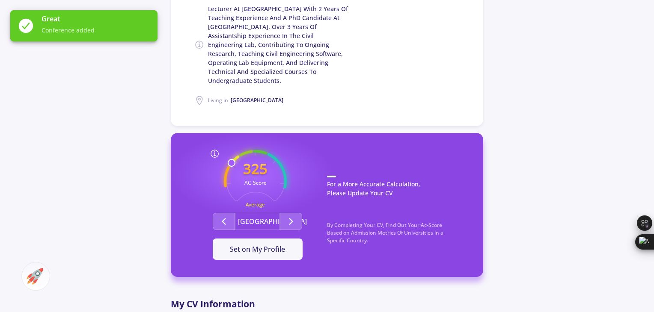
scroll to position [214, 0]
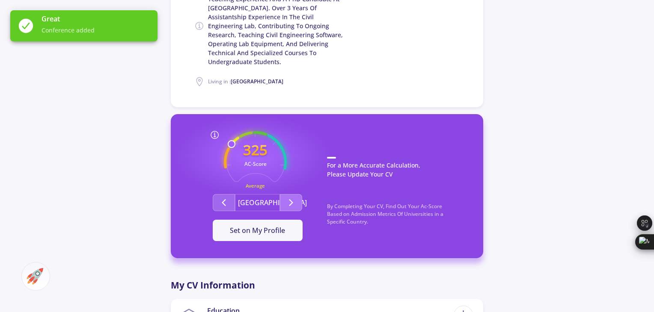
click at [287, 203] on icon "Second group" at bounding box center [291, 203] width 10 height 10
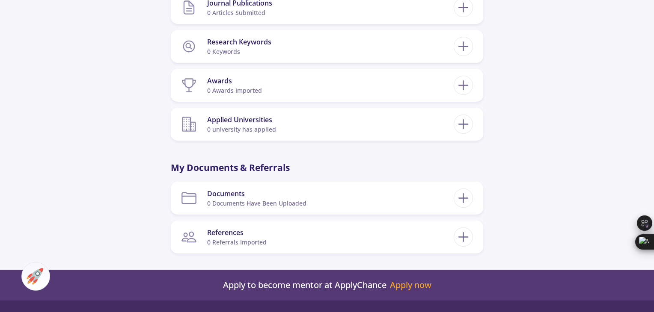
scroll to position [684, 0]
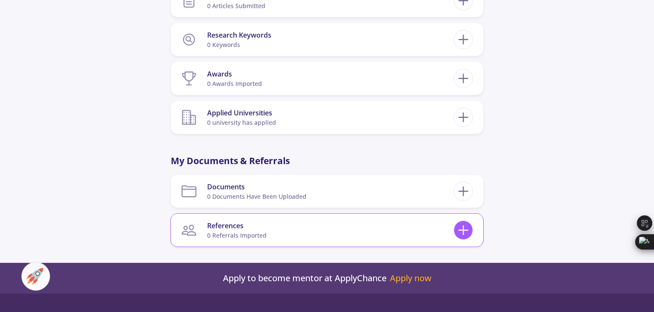
click at [461, 236] on icon at bounding box center [463, 230] width 16 height 16
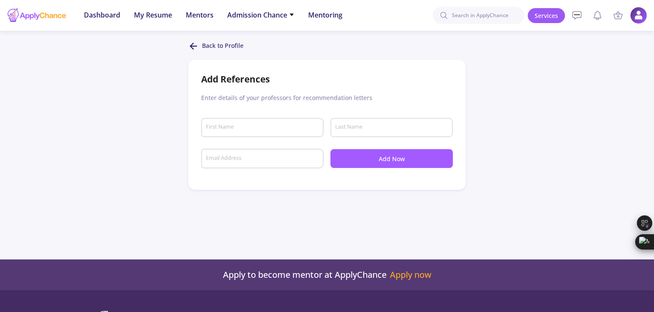
click at [192, 44] on icon at bounding box center [193, 46] width 10 height 10
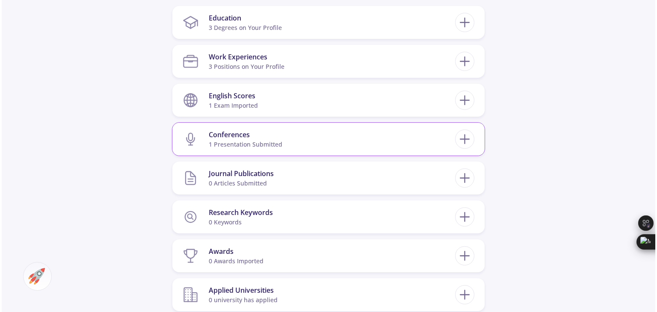
scroll to position [513, 0]
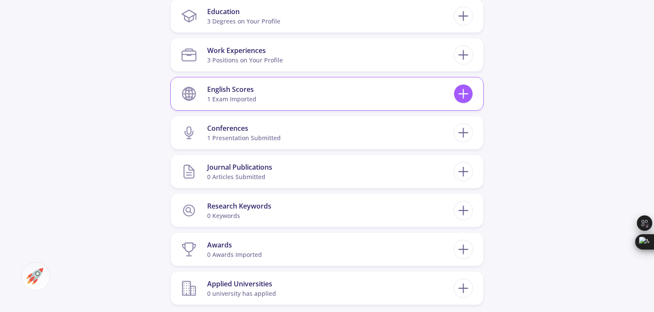
click at [460, 95] on icon at bounding box center [463, 94] width 16 height 16
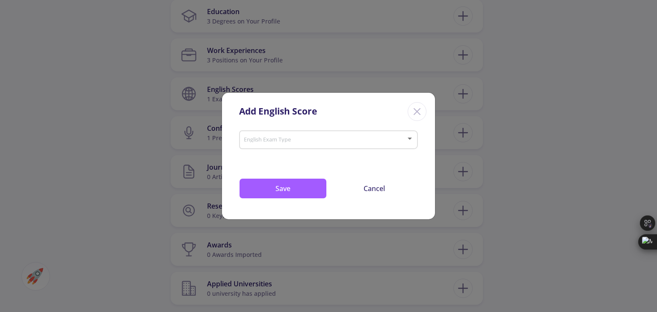
click at [307, 139] on span at bounding box center [326, 140] width 161 height 6
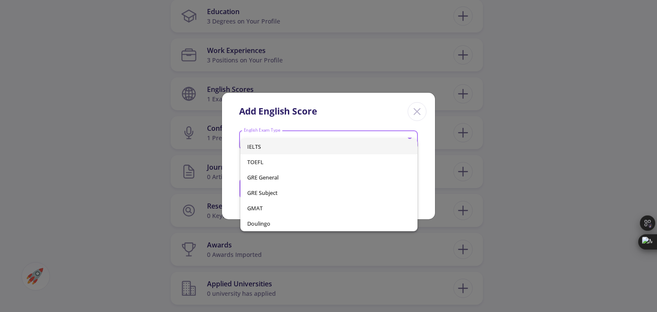
drag, startPoint x: 189, startPoint y: 106, endPoint x: 209, endPoint y: 91, distance: 24.7
click at [192, 104] on div at bounding box center [328, 156] width 657 height 312
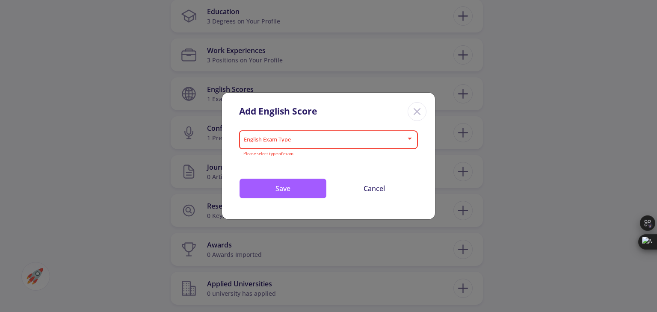
click at [211, 92] on div "Add English Score English Exam Type Please select type of exam Drop your files …" at bounding box center [328, 156] width 657 height 312
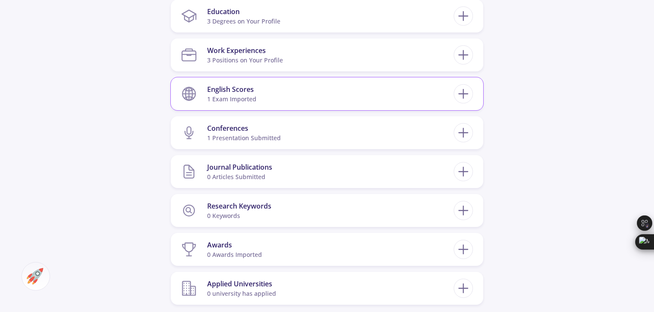
click at [256, 95] on section "English Scores 1 exam imported" at bounding box center [317, 94] width 273 height 26
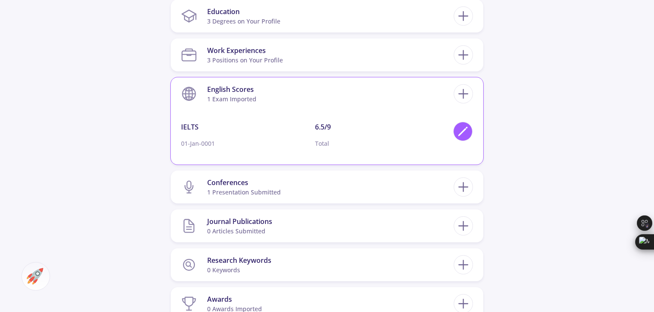
click at [461, 131] on icon at bounding box center [463, 132] width 12 height 12
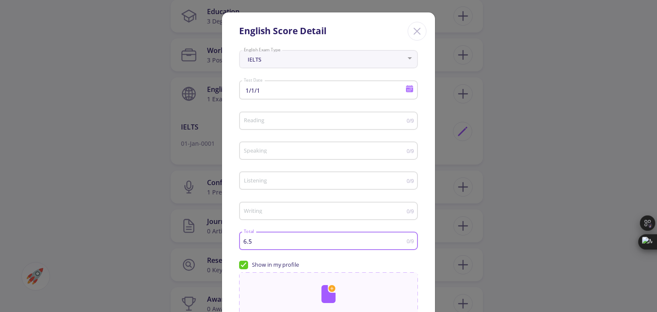
drag, startPoint x: 258, startPoint y: 246, endPoint x: 220, endPoint y: 243, distance: 38.2
click at [222, 243] on div "IELTS English Exam Type 1/1/1 Test Date Reading 0/9 Speaking 0/9 Listening 0/9 …" at bounding box center [328, 229] width 213 height 364
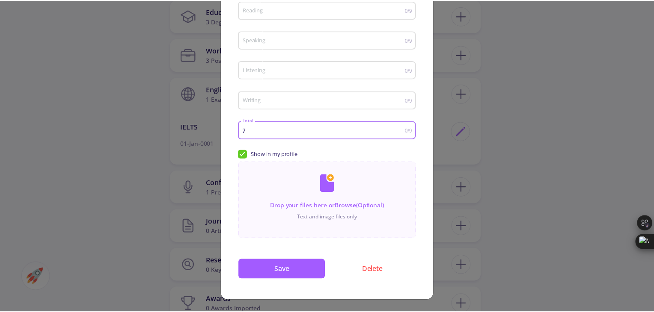
scroll to position [112, 0]
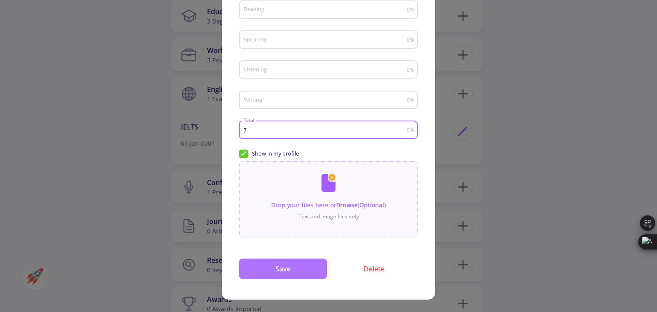
type input "7"
click at [298, 273] on button "Save" at bounding box center [283, 269] width 88 height 21
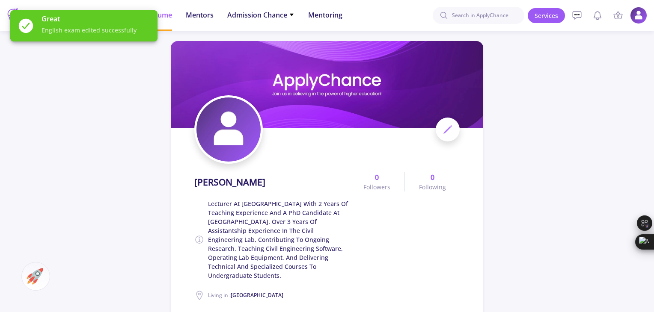
scroll to position [214, 0]
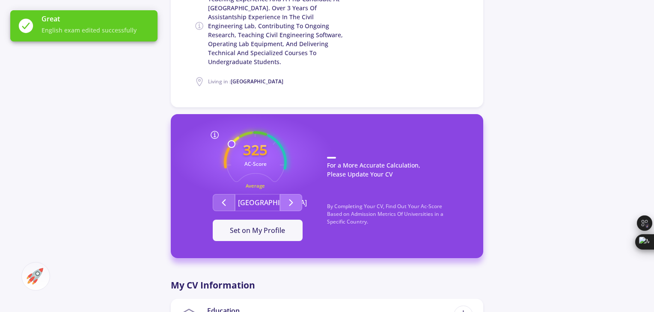
click at [290, 202] on icon "Second group" at bounding box center [291, 203] width 10 height 10
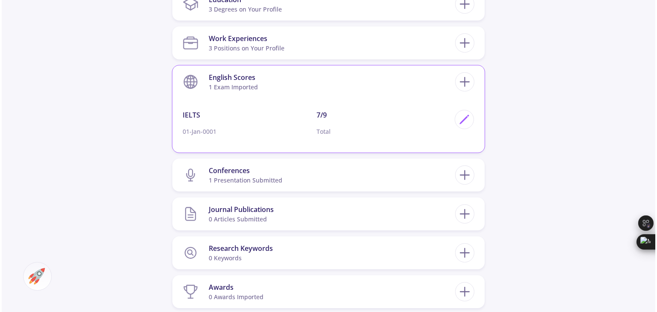
scroll to position [513, 0]
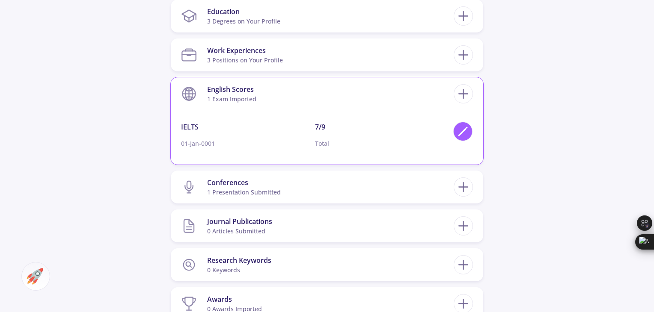
click at [464, 135] on icon at bounding box center [463, 132] width 12 height 12
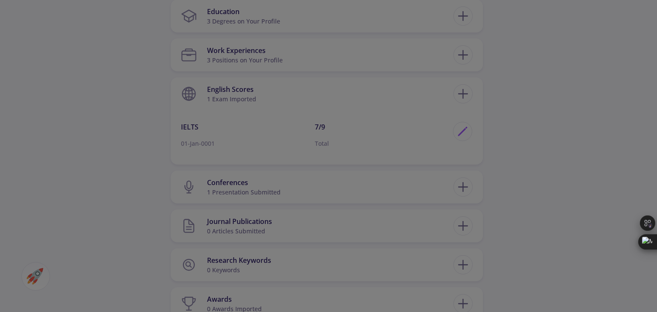
scroll to position [0, 0]
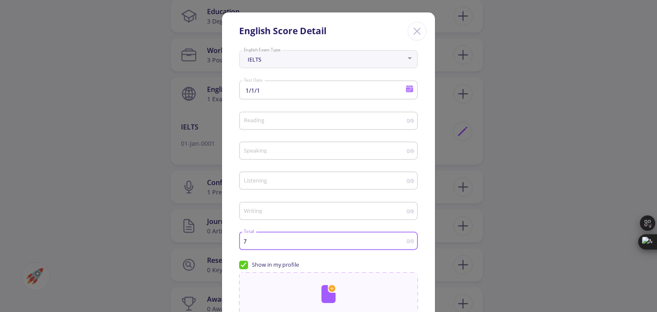
drag, startPoint x: 257, startPoint y: 245, endPoint x: 238, endPoint y: 243, distance: 18.6
click at [239, 243] on div "7 Total 0/9" at bounding box center [328, 239] width 179 height 21
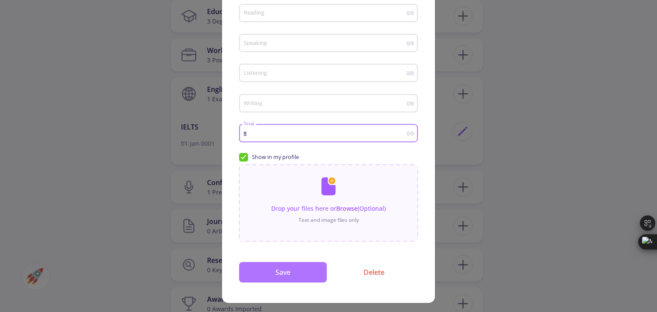
scroll to position [112, 0]
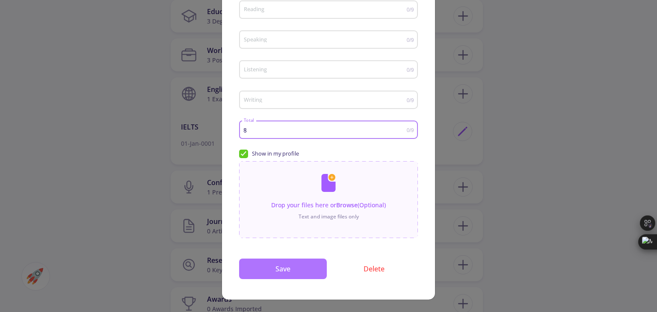
type input "8"
click at [292, 271] on button "Save" at bounding box center [283, 269] width 88 height 21
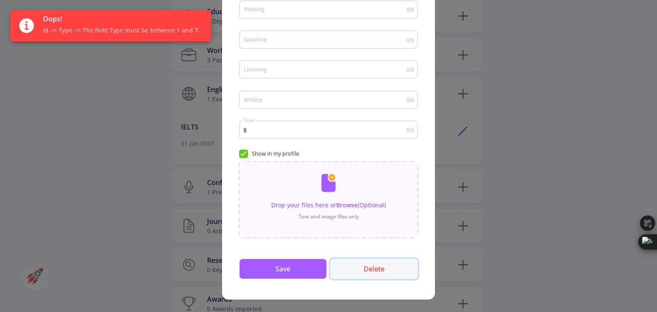
click at [366, 270] on button "Delete" at bounding box center [374, 269] width 88 height 21
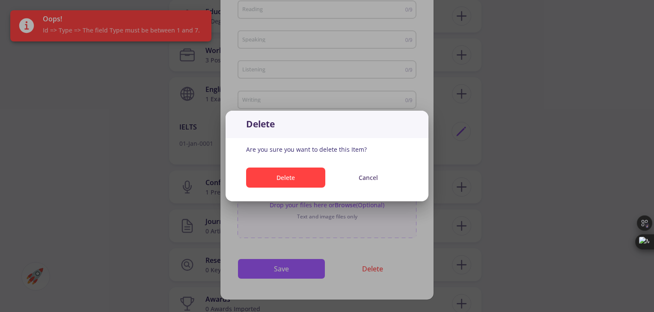
scroll to position [0, 0]
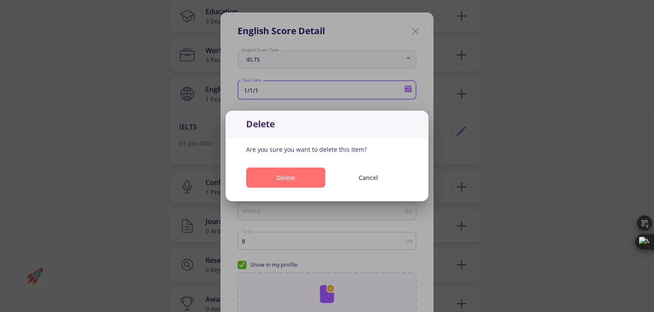
click at [292, 174] on button "Delete" at bounding box center [285, 178] width 79 height 20
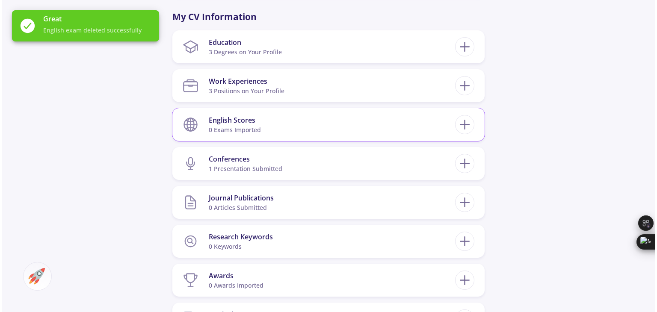
scroll to position [471, 0]
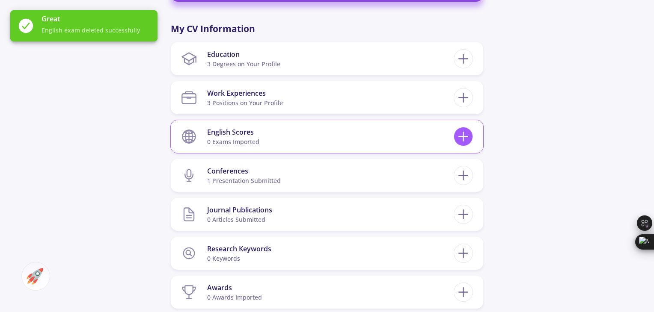
click at [462, 137] on line at bounding box center [463, 137] width 9 height 0
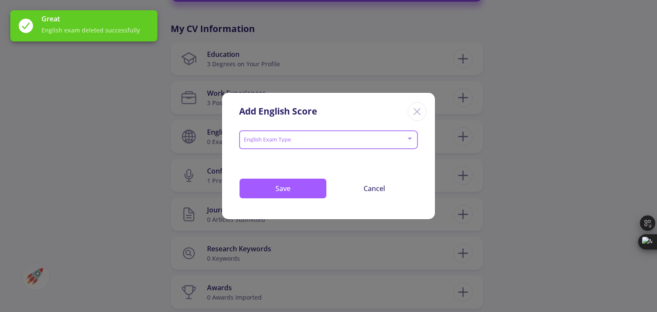
click at [286, 141] on span at bounding box center [326, 140] width 161 height 6
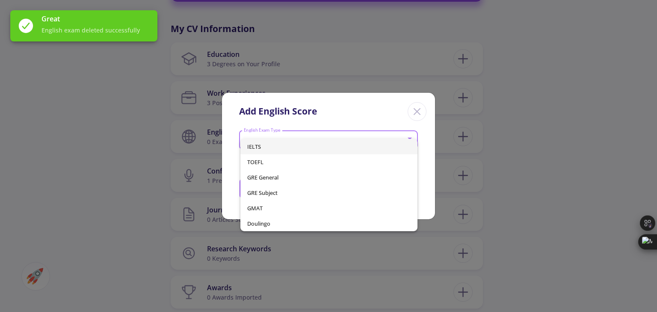
click at [258, 147] on span "IELTS" at bounding box center [328, 146] width 163 height 15
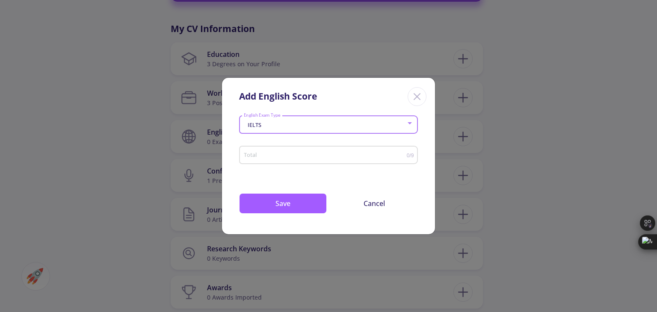
click at [273, 159] on div "Total" at bounding box center [324, 153] width 163 height 21
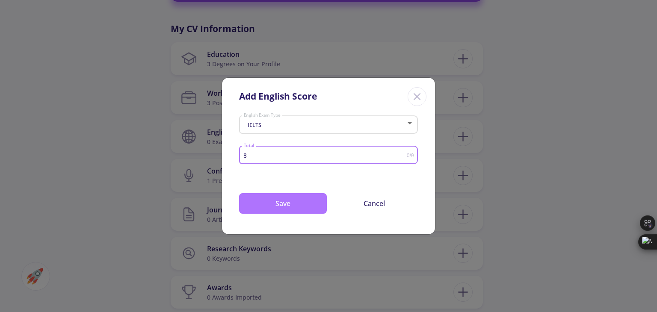
type input "8"
click at [284, 201] on button "Save" at bounding box center [283, 203] width 88 height 21
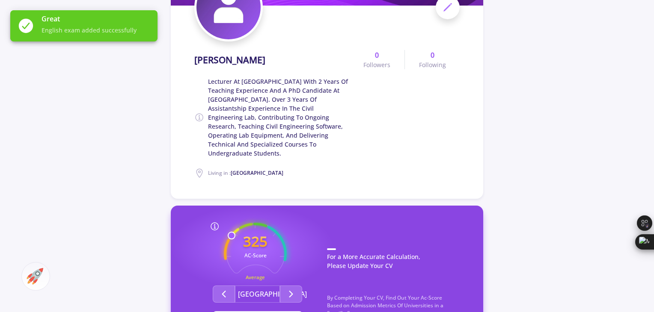
scroll to position [171, 0]
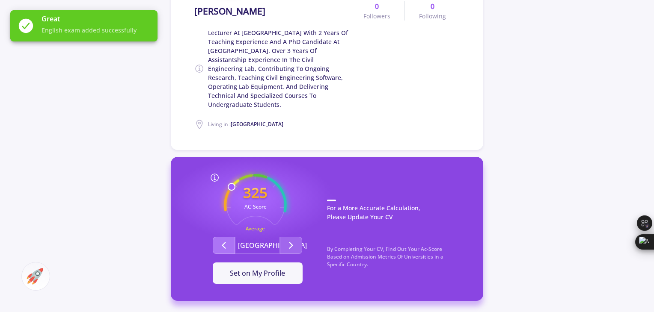
click at [225, 244] on icon "Second group" at bounding box center [224, 245] width 10 height 10
click at [224, 249] on icon "Second group" at bounding box center [224, 245] width 10 height 10
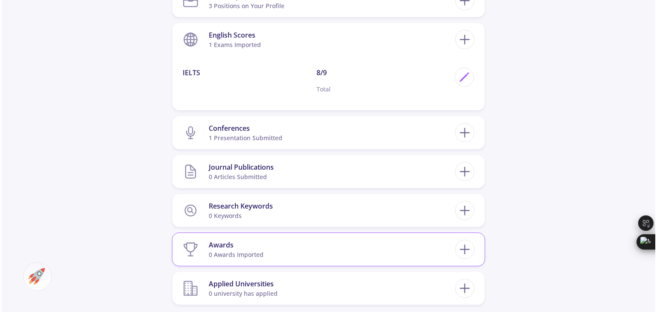
scroll to position [599, 0]
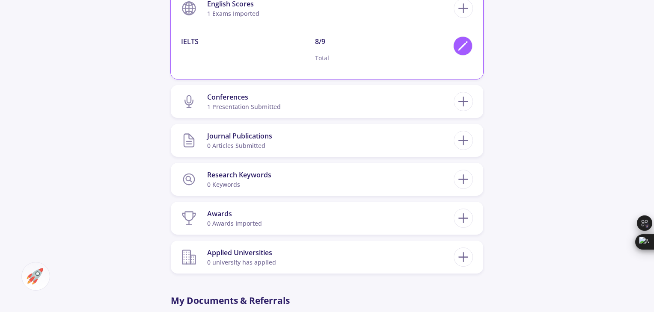
click at [464, 47] on icon at bounding box center [463, 46] width 12 height 12
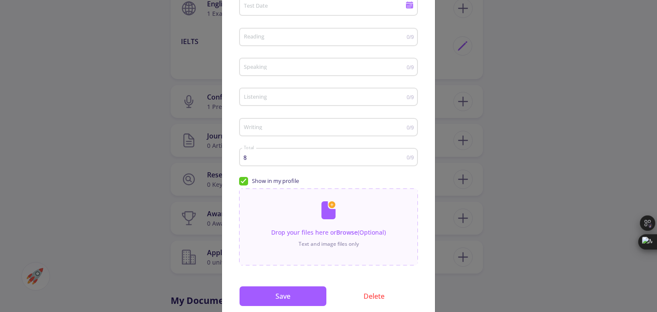
scroll to position [86, 0]
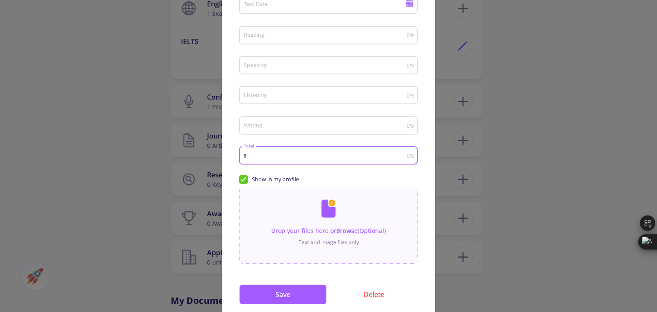
drag, startPoint x: 255, startPoint y: 157, endPoint x: 231, endPoint y: 160, distance: 23.6
click at [231, 160] on div "IELTS English Exam Type Test Date Reading 0/9 Speaking 0/9 Listening 0/9 Writin…" at bounding box center [328, 143] width 213 height 364
type input "6"
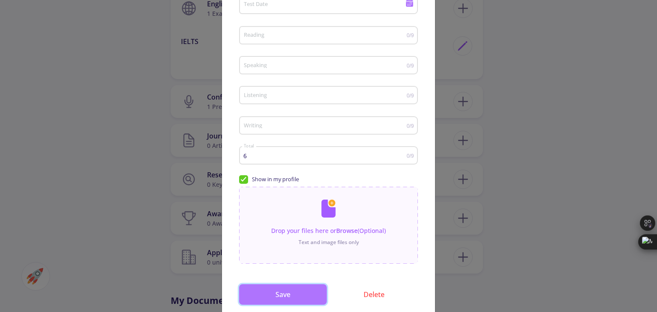
click at [296, 300] on button "Save" at bounding box center [283, 294] width 88 height 21
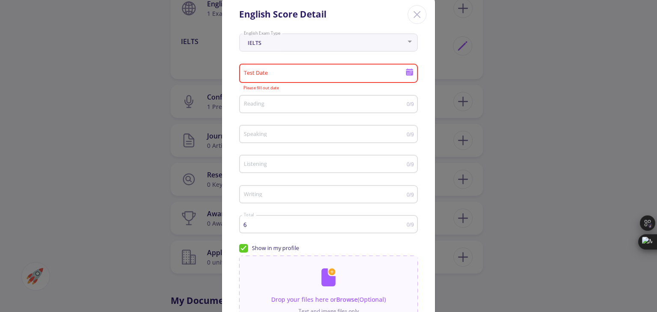
scroll to position [0, 0]
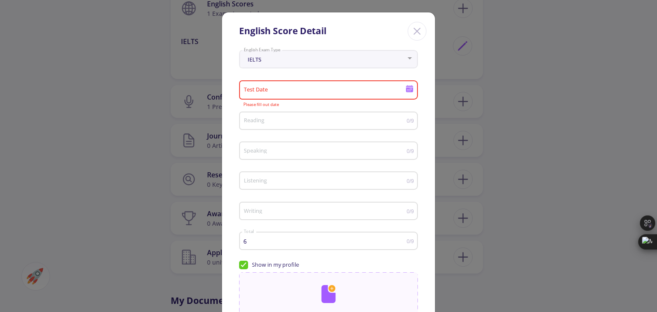
click at [411, 31] on icon "Close" at bounding box center [417, 31] width 14 height 14
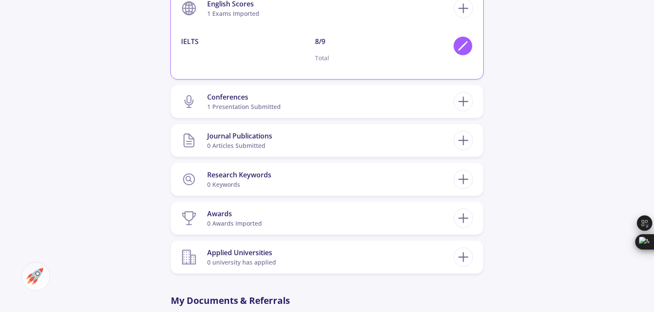
click at [462, 45] on icon at bounding box center [463, 46] width 12 height 12
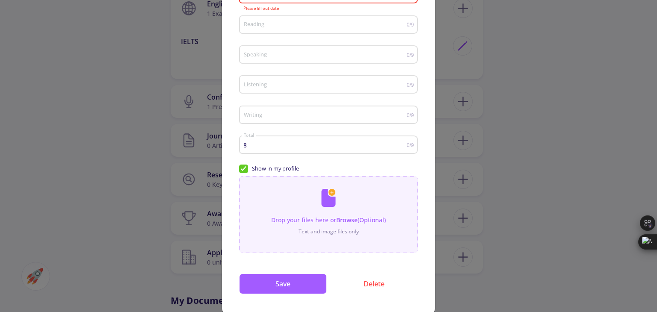
scroll to position [112, 0]
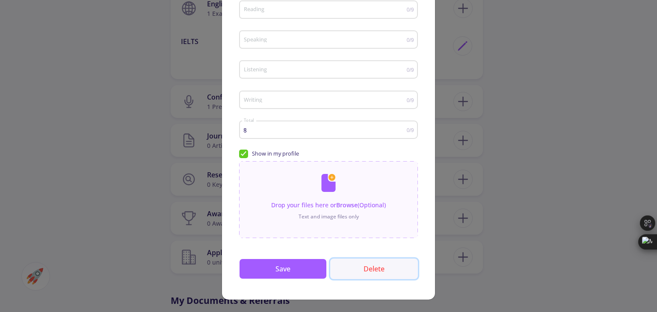
click at [365, 269] on button "Delete" at bounding box center [374, 269] width 88 height 21
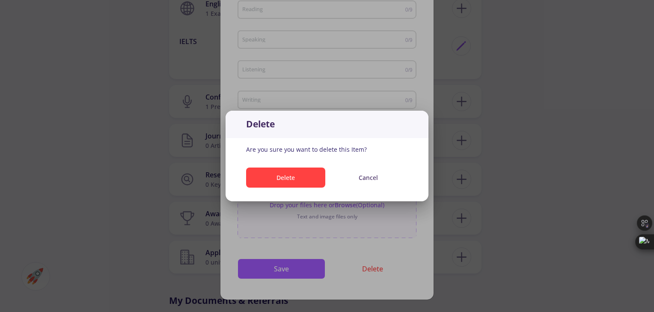
scroll to position [0, 0]
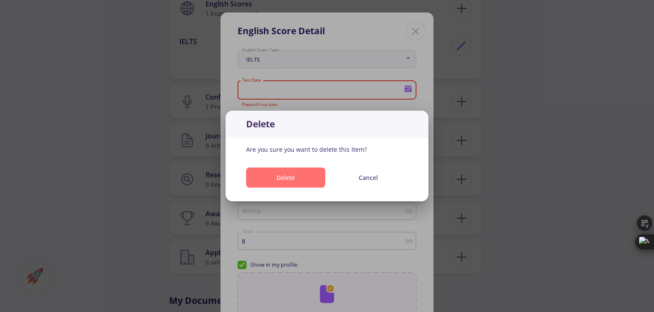
click at [284, 177] on button "Delete" at bounding box center [285, 178] width 79 height 20
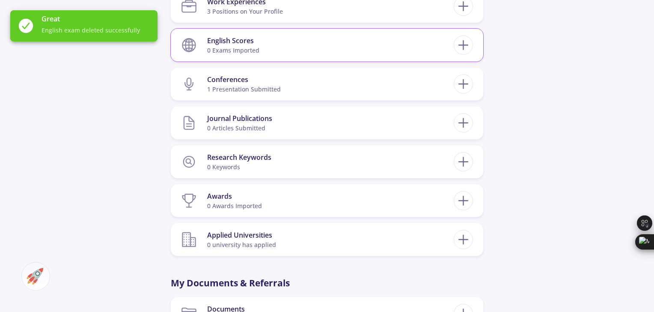
scroll to position [556, 0]
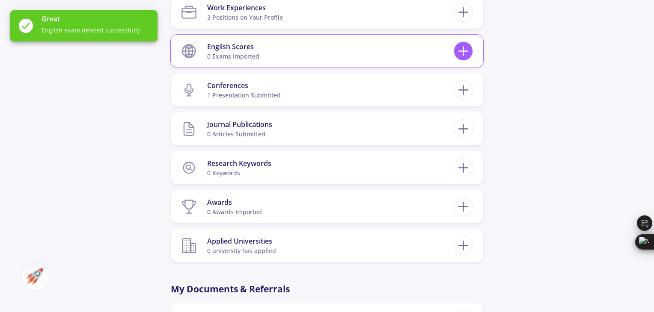
click at [469, 52] on icon at bounding box center [463, 51] width 16 height 16
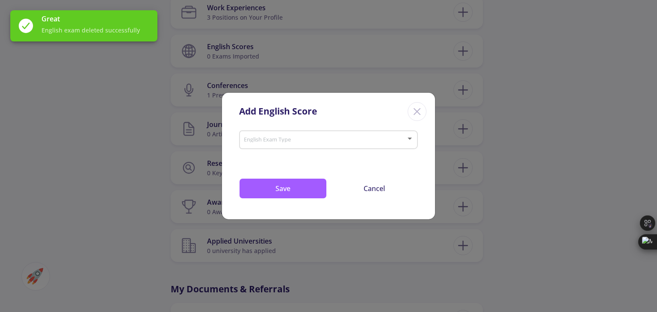
click at [338, 139] on span at bounding box center [326, 140] width 161 height 6
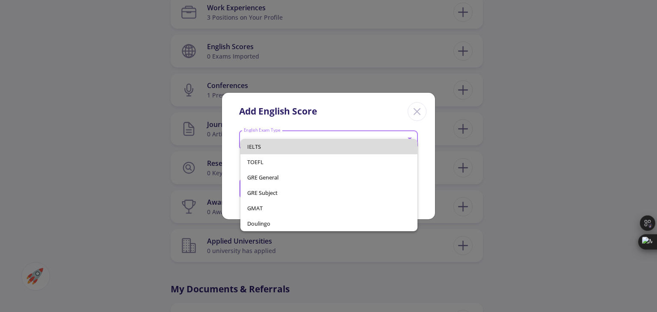
click at [257, 146] on span "IELTS" at bounding box center [328, 146] width 163 height 15
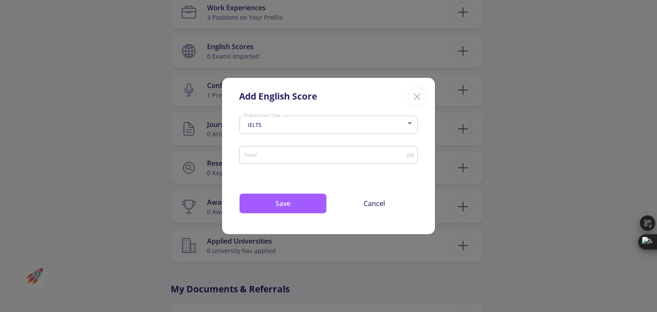
click at [284, 160] on div "Total" at bounding box center [324, 153] width 163 height 21
type input "6"
click at [290, 203] on button "Save" at bounding box center [283, 203] width 88 height 21
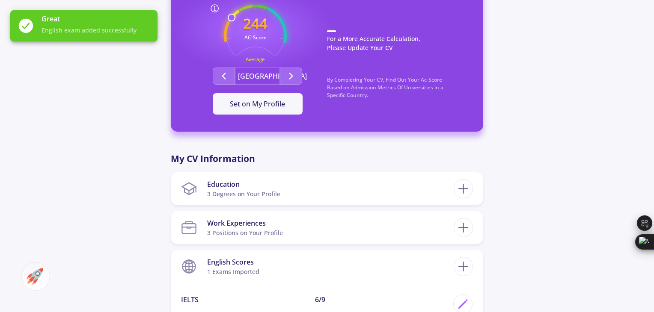
scroll to position [299, 0]
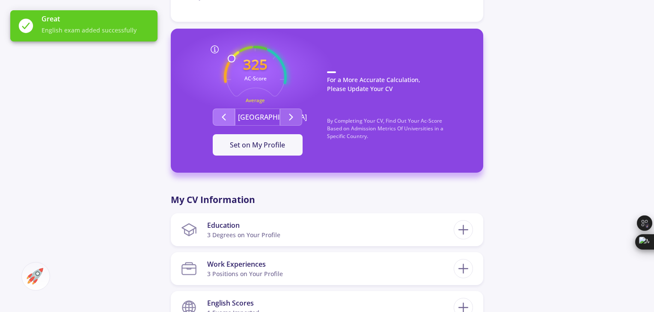
click at [224, 116] on polyline "Second group" at bounding box center [223, 117] width 3 height 6
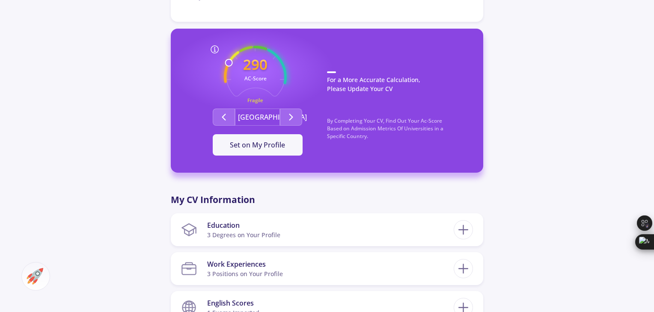
click at [342, 79] on p "For a More Accurate Calculation, Please Update Your CV" at bounding box center [396, 86] width 139 height 30
click at [350, 89] on p "For a More Accurate Calculation, Please Update Your CV" at bounding box center [396, 86] width 139 height 30
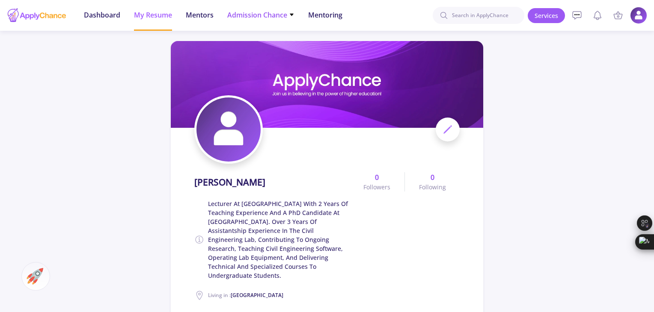
click at [278, 16] on span "Admission Chance" at bounding box center [260, 15] width 67 height 10
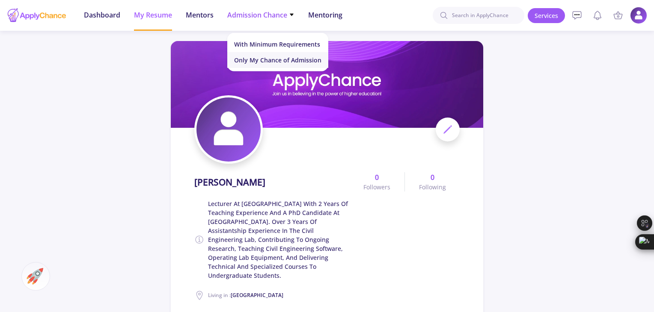
click at [273, 62] on link "Only My Chance of Admission" at bounding box center [277, 60] width 101 height 16
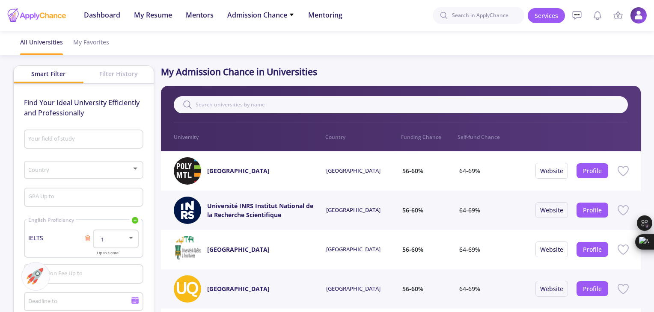
click at [90, 133] on div "Your field of study" at bounding box center [83, 138] width 111 height 22
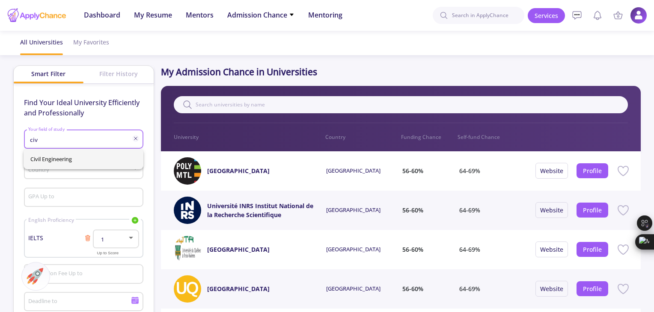
type input "civ"
click at [70, 158] on div "Civil Engineering" at bounding box center [84, 159] width 120 height 21
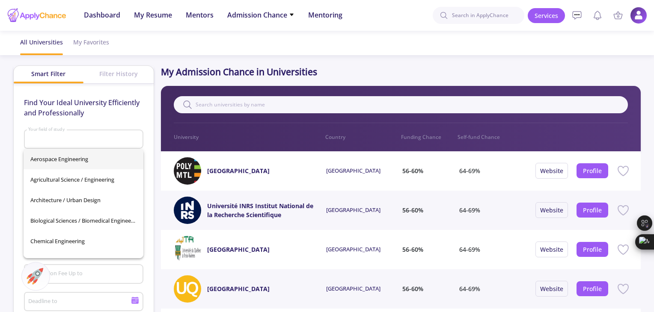
click at [53, 141] on input "Your field of study" at bounding box center [84, 140] width 113 height 8
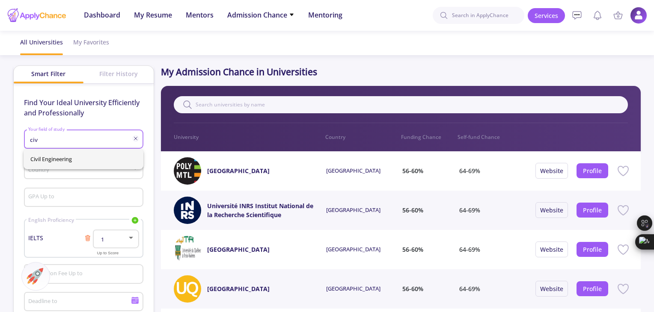
type input "civ"
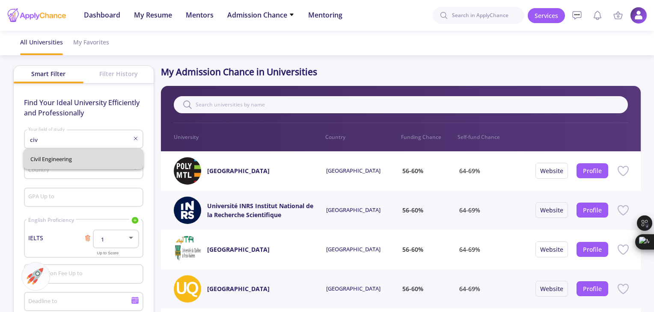
click at [47, 156] on div "Civil Engineering" at bounding box center [84, 159] width 120 height 21
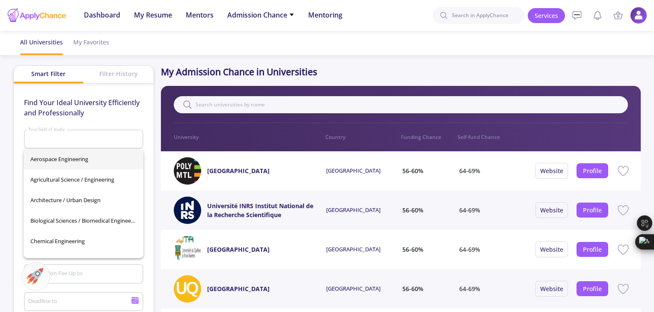
click at [67, 139] on input "Your field of study" at bounding box center [84, 140] width 113 height 8
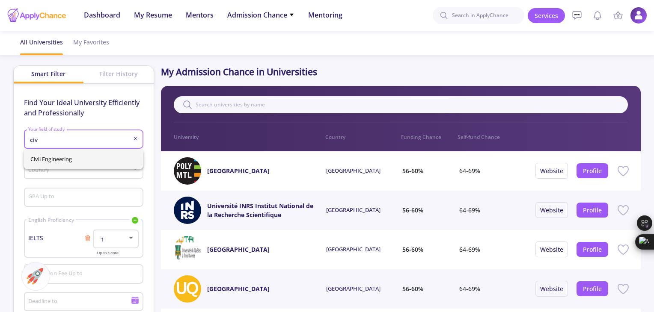
type input "civ"
click at [59, 157] on div "Civil Engineering" at bounding box center [84, 159] width 120 height 21
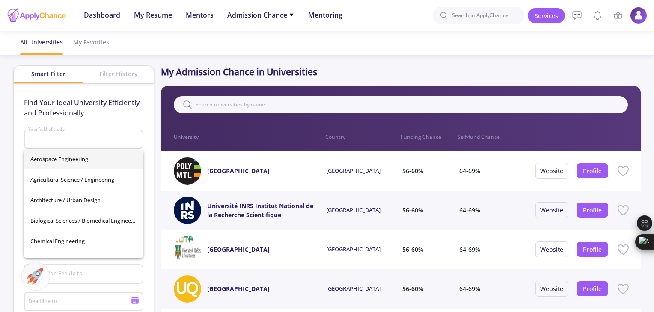
click at [74, 139] on input "Your field of study" at bounding box center [84, 140] width 113 height 8
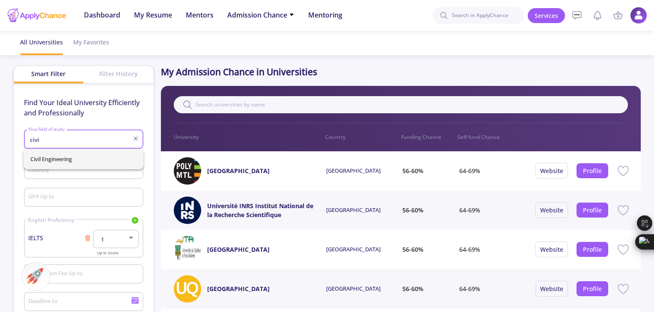
type input "civi"
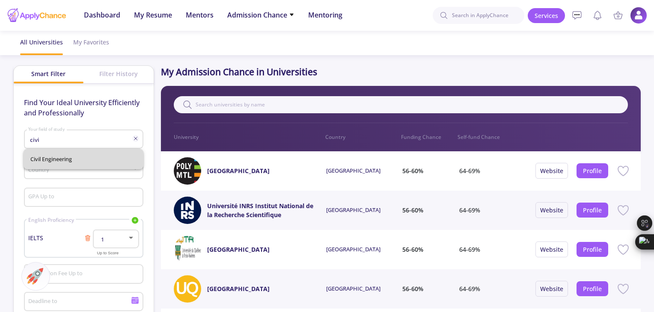
click at [70, 155] on div "Civil Engineering" at bounding box center [84, 159] width 120 height 21
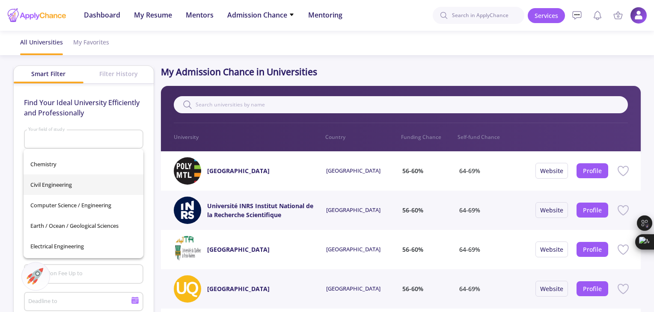
scroll to position [86, 0]
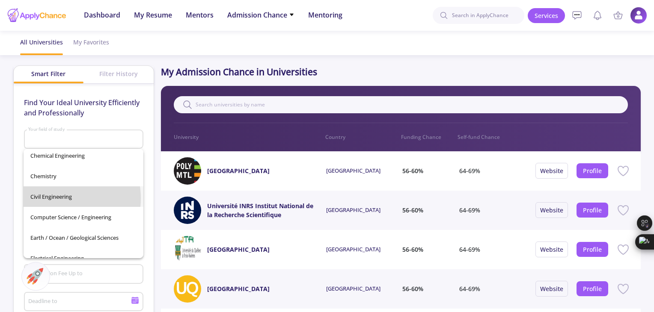
click at [52, 199] on span "Civil Engineering" at bounding box center [83, 197] width 106 height 21
type input "Civil Engineering"
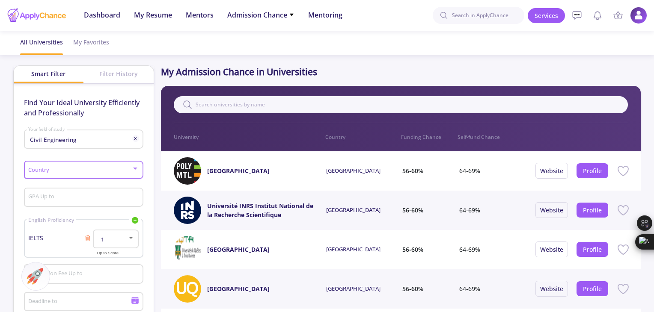
click at [58, 168] on span at bounding box center [80, 170] width 101 height 6
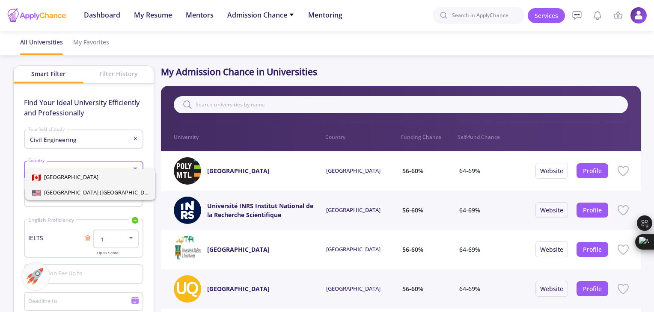
click at [63, 194] on span "[GEOGRAPHIC_DATA] ([GEOGRAPHIC_DATA])" at bounding box center [99, 193] width 117 height 8
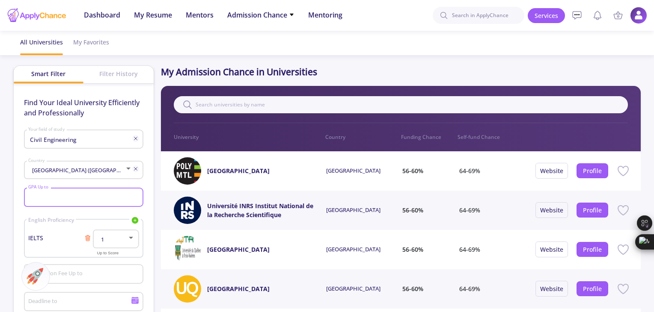
click at [68, 197] on input "GPA Up to" at bounding box center [84, 198] width 113 height 8
click at [131, 238] on div at bounding box center [131, 238] width 4 height 2
click at [113, 223] on span "6.5" at bounding box center [116, 224] width 30 height 15
click at [36, 192] on div "GPA Up to" at bounding box center [83, 196] width 111 height 22
click at [45, 196] on input "3" at bounding box center [84, 198] width 113 height 8
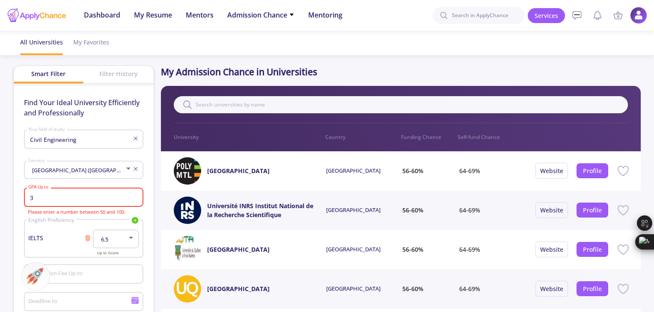
click at [45, 196] on input "3" at bounding box center [84, 198] width 113 height 8
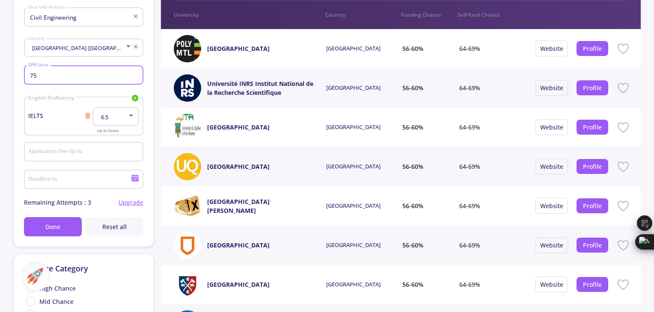
scroll to position [128, 0]
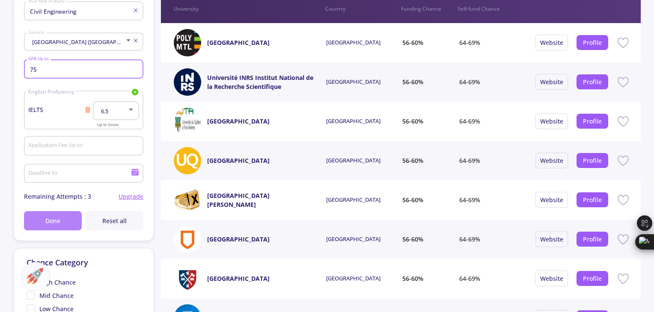
type input "75"
click at [51, 222] on span "Done" at bounding box center [52, 220] width 15 height 9
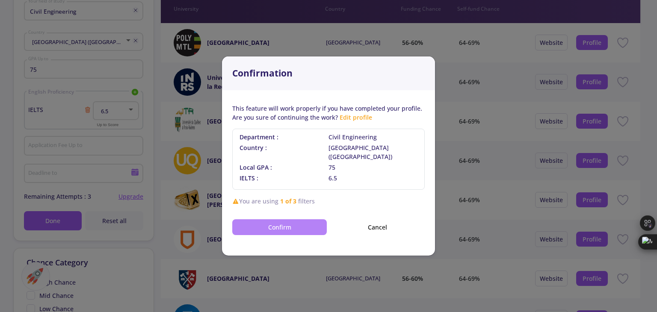
click at [293, 223] on button "Confirm" at bounding box center [279, 227] width 95 height 16
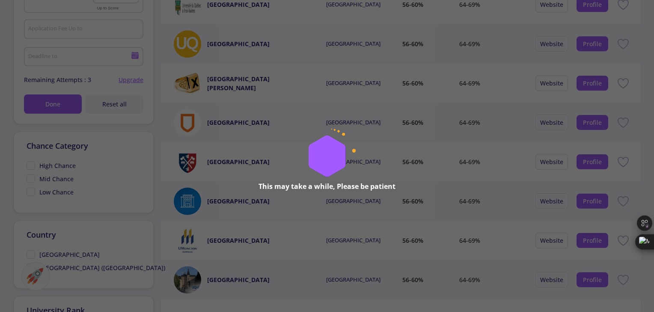
scroll to position [257, 0]
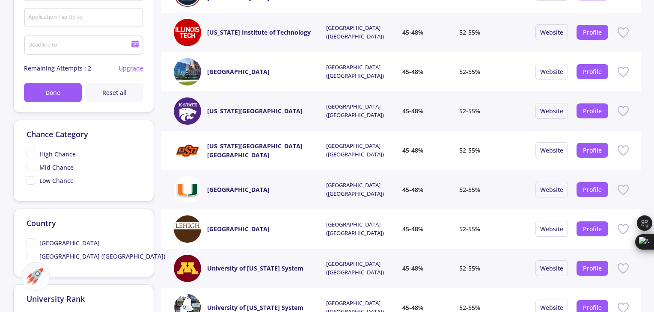
click at [35, 153] on span "High Chance" at bounding box center [51, 154] width 49 height 9
click at [32, 153] on input "High Chance" at bounding box center [30, 153] width 6 height 6
checkbox input "true"
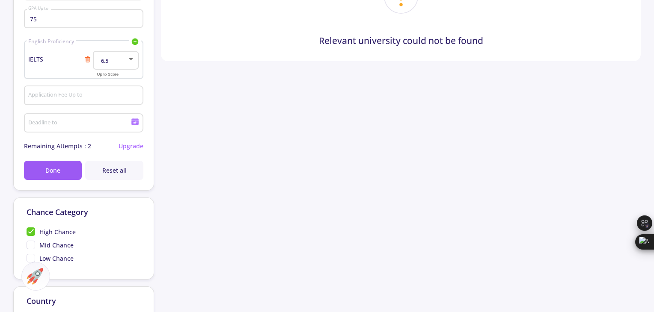
scroll to position [214, 0]
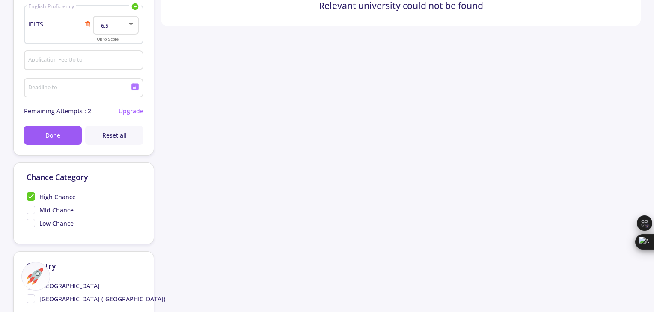
click at [31, 209] on span "Mid Chance" at bounding box center [50, 210] width 47 height 9
click at [31, 209] on input "Mid Chance" at bounding box center [30, 209] width 6 height 6
checkbox input "true"
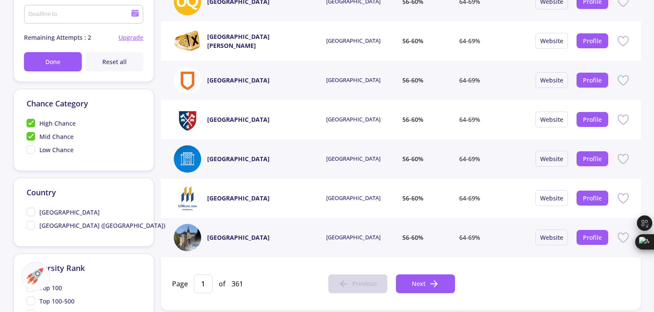
scroll to position [299, 0]
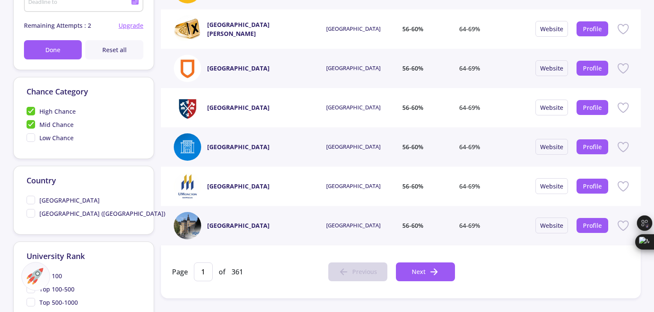
click at [31, 213] on span "[GEOGRAPHIC_DATA] ([GEOGRAPHIC_DATA])" at bounding box center [96, 213] width 139 height 9
click at [31, 213] on input "[GEOGRAPHIC_DATA] ([GEOGRAPHIC_DATA])" at bounding box center [30, 212] width 6 height 6
checkbox input "true"
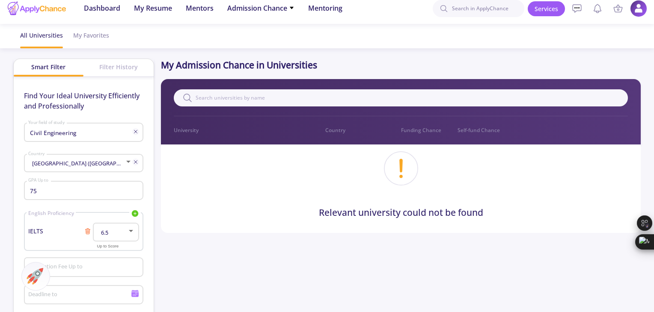
scroll to position [0, 0]
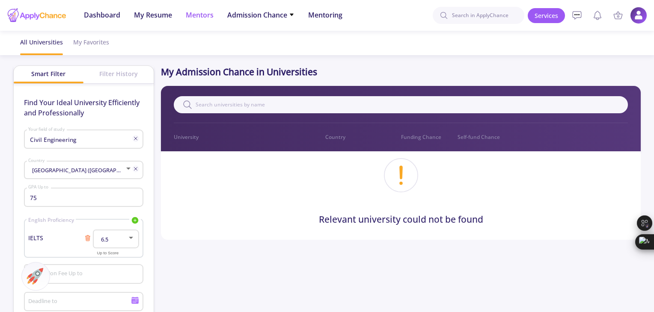
click at [191, 16] on span "Mentors" at bounding box center [200, 15] width 28 height 10
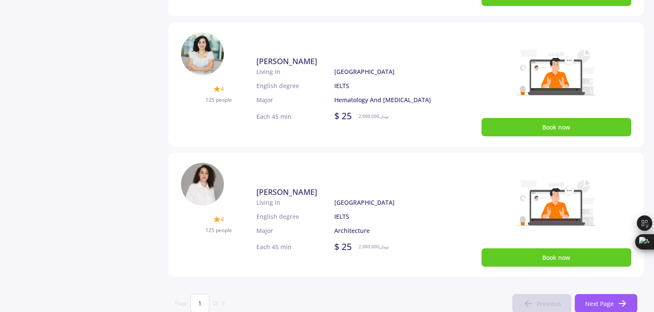
scroll to position [471, 0]
